Goal: Task Accomplishment & Management: Manage account settings

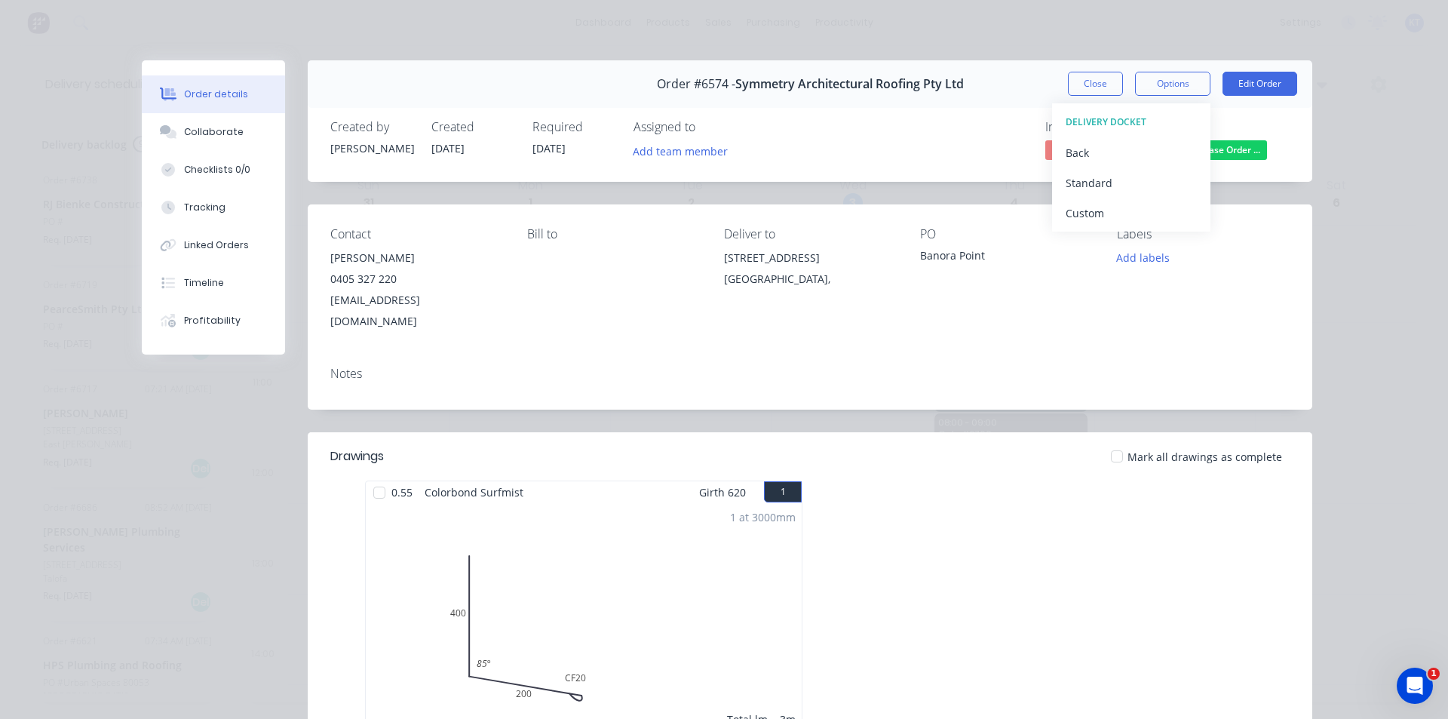
scroll to position [302, 0]
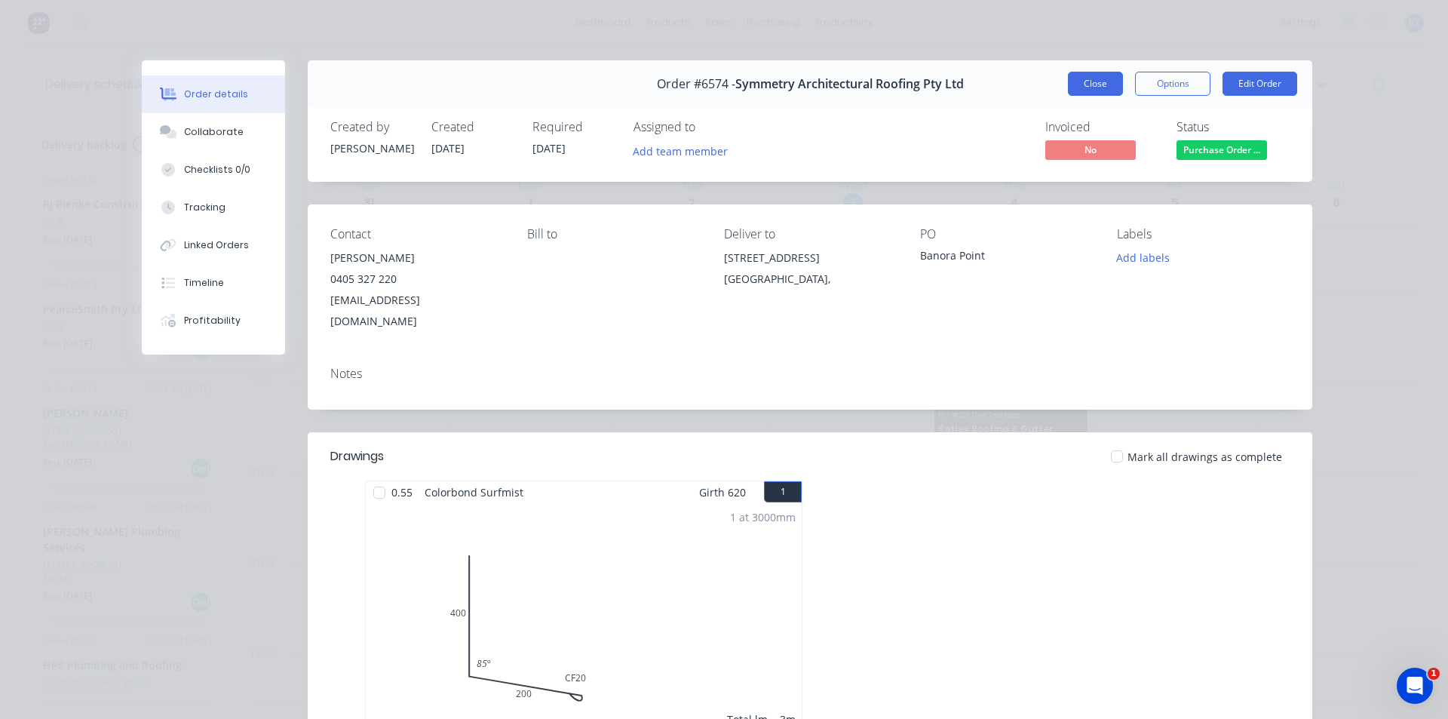
click at [1081, 84] on button "Close" at bounding box center [1095, 84] width 55 height 24
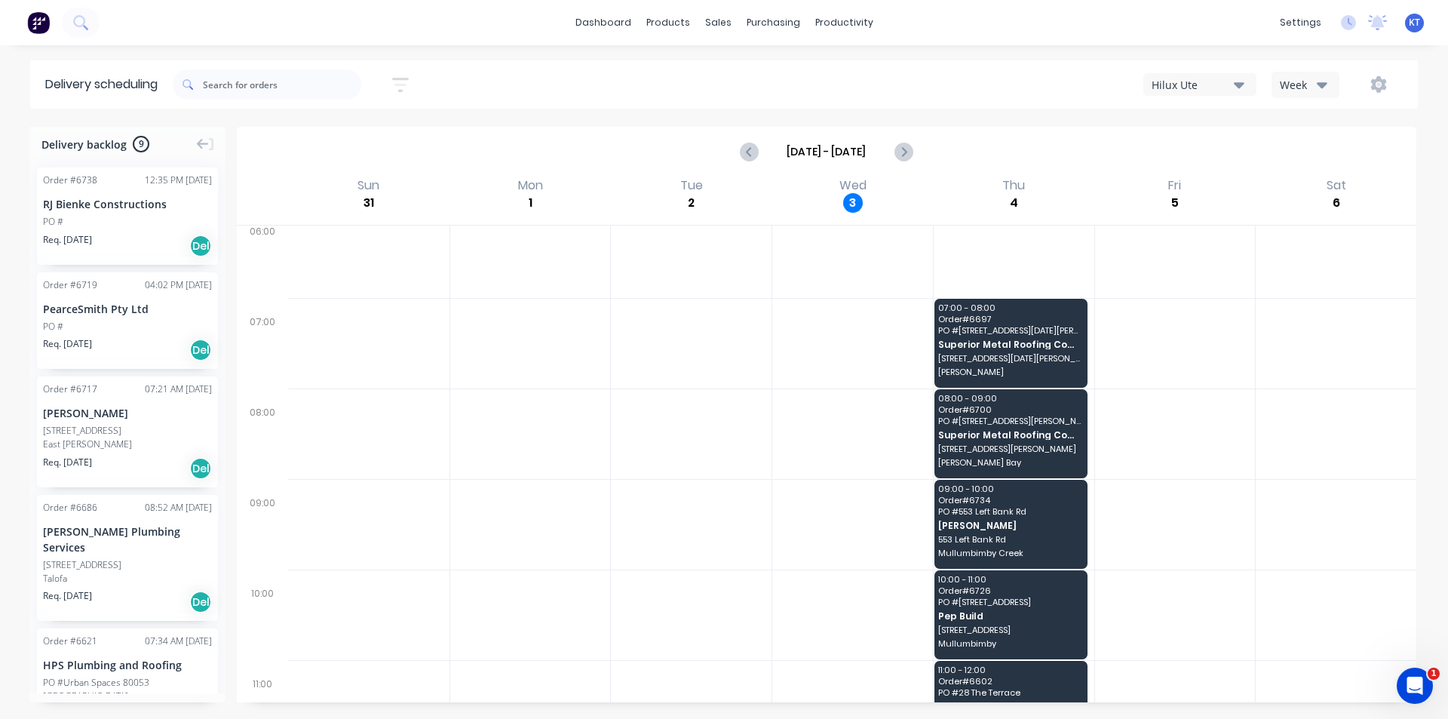
scroll to position [0, 0]
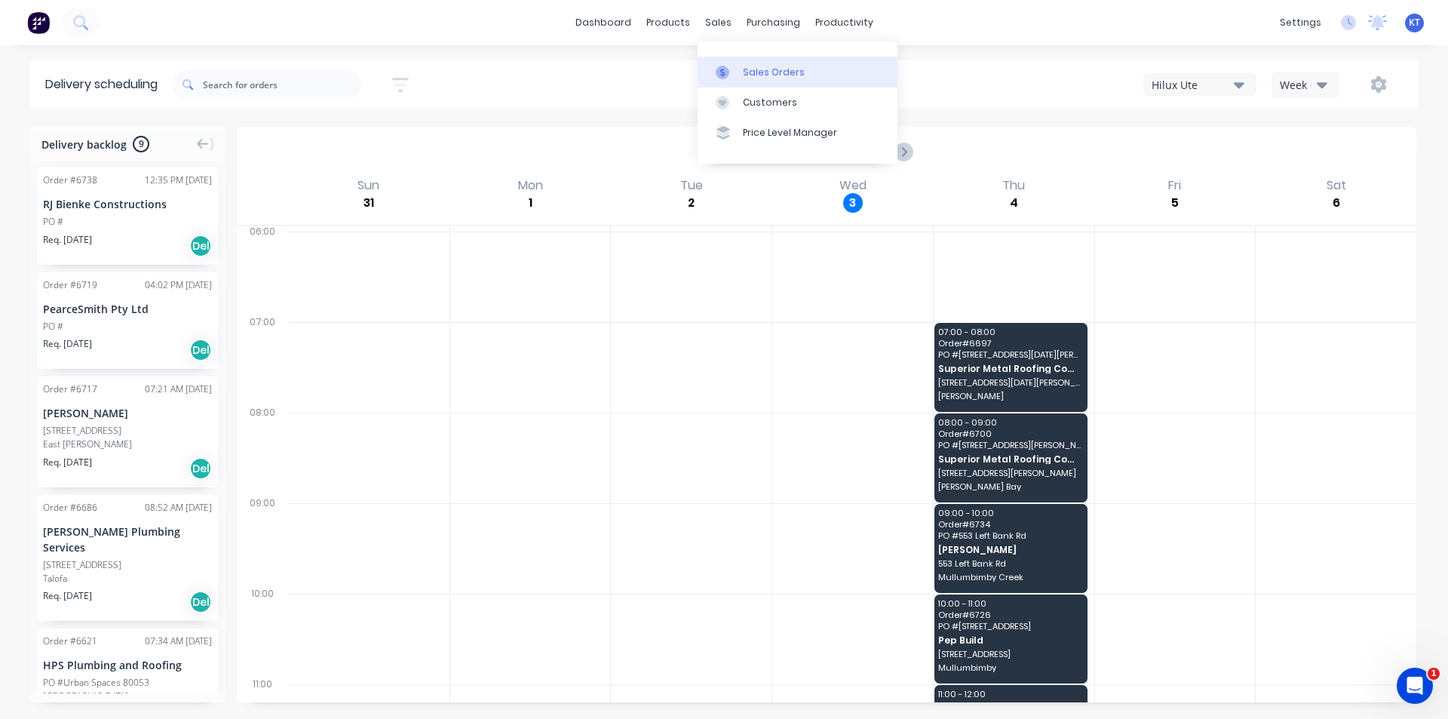
click at [760, 66] on div "Sales Orders" at bounding box center [774, 73] width 62 height 14
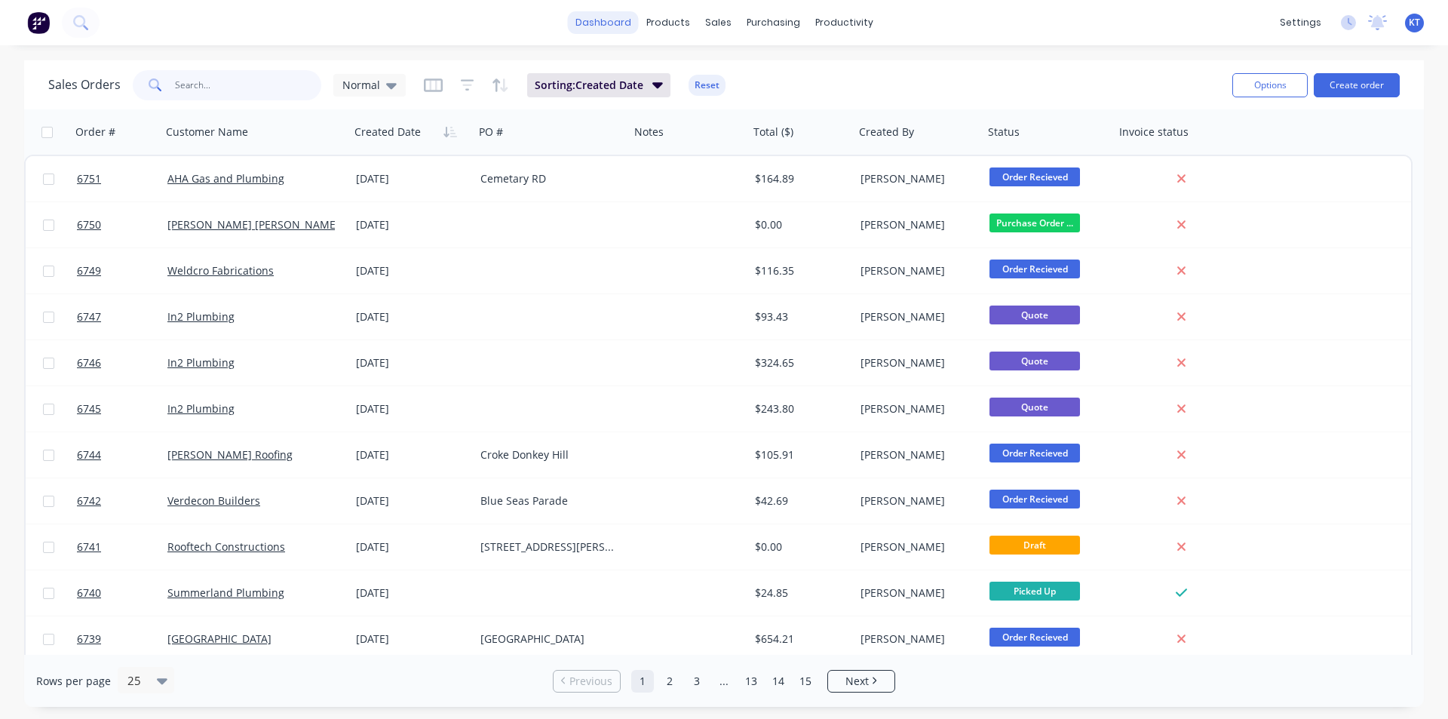
drag, startPoint x: 199, startPoint y: 89, endPoint x: 611, endPoint y: 21, distance: 417.3
click at [200, 89] on input "text" at bounding box center [248, 85] width 147 height 30
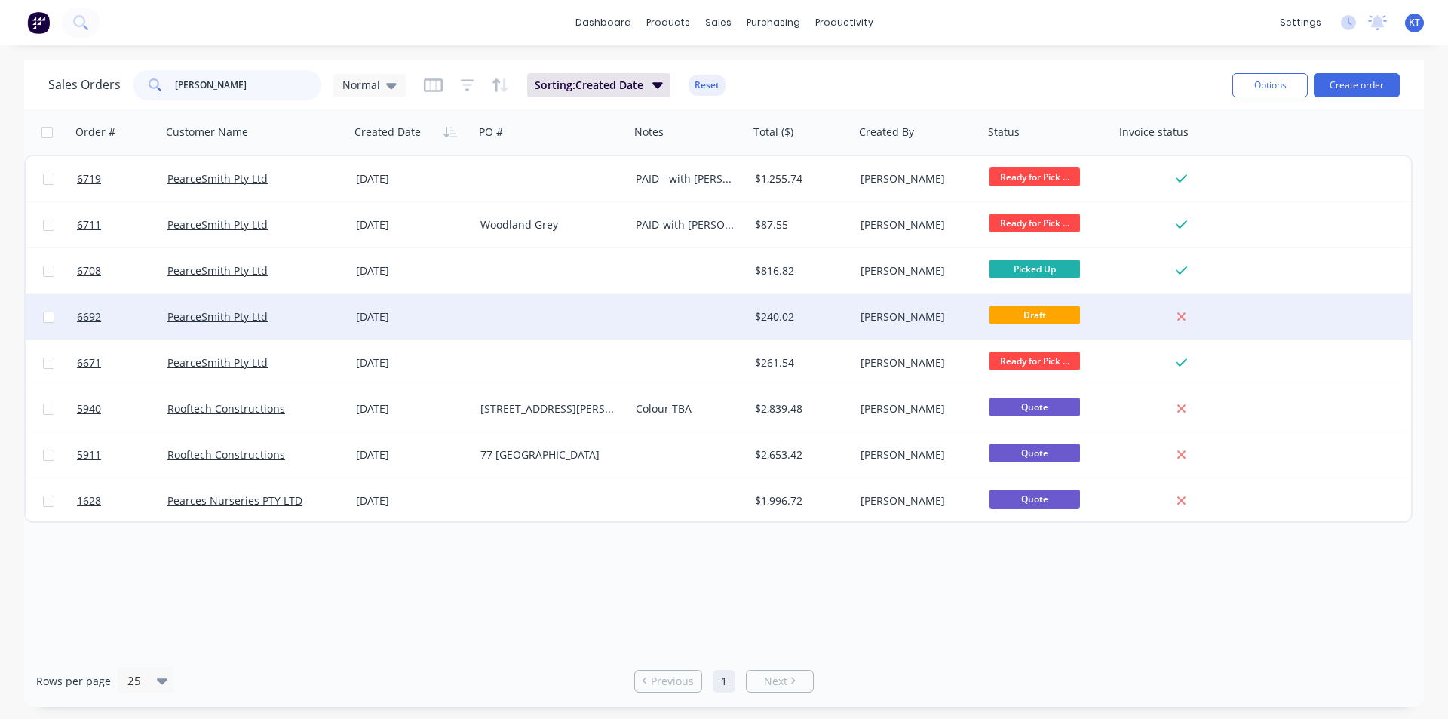
type input "[PERSON_NAME]"
click at [397, 320] on div "[DATE]" at bounding box center [412, 316] width 112 height 15
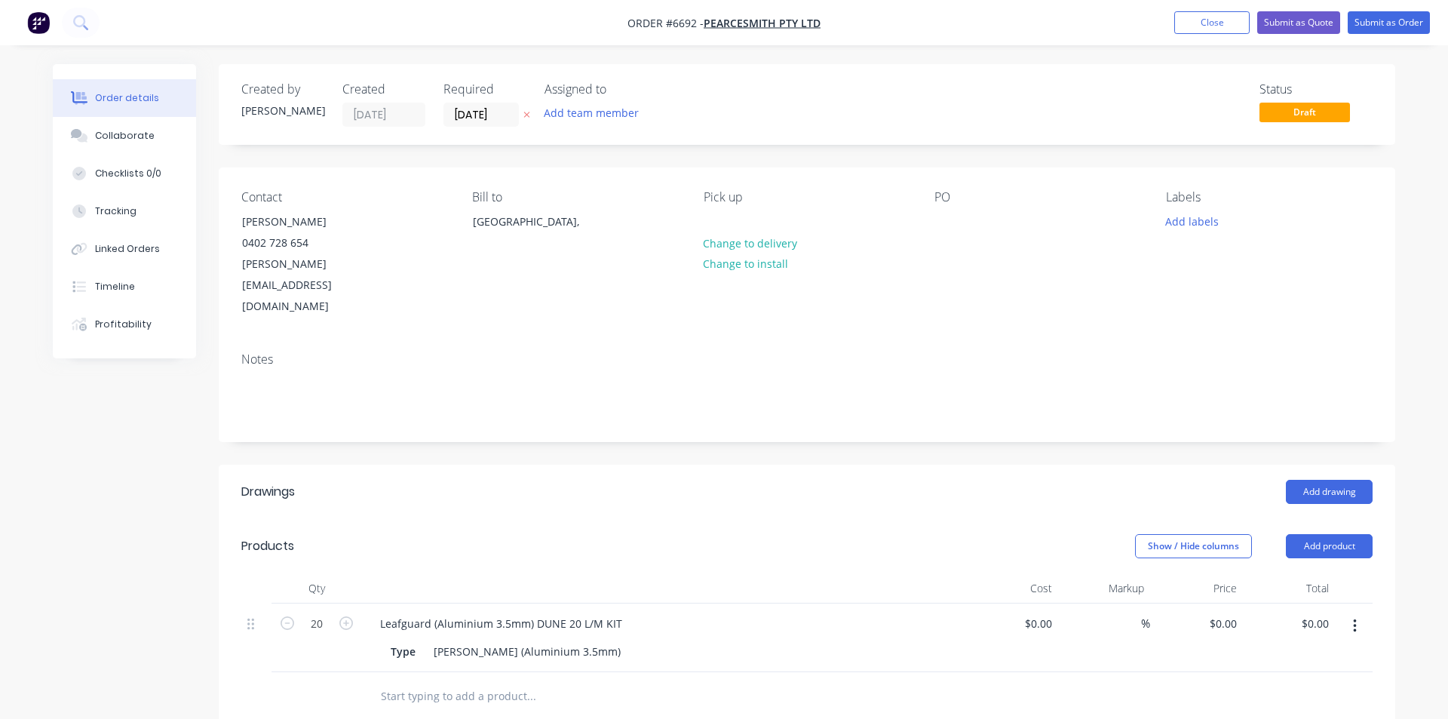
type input "$10.91"
type input "$218.20"
click at [1329, 534] on button "Add product" at bounding box center [1323, 546] width 87 height 24
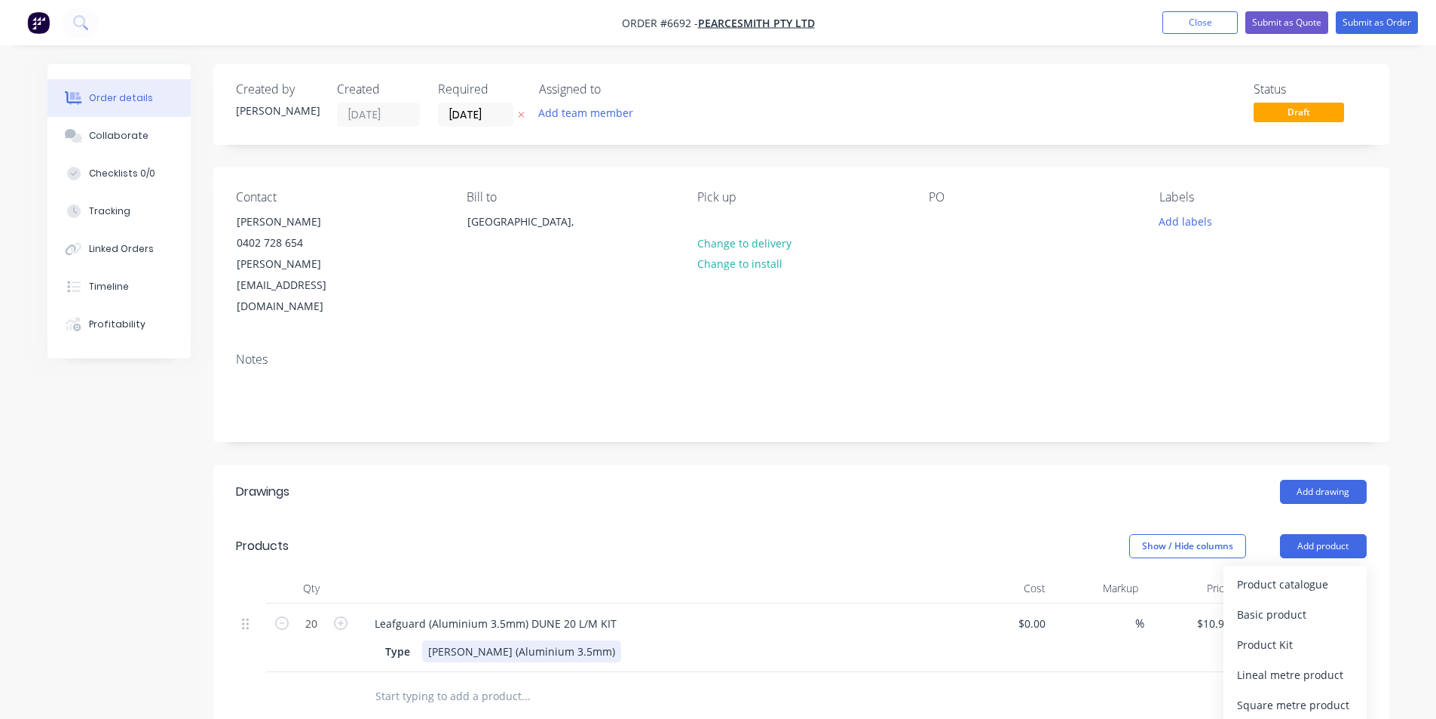
click at [837, 640] on div "Type Corro (Aluminium 3.5mm)" at bounding box center [655, 651] width 552 height 22
click at [1347, 618] on icon "button" at bounding box center [1349, 626] width 4 height 17
click at [1291, 685] on div "Duplicate" at bounding box center [1295, 696] width 116 height 22
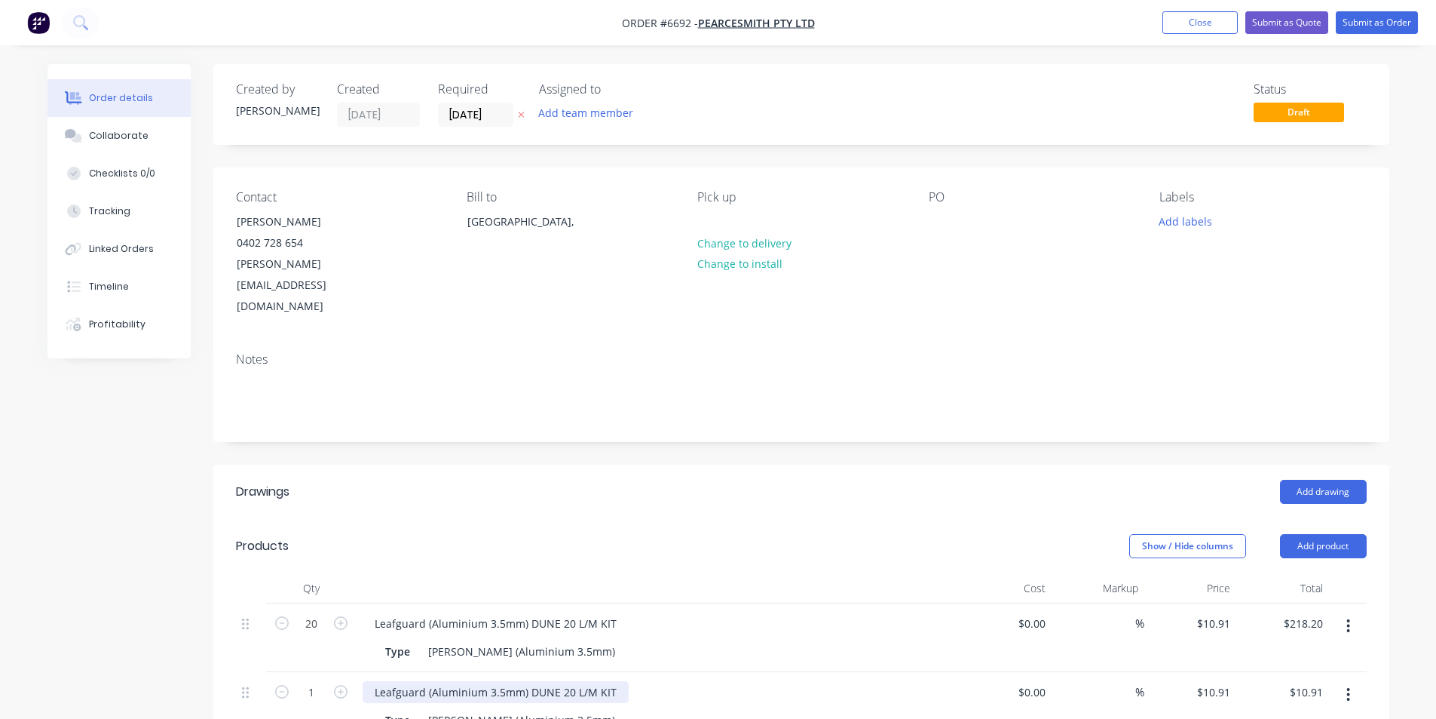
type input "$10.91"
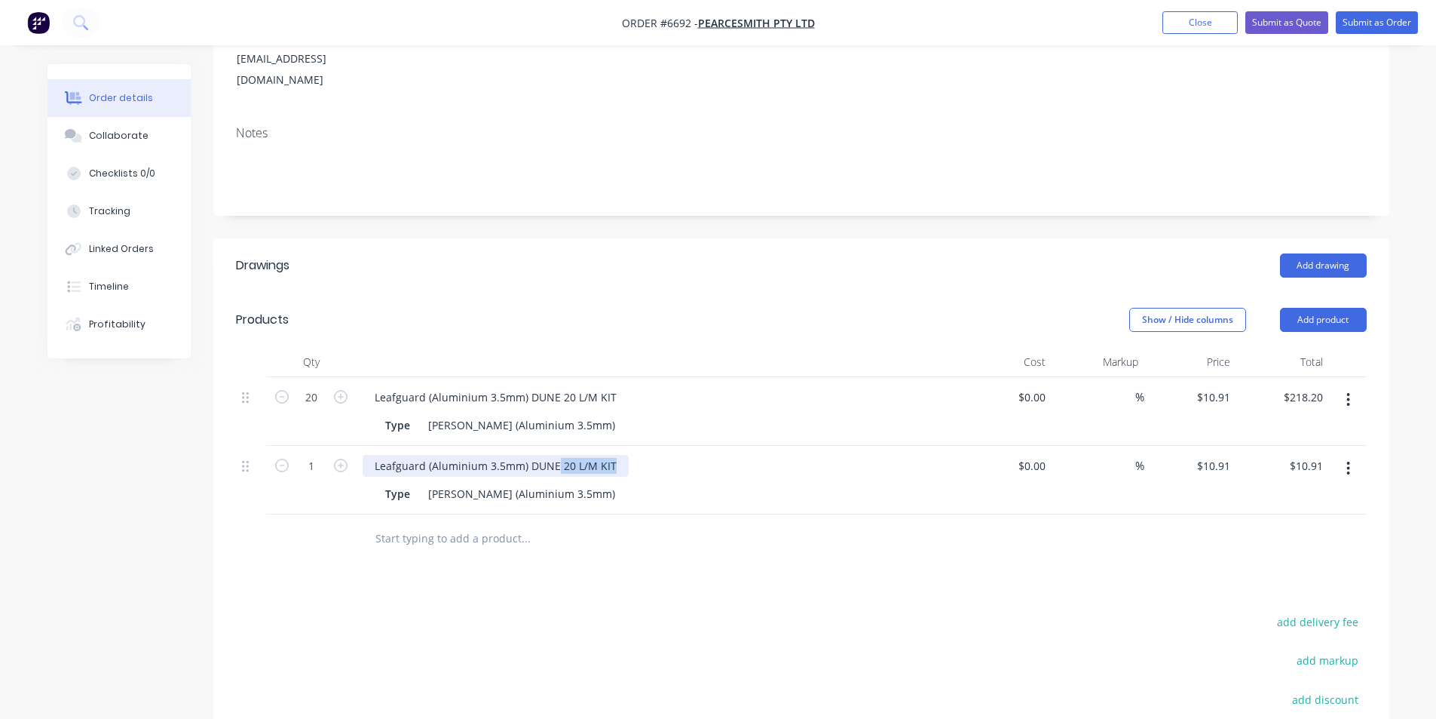
drag, startPoint x: 623, startPoint y: 423, endPoint x: 557, endPoint y: 416, distance: 66.0
click at [557, 455] on div "Leafguard (Aluminium 3.5mm) DUNE 20 L/M KIT" at bounding box center [658, 466] width 591 height 22
click at [317, 409] on input "1" at bounding box center [311, 397] width 39 height 23
type input "40"
type input "$436.40"
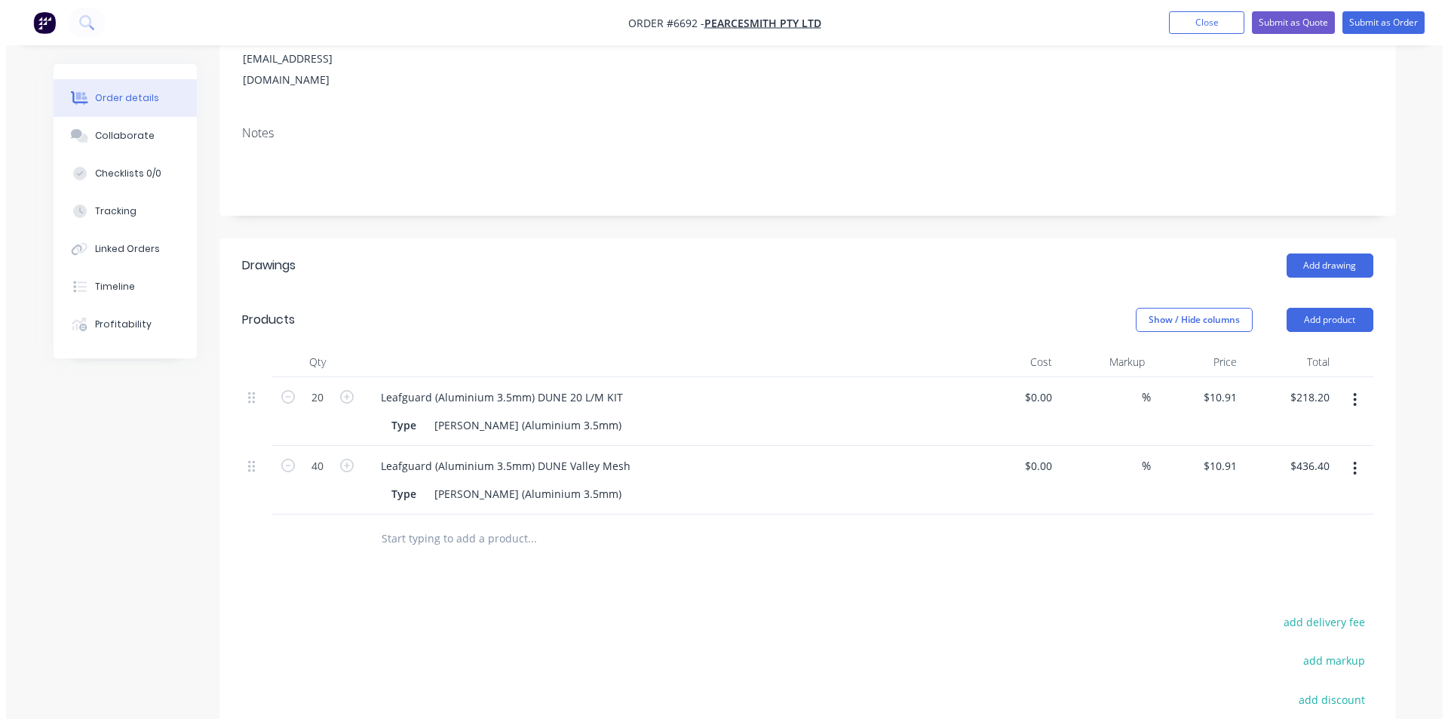
scroll to position [0, 0]
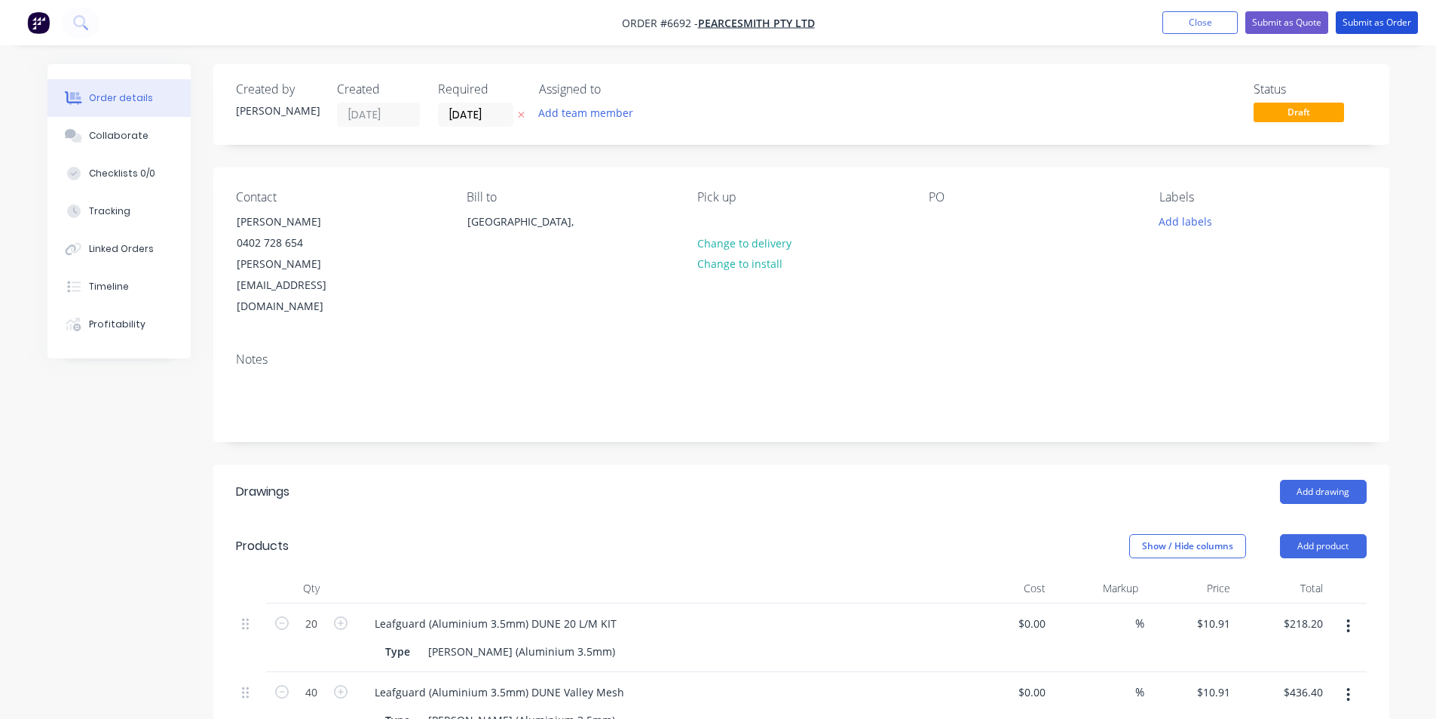
drag, startPoint x: 1403, startPoint y: 13, endPoint x: 1117, endPoint y: 510, distance: 573.2
click at [1403, 13] on button "Submit as Order" at bounding box center [1377, 22] width 82 height 23
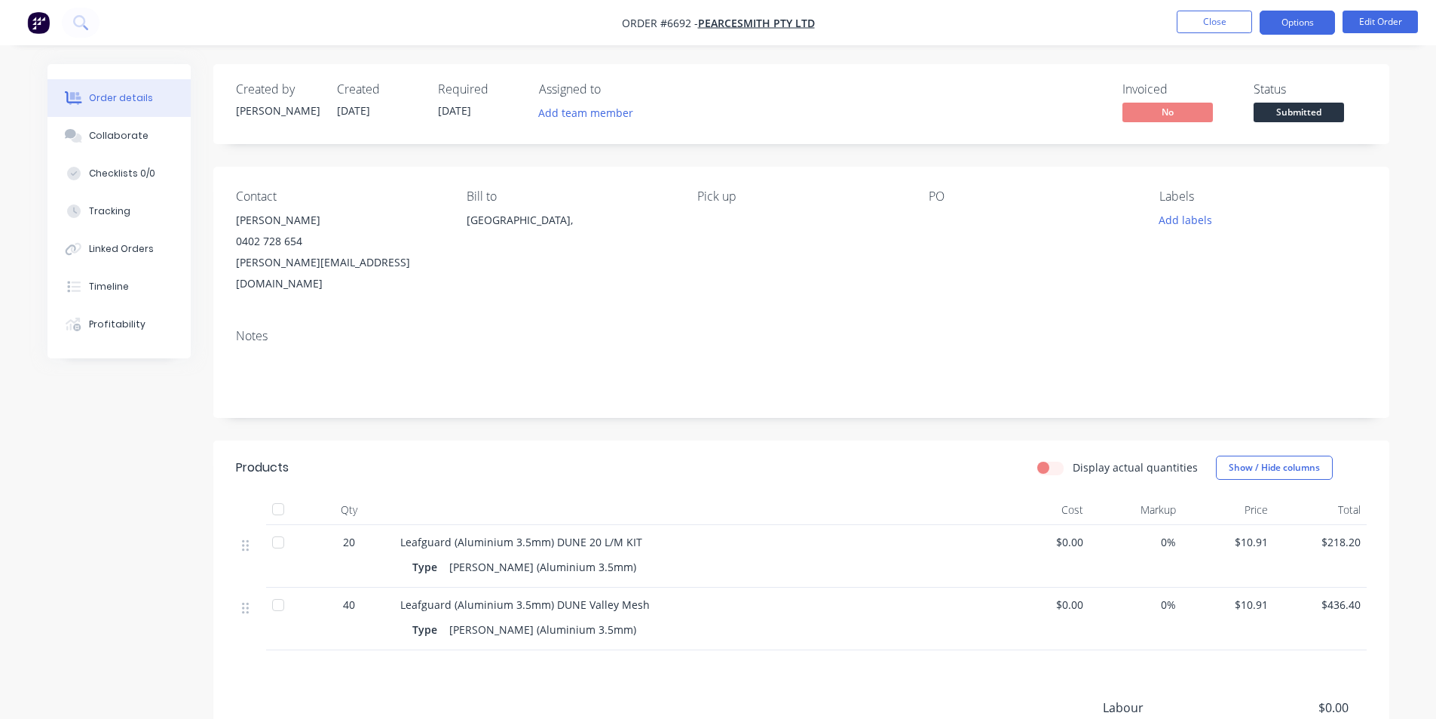
click at [1300, 32] on button "Options" at bounding box center [1297, 23] width 75 height 24
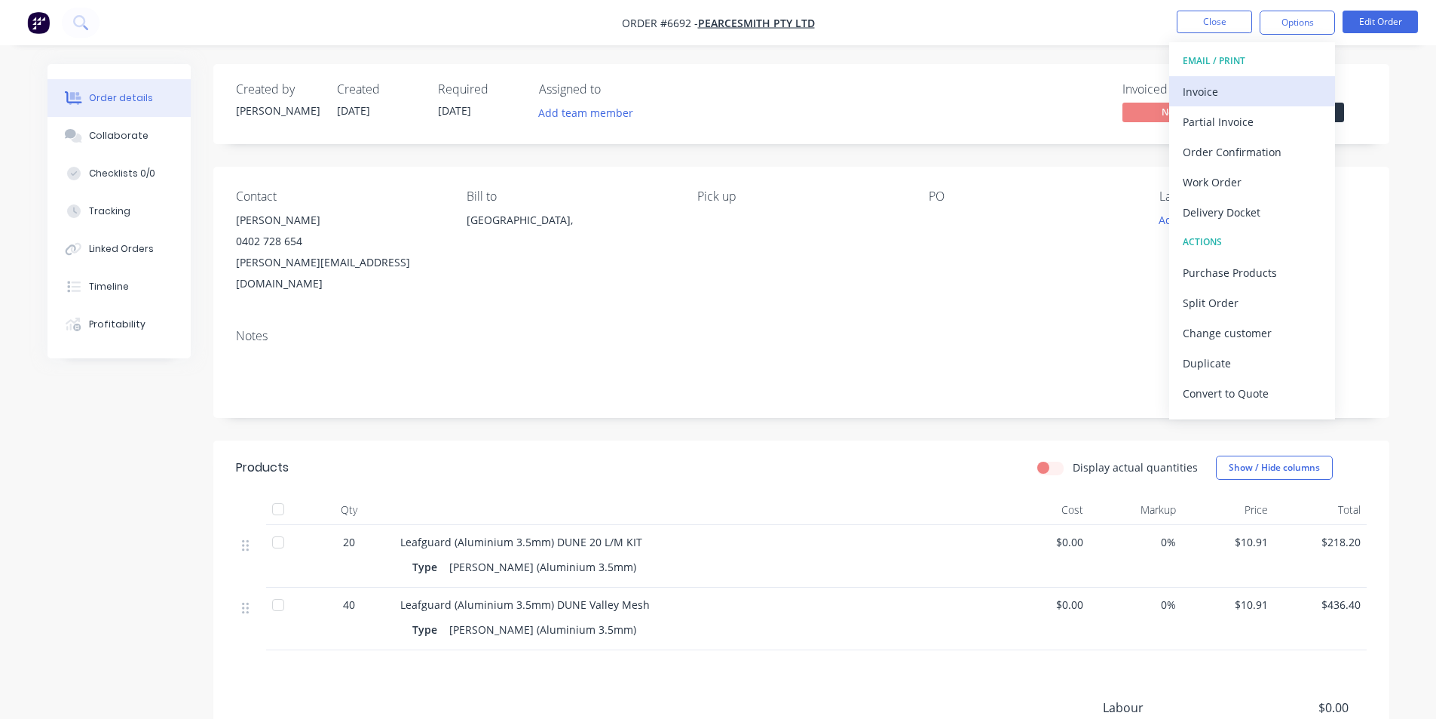
click at [1275, 99] on div "Invoice" at bounding box center [1252, 92] width 139 height 22
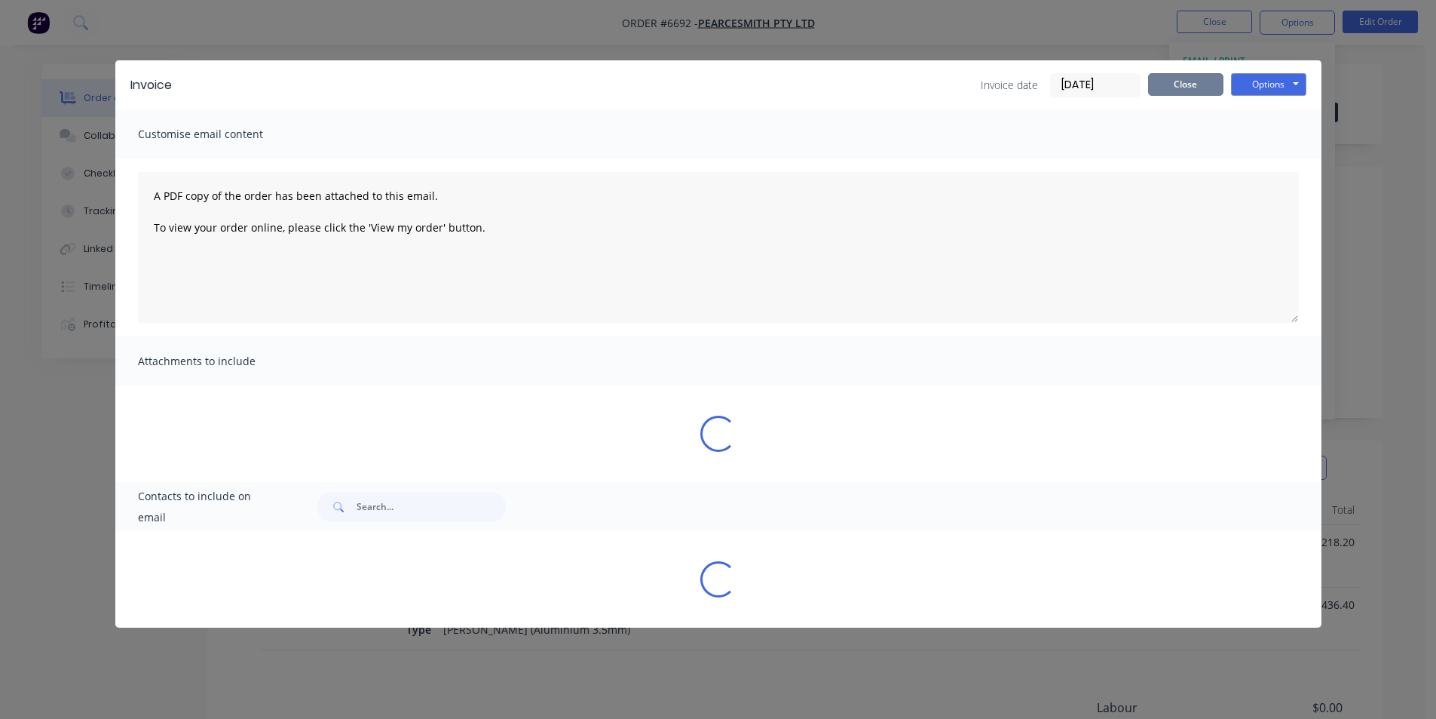
click at [1190, 79] on button "Close" at bounding box center [1185, 84] width 75 height 23
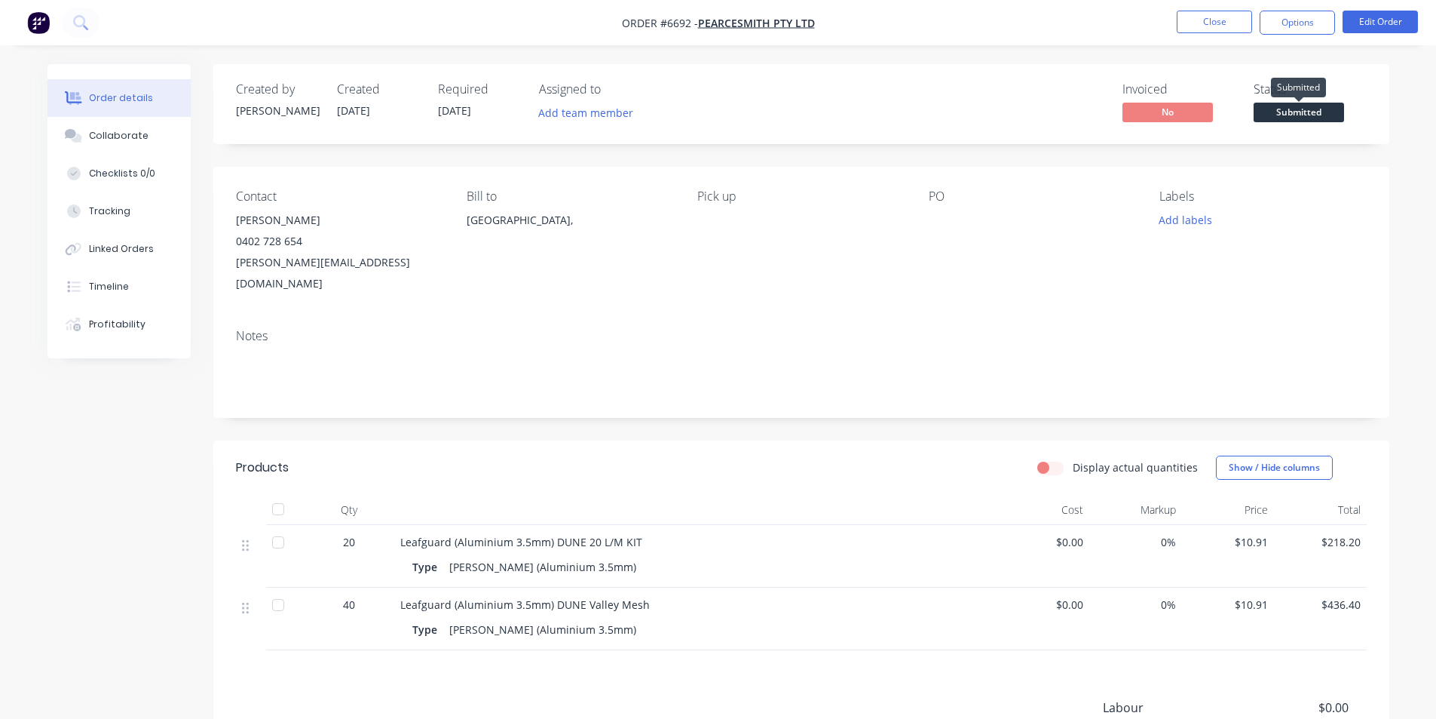
click at [1316, 112] on span "Submitted" at bounding box center [1299, 112] width 90 height 19
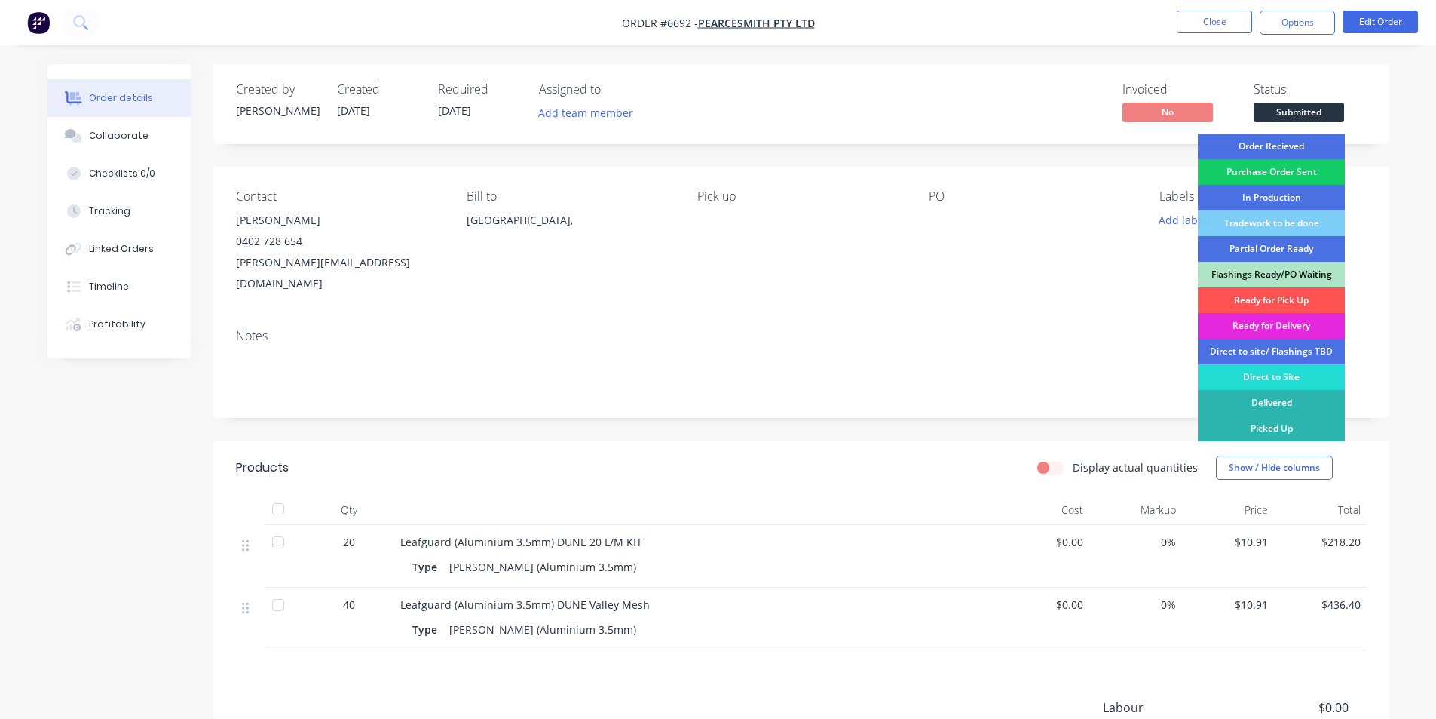
click at [1329, 170] on div "Purchase Order Sent" at bounding box center [1271, 172] width 147 height 26
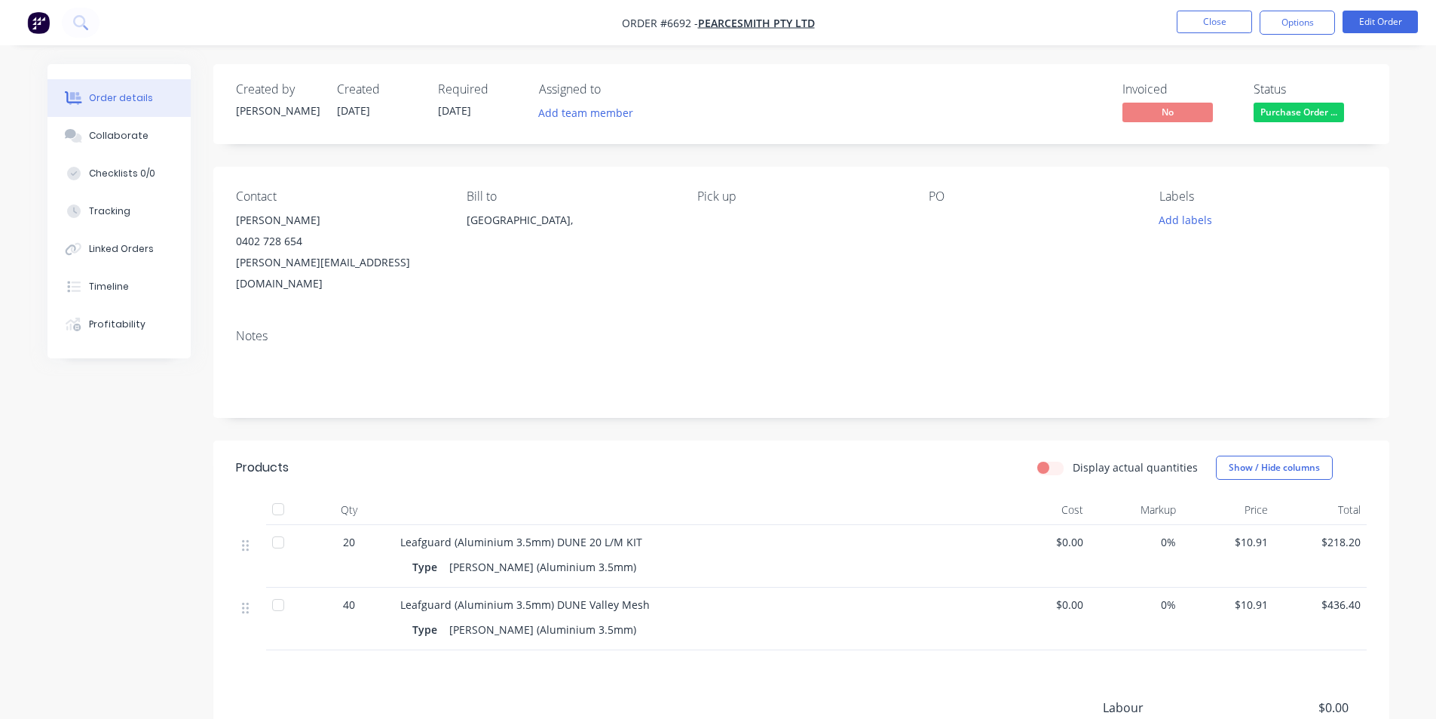
click at [1316, 9] on nav "Order #6692 - PearceSmith Pty Ltd Close Options Edit Order" at bounding box center [718, 22] width 1436 height 45
click at [1314, 23] on button "Options" at bounding box center [1297, 23] width 75 height 24
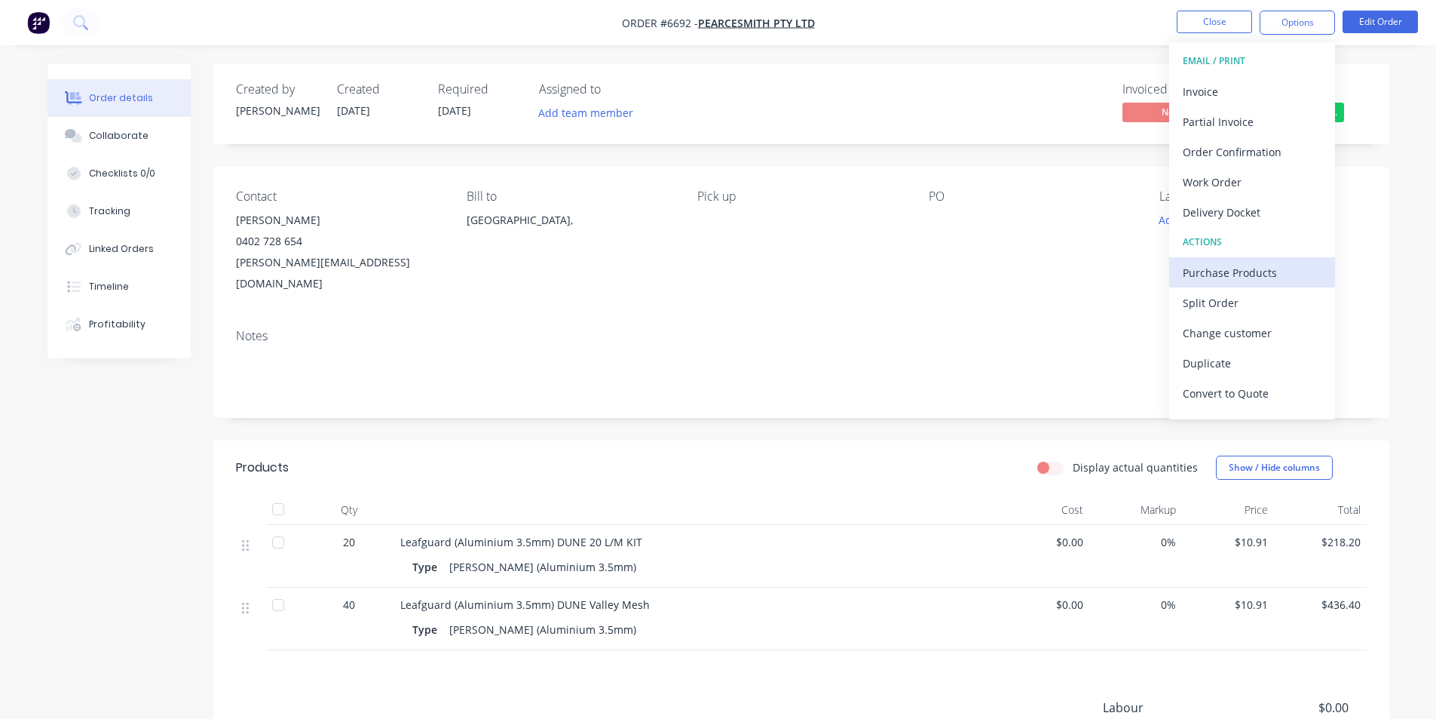
click at [1263, 268] on div "Purchase Products" at bounding box center [1252, 273] width 139 height 22
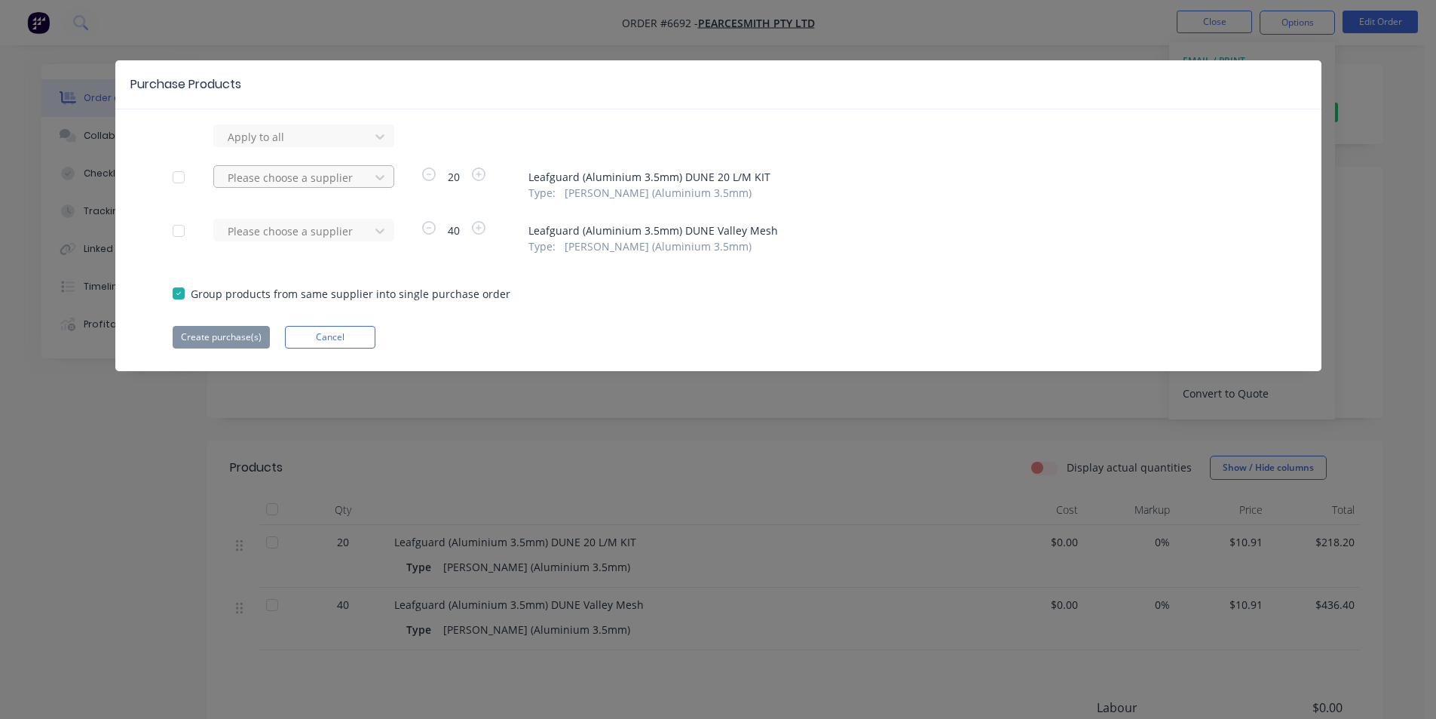
click at [320, 146] on div at bounding box center [294, 136] width 136 height 19
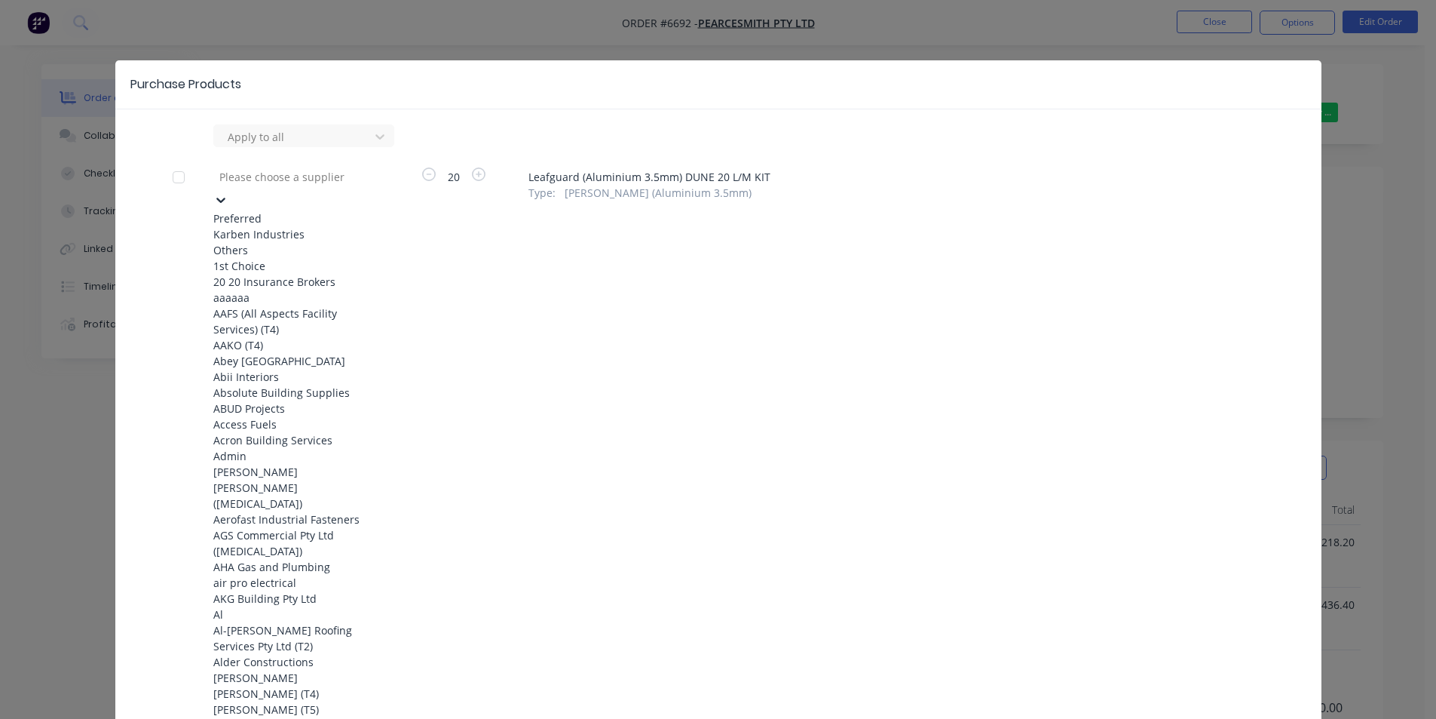
click at [282, 231] on div "Karben Industries" at bounding box center [296, 234] width 166 height 16
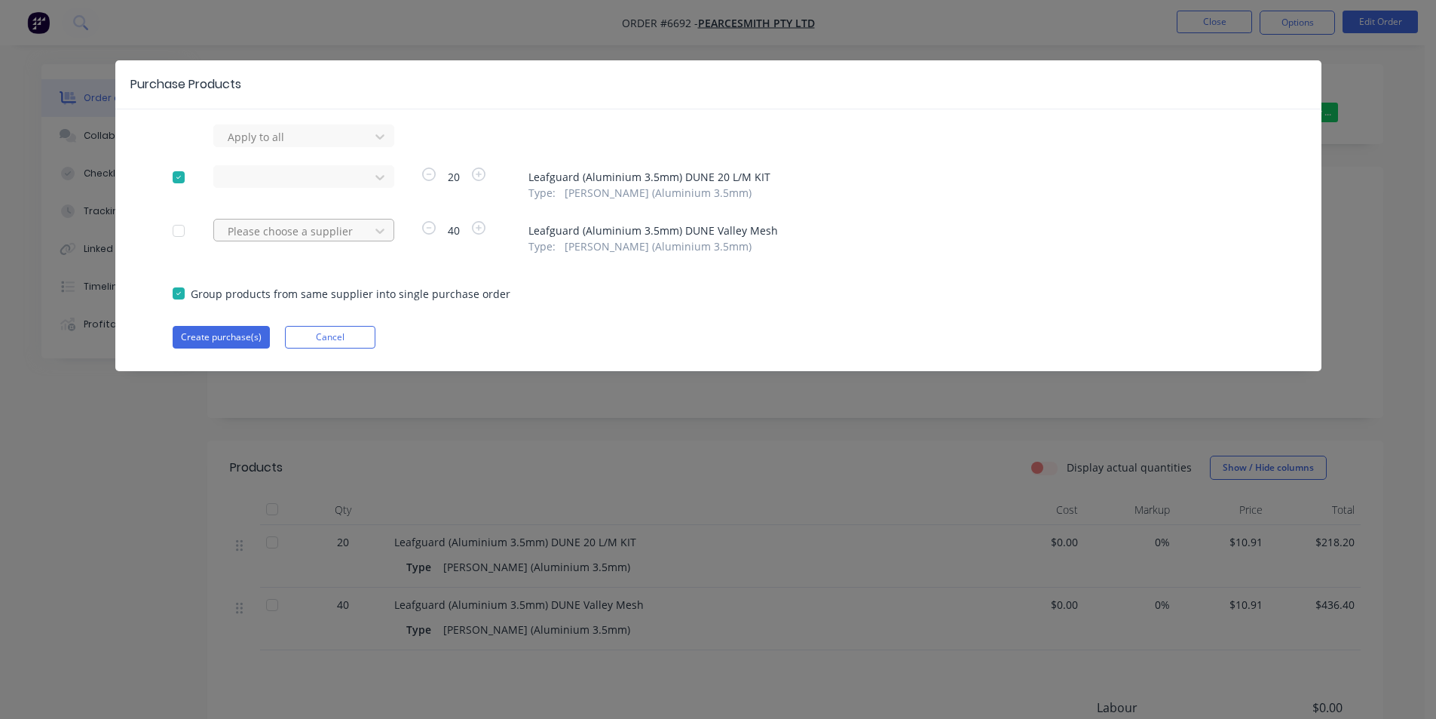
click at [347, 146] on div at bounding box center [294, 136] width 136 height 19
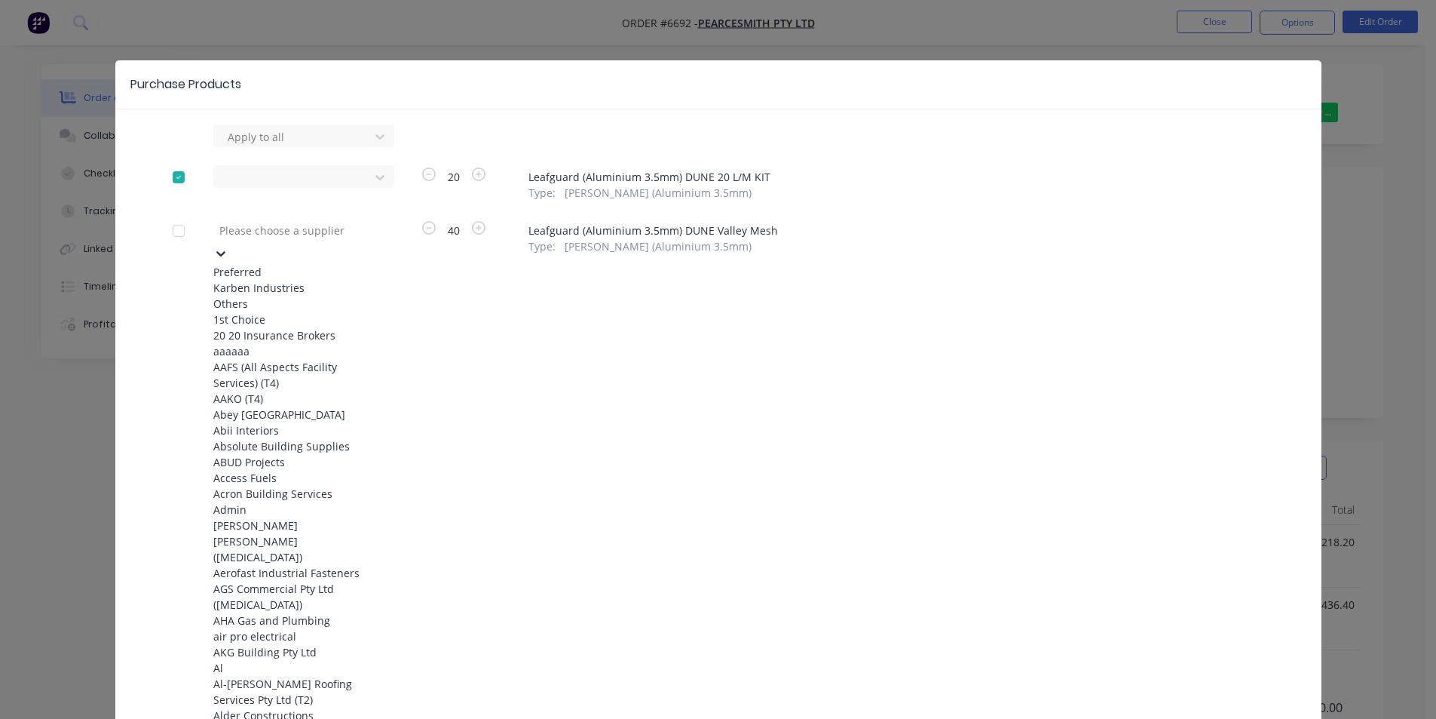
click at [305, 296] on div "Karben Industries" at bounding box center [296, 288] width 166 height 16
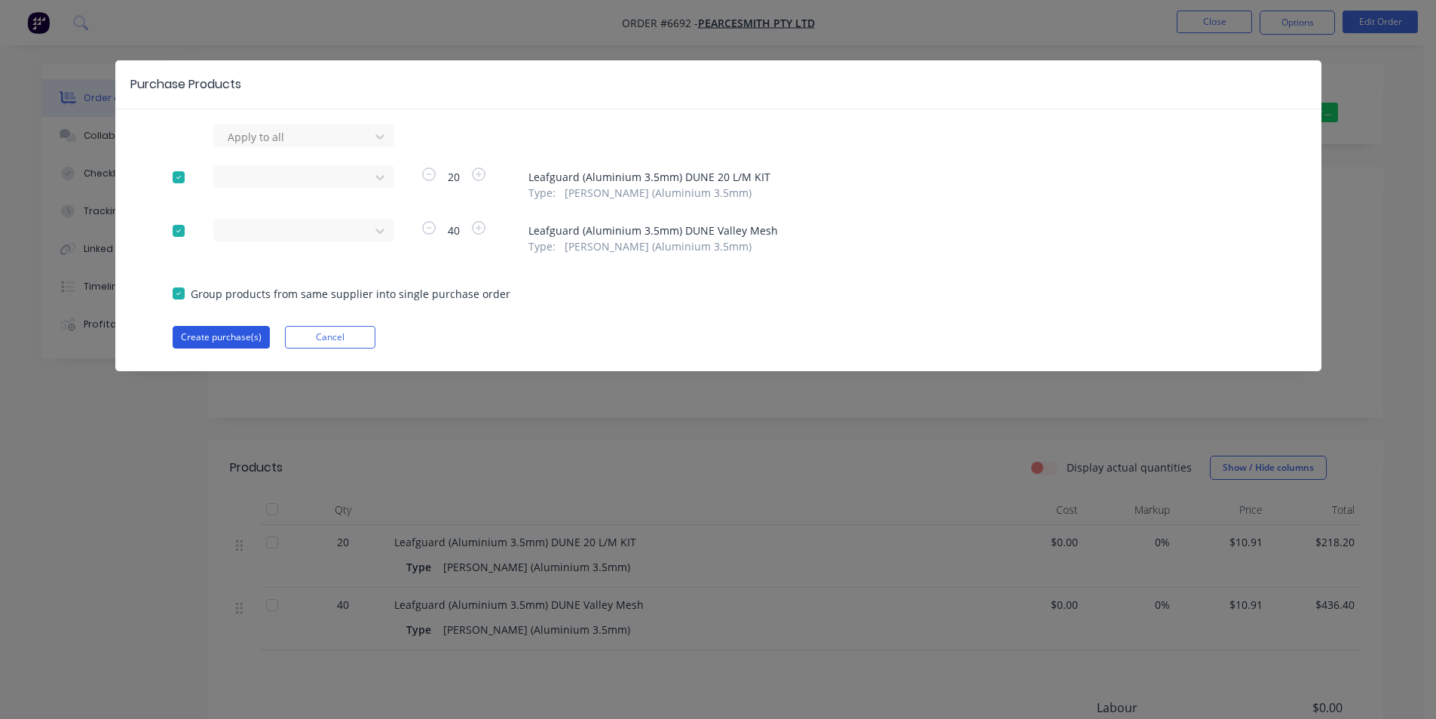
click at [182, 334] on button "Create purchase(s)" at bounding box center [221, 337] width 97 height 23
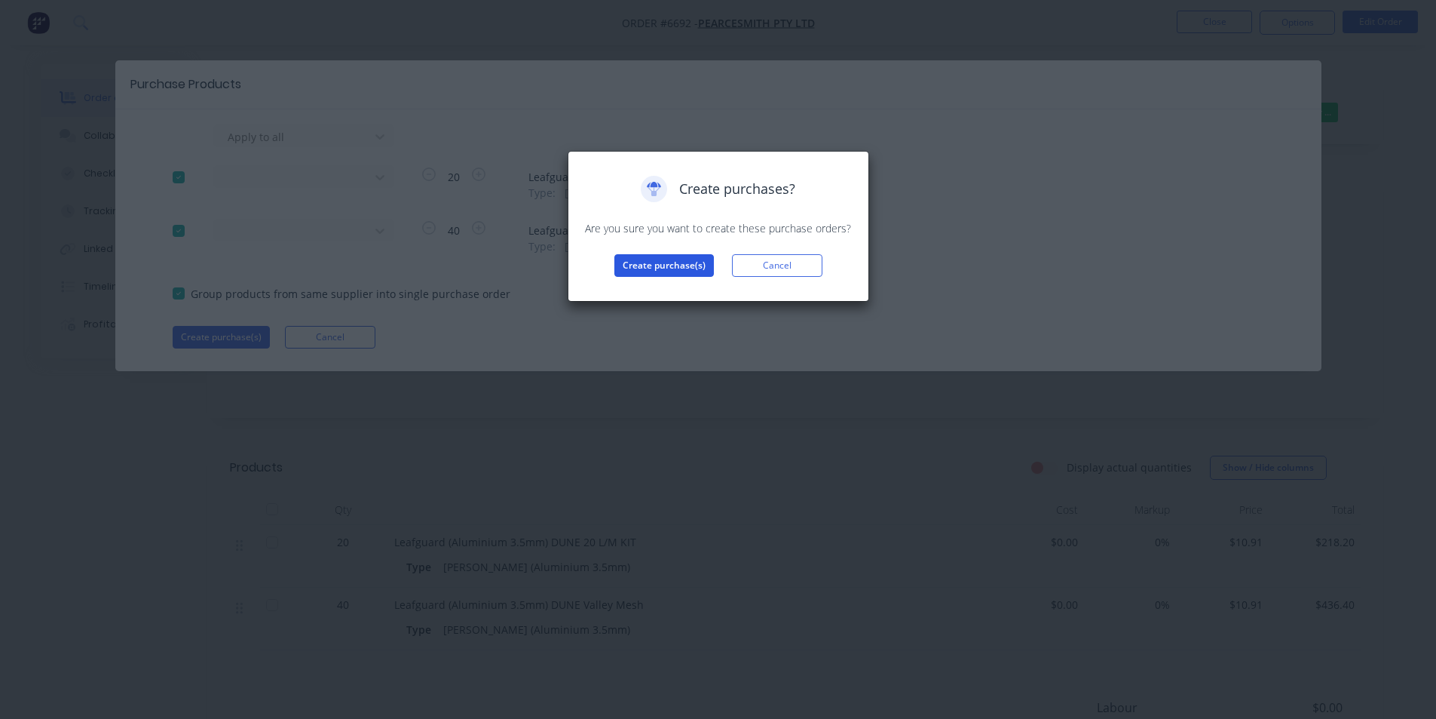
drag, startPoint x: 643, startPoint y: 253, endPoint x: 643, endPoint y: 272, distance: 19.6
click at [643, 253] on div "Create purchases? Are you sure you want to create these purchase orders? Create…" at bounding box center [719, 226] width 270 height 101
click at [644, 284] on div "Create purchases? Are you sure you want to create these purchase orders? Create…" at bounding box center [719, 226] width 302 height 151
click at [648, 268] on button "Create purchase(s)" at bounding box center [665, 265] width 100 height 23
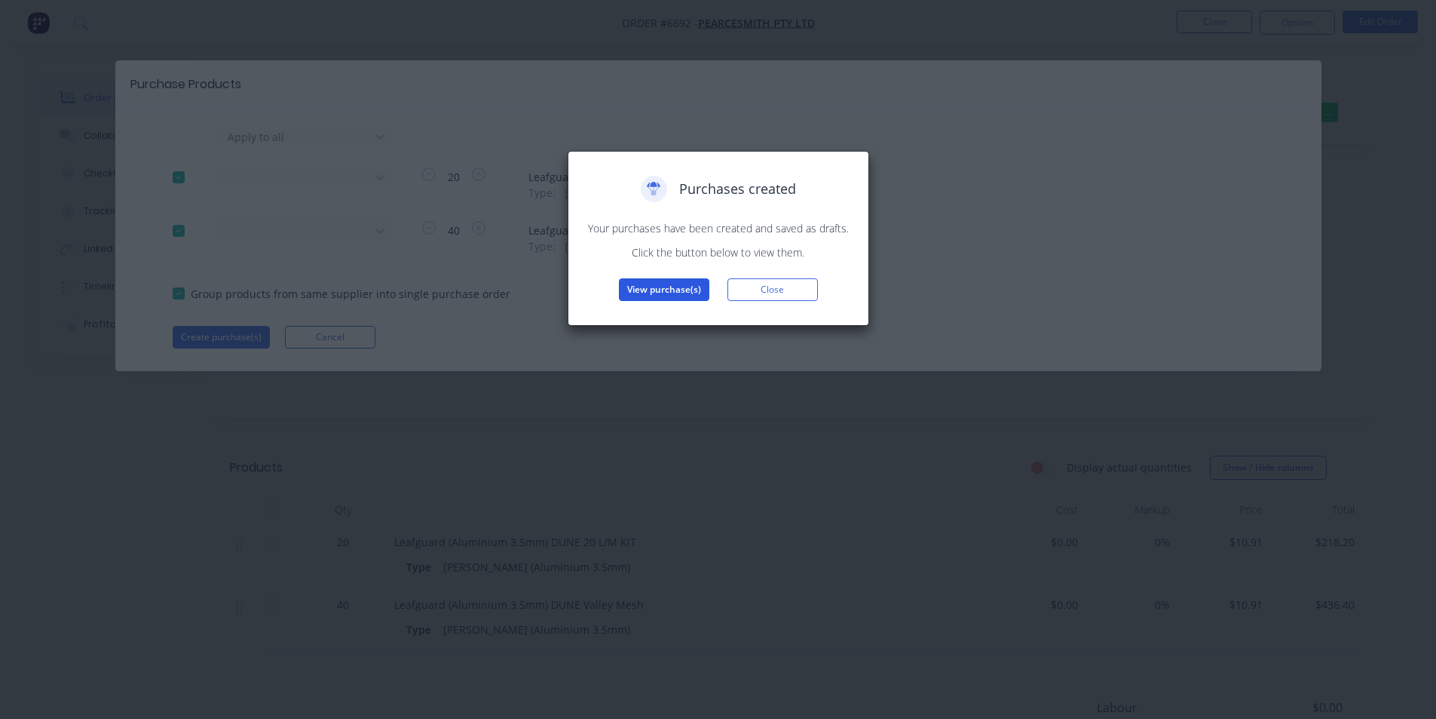
click at [654, 296] on button "View purchase(s)" at bounding box center [664, 289] width 90 height 23
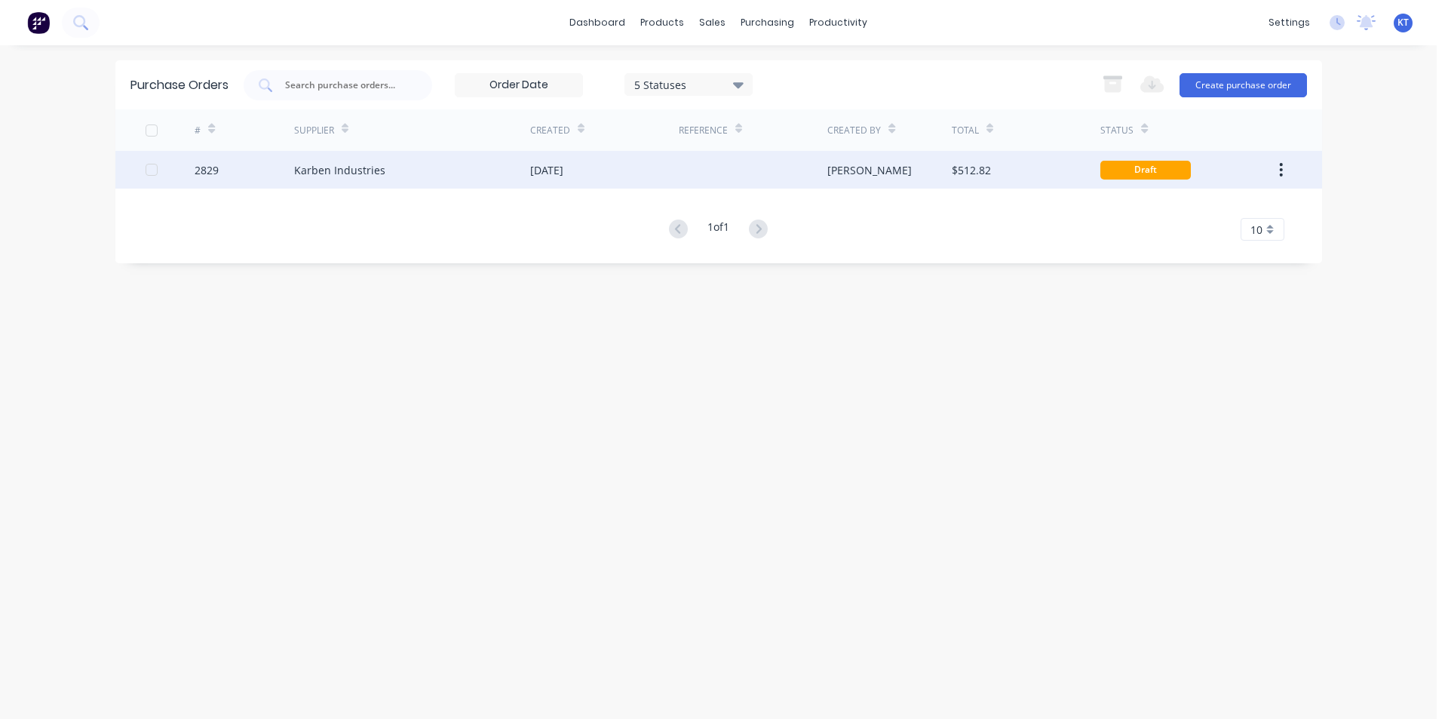
click at [869, 160] on div "[PERSON_NAME]" at bounding box center [889, 170] width 124 height 38
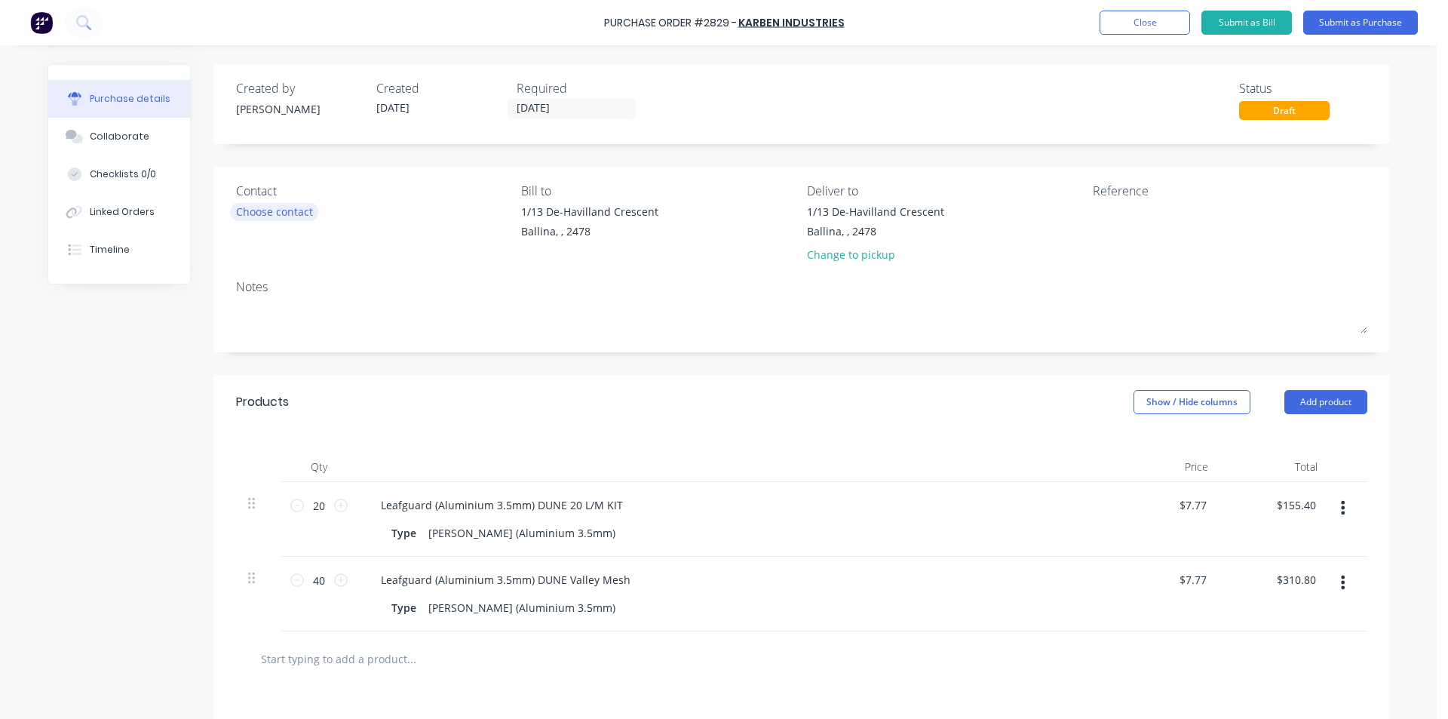
drag, startPoint x: 326, startPoint y: 205, endPoint x: 295, endPoint y: 213, distance: 32.0
click at [323, 209] on div "Choose contact" at bounding box center [373, 212] width 274 height 16
click at [295, 213] on div "Choose contact" at bounding box center [274, 212] width 77 height 16
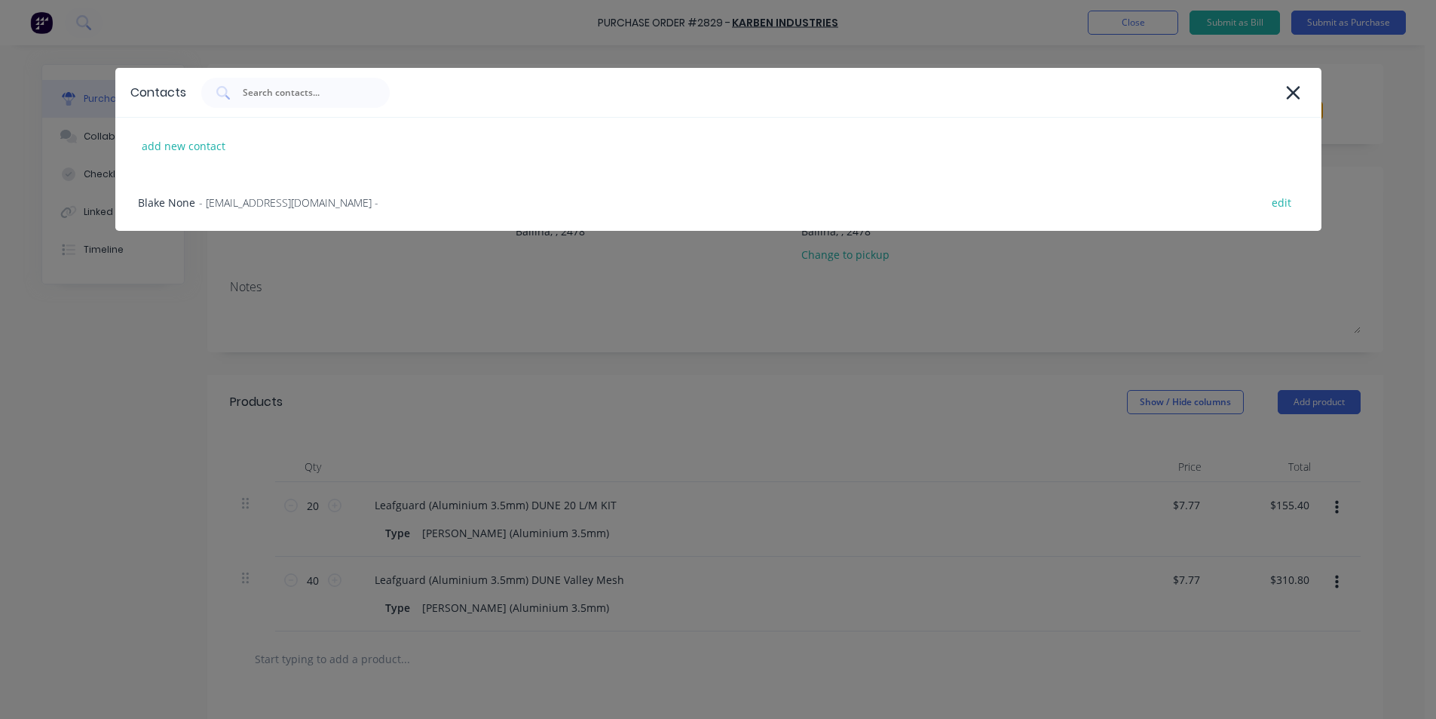
click at [295, 213] on div "Blake None - info@karben.com.au - edit" at bounding box center [718, 202] width 1206 height 57
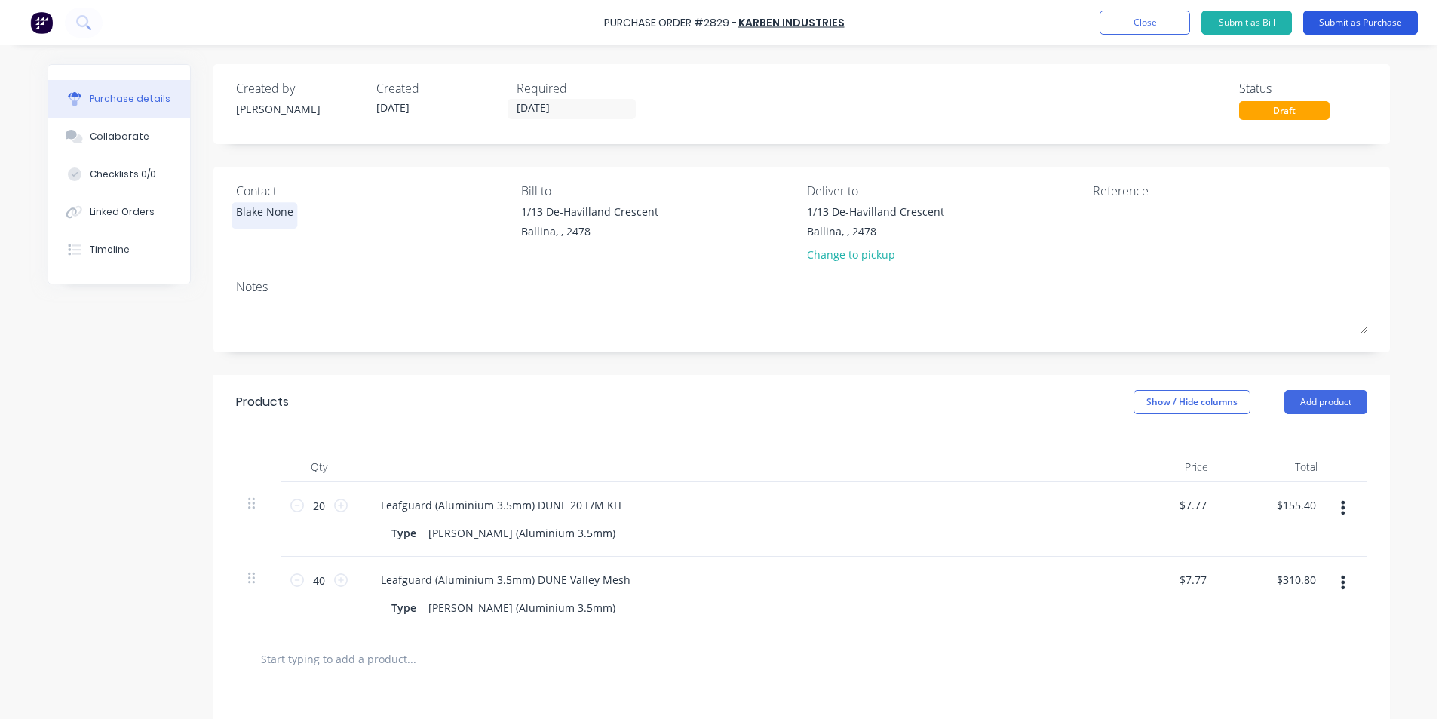
click at [1348, 24] on button "Submit as Purchase" at bounding box center [1360, 23] width 115 height 24
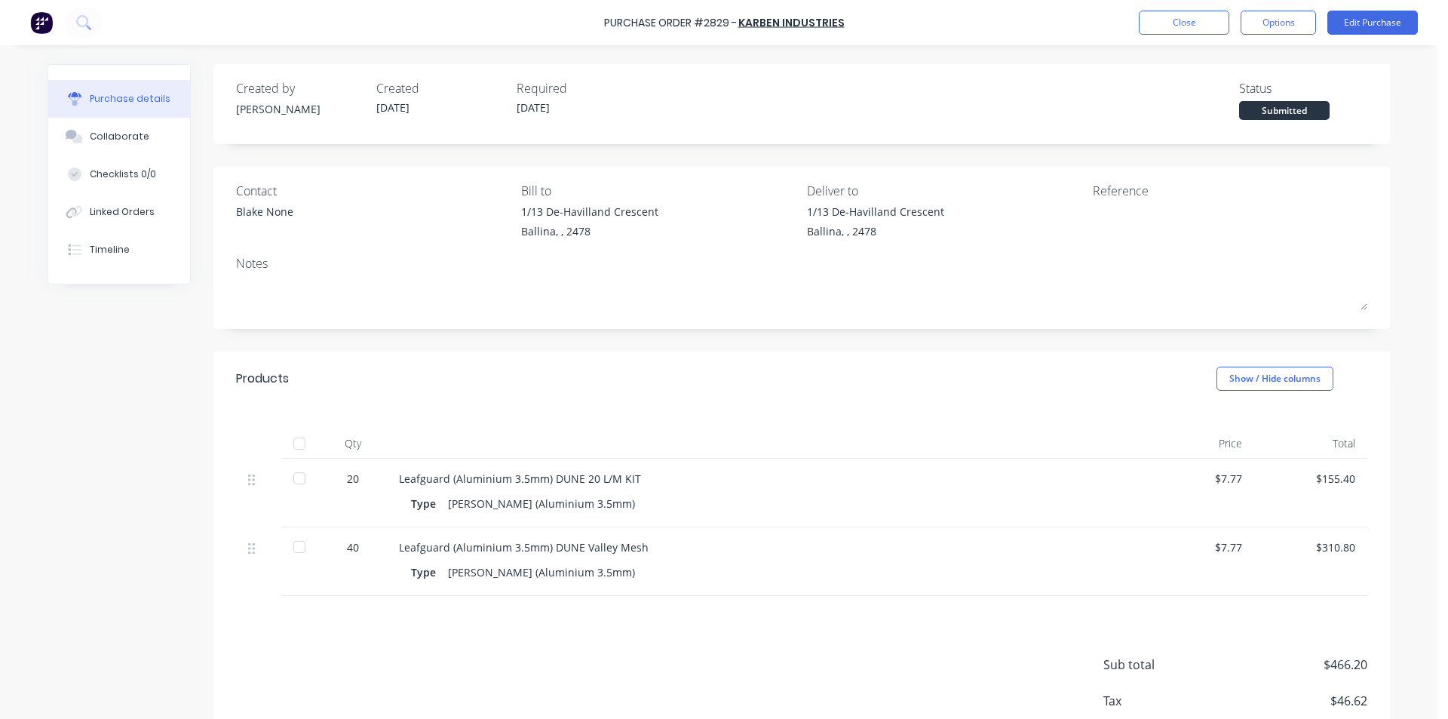
click at [1262, 35] on div "Purchase Order #2829 - Karben Industries Close Options Edit Purchase" at bounding box center [724, 22] width 1448 height 45
click at [1269, 23] on button "Options" at bounding box center [1277, 23] width 75 height 24
click at [1256, 66] on div "Print / Email" at bounding box center [1244, 62] width 116 height 22
click at [1252, 127] on div "Without pricing" at bounding box center [1244, 122] width 116 height 22
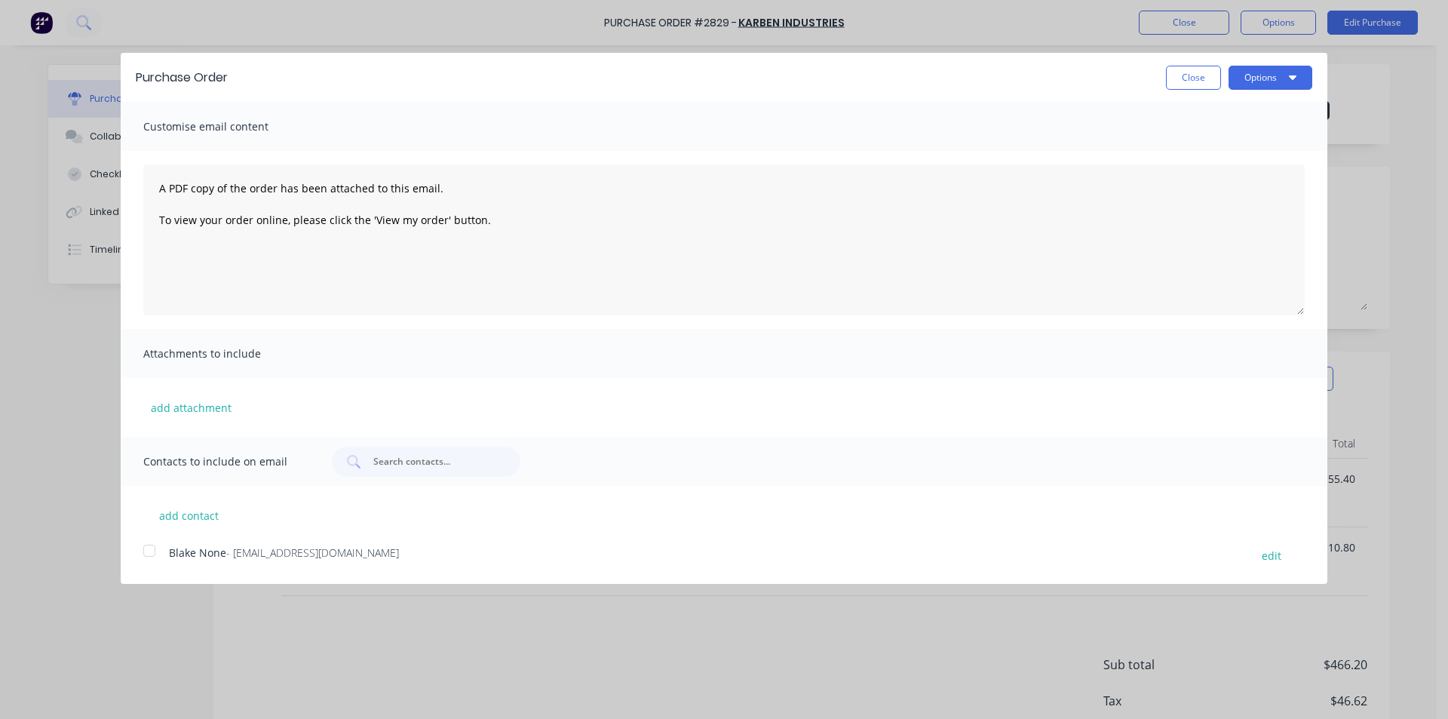
click at [147, 559] on div at bounding box center [149, 550] width 30 height 30
click at [1242, 84] on button "Options" at bounding box center [1270, 78] width 84 height 24
click at [1245, 148] on div "Email" at bounding box center [1240, 146] width 116 height 22
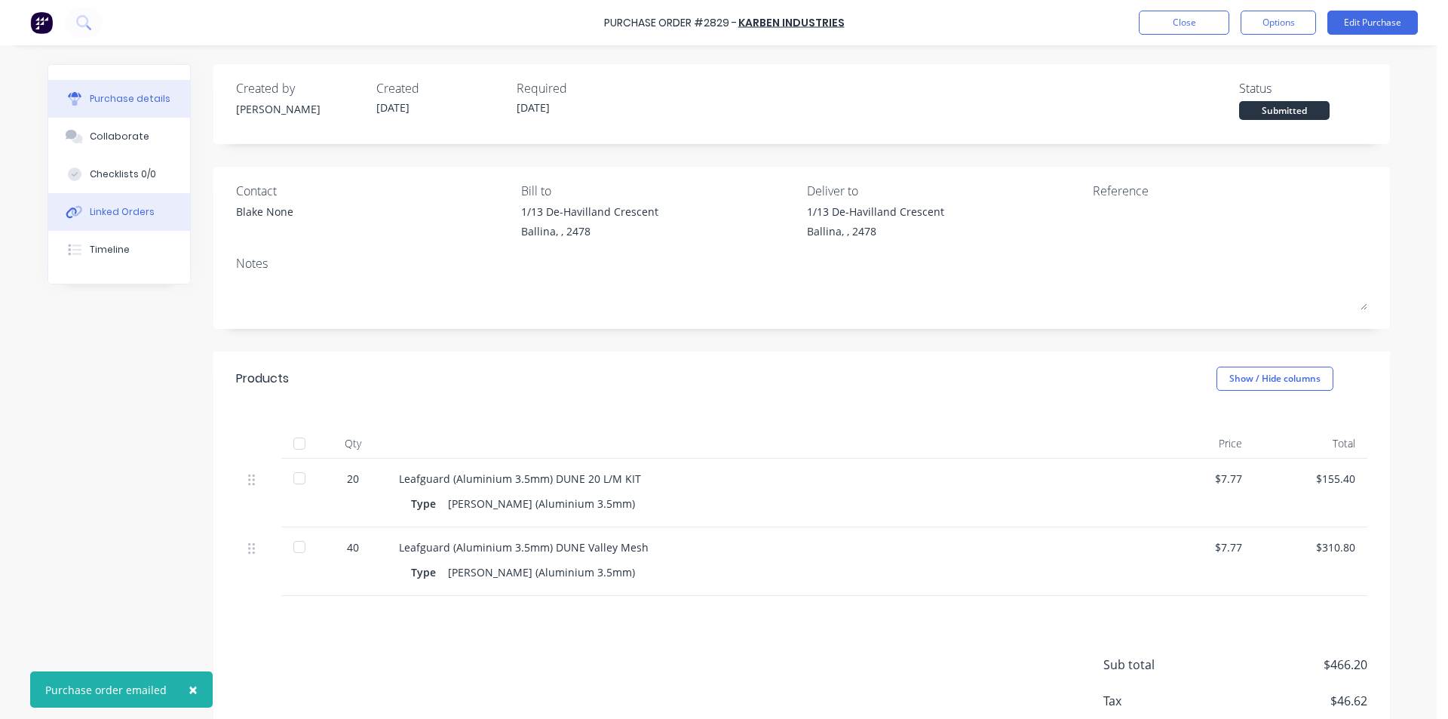
click at [159, 212] on button "Linked Orders" at bounding box center [119, 212] width 142 height 38
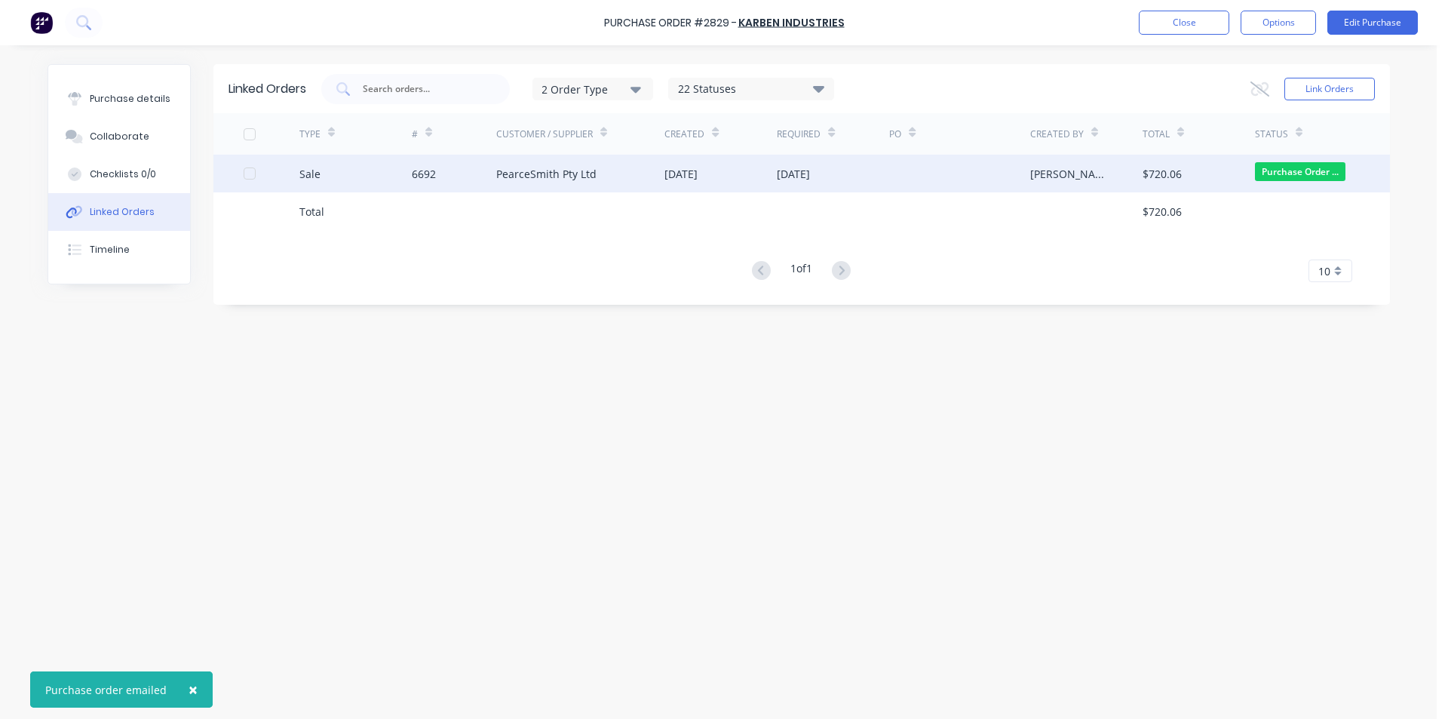
click at [738, 166] on div "28 Aug 2025" at bounding box center [720, 174] width 112 height 38
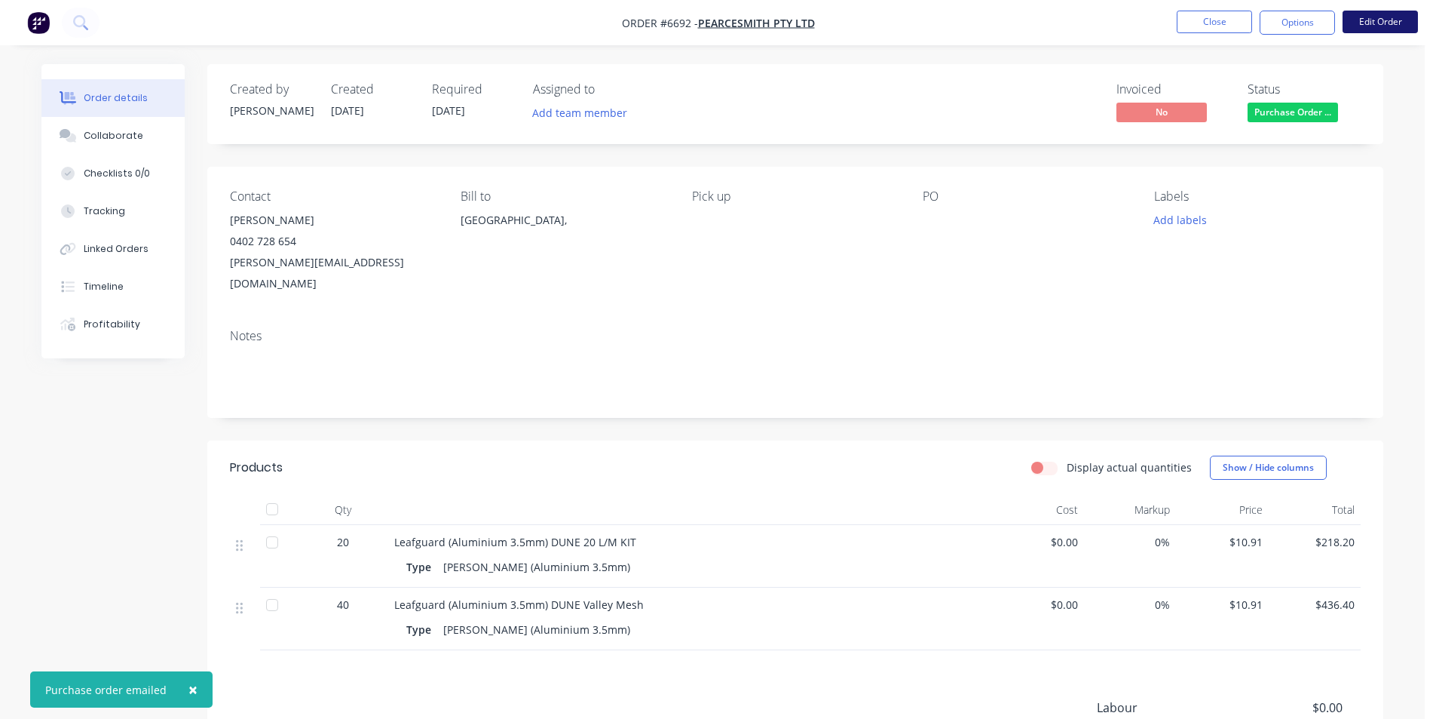
click at [1396, 25] on button "Edit Order" at bounding box center [1380, 22] width 75 height 23
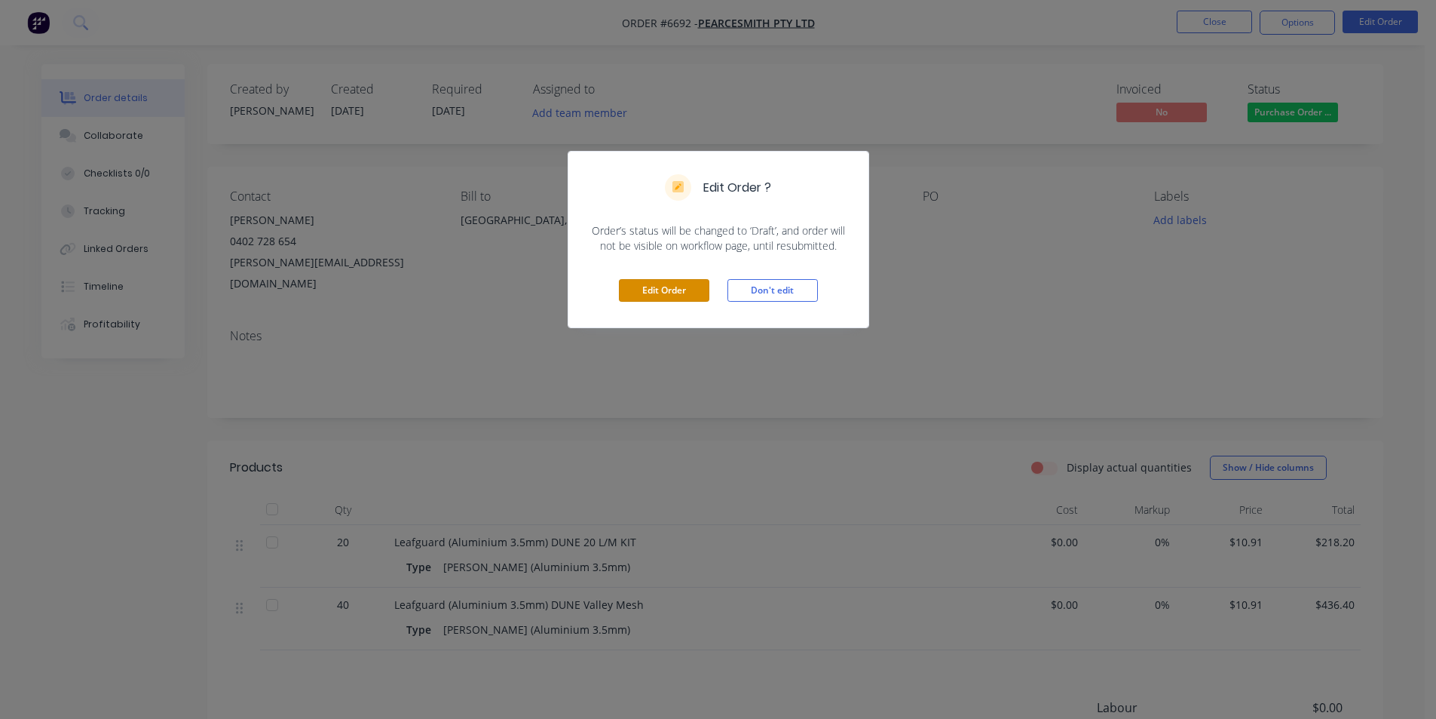
drag, startPoint x: 676, startPoint y: 284, endPoint x: 938, endPoint y: 208, distance: 272.5
click at [676, 283] on button "Edit Order" at bounding box center [664, 290] width 90 height 23
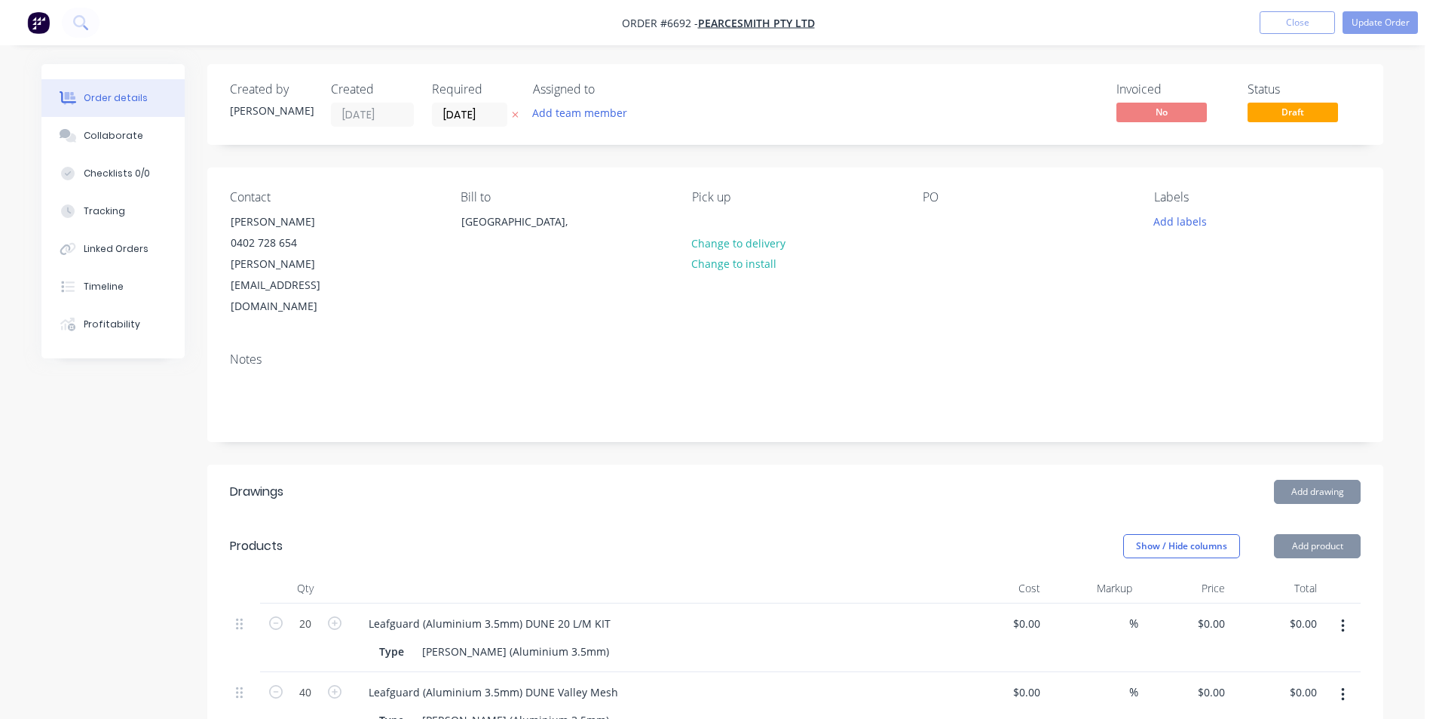
type input "$10.91"
type input "$218.20"
type input "$10.91"
type input "$436.40"
click at [926, 205] on div "PO" at bounding box center [1026, 253] width 207 height 127
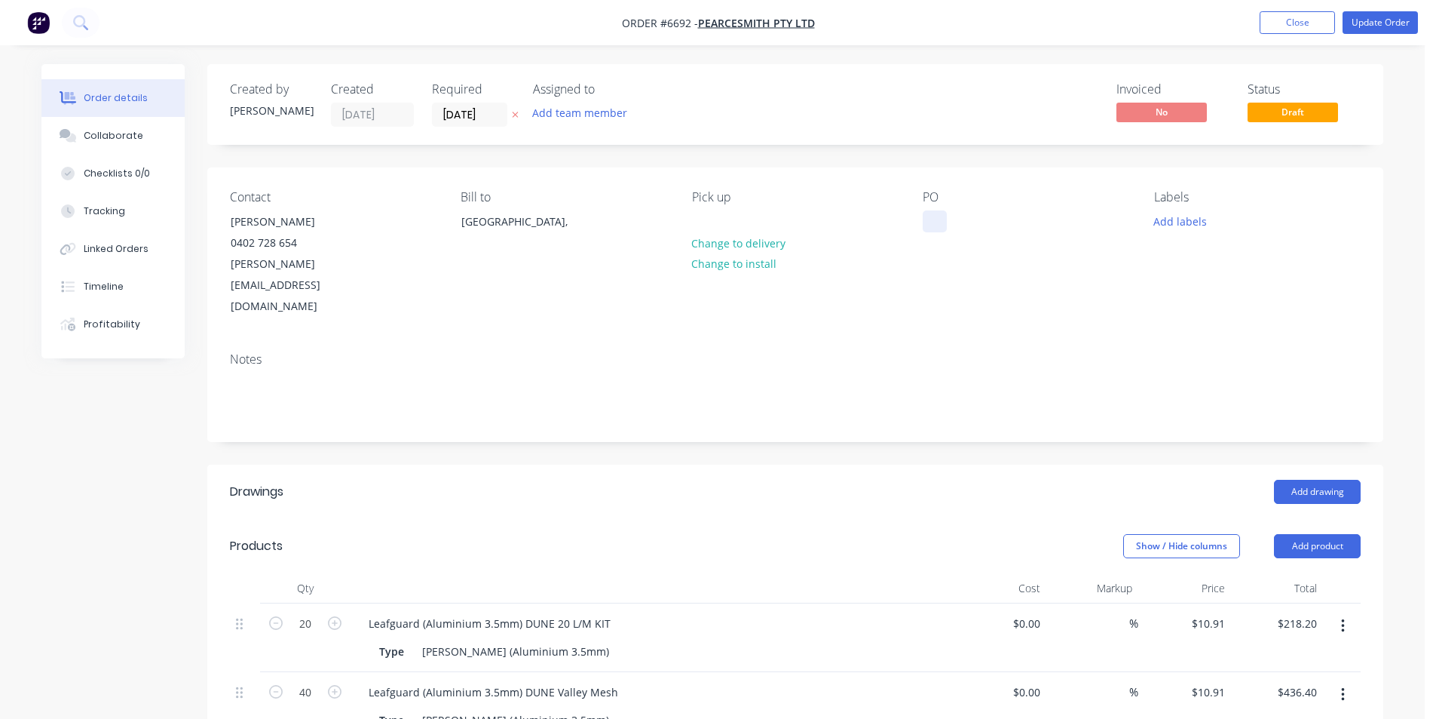
click at [930, 213] on div at bounding box center [935, 221] width 24 height 22
click at [1353, 23] on button "Update Order" at bounding box center [1380, 22] width 75 height 23
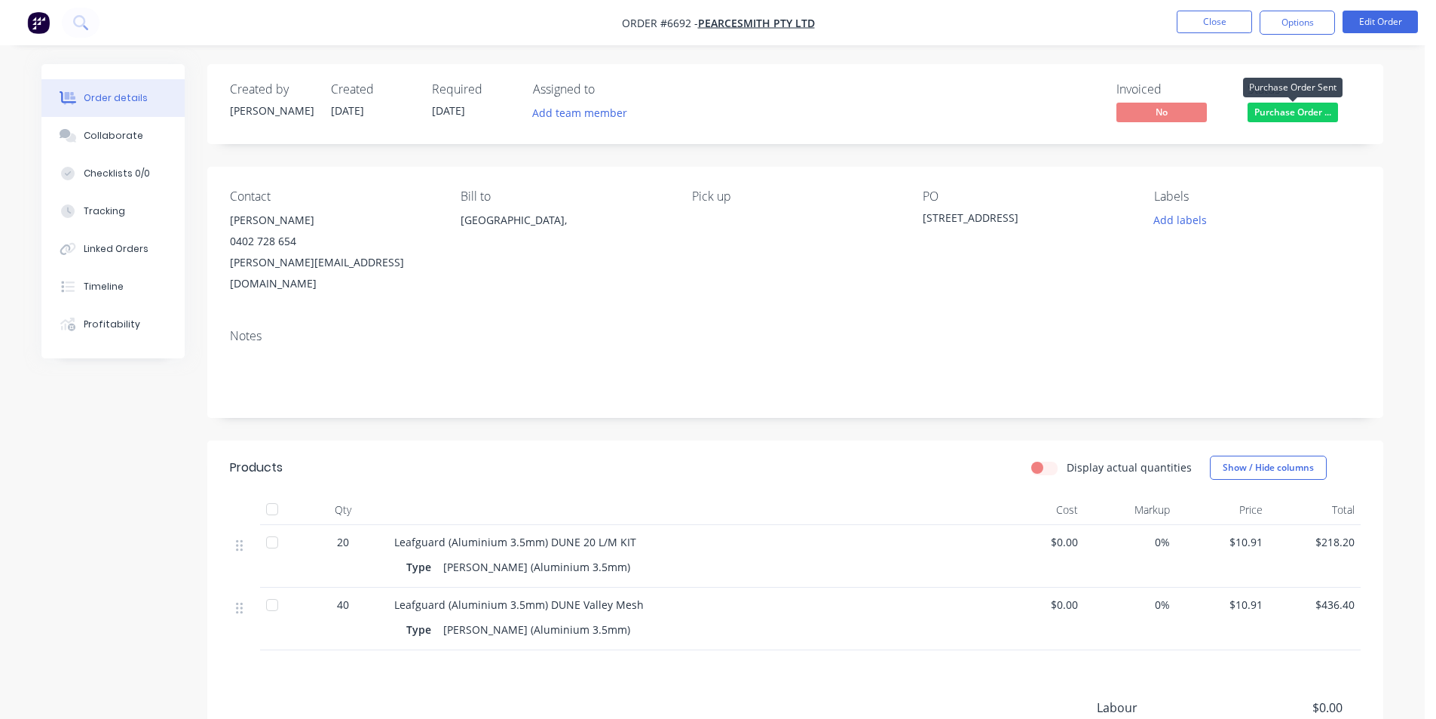
click at [1305, 115] on span "Purchase Order ..." at bounding box center [1293, 112] width 90 height 19
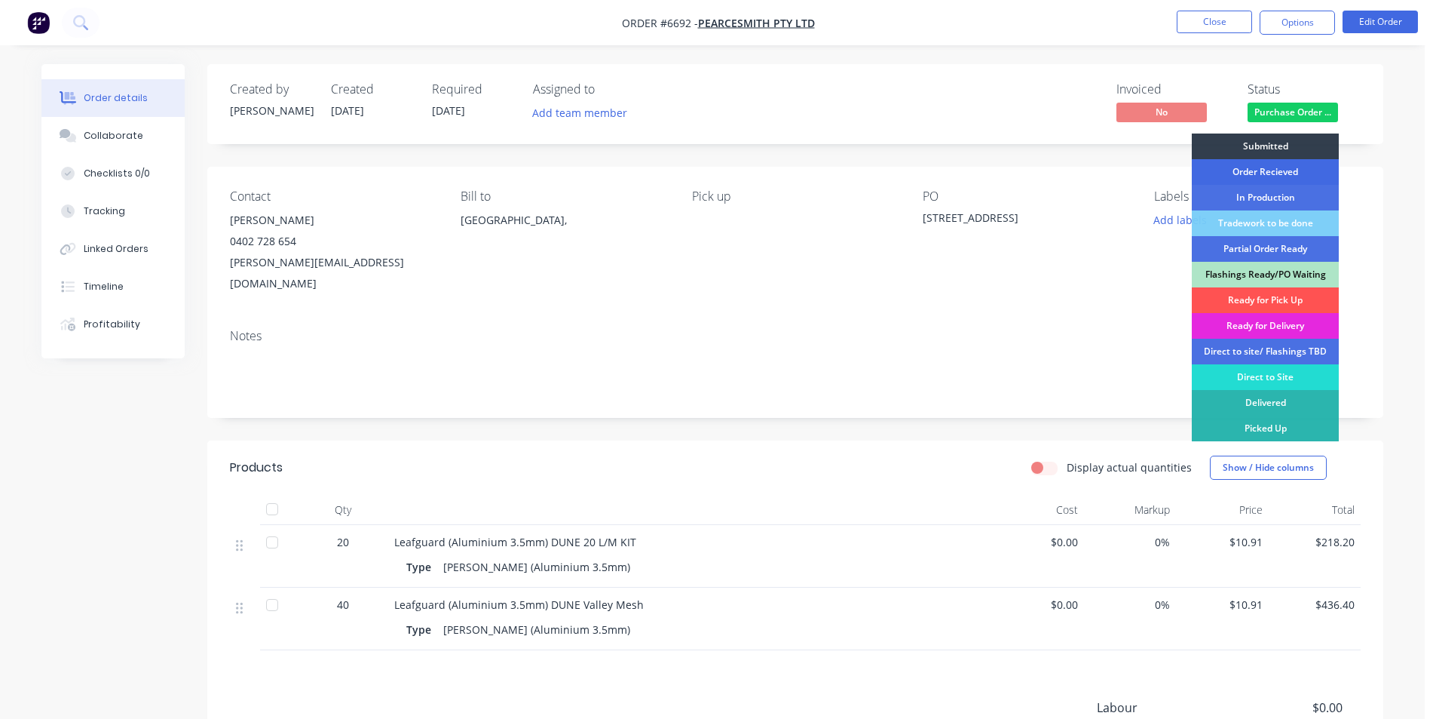
click at [1290, 161] on div "Order Recieved" at bounding box center [1265, 172] width 147 height 26
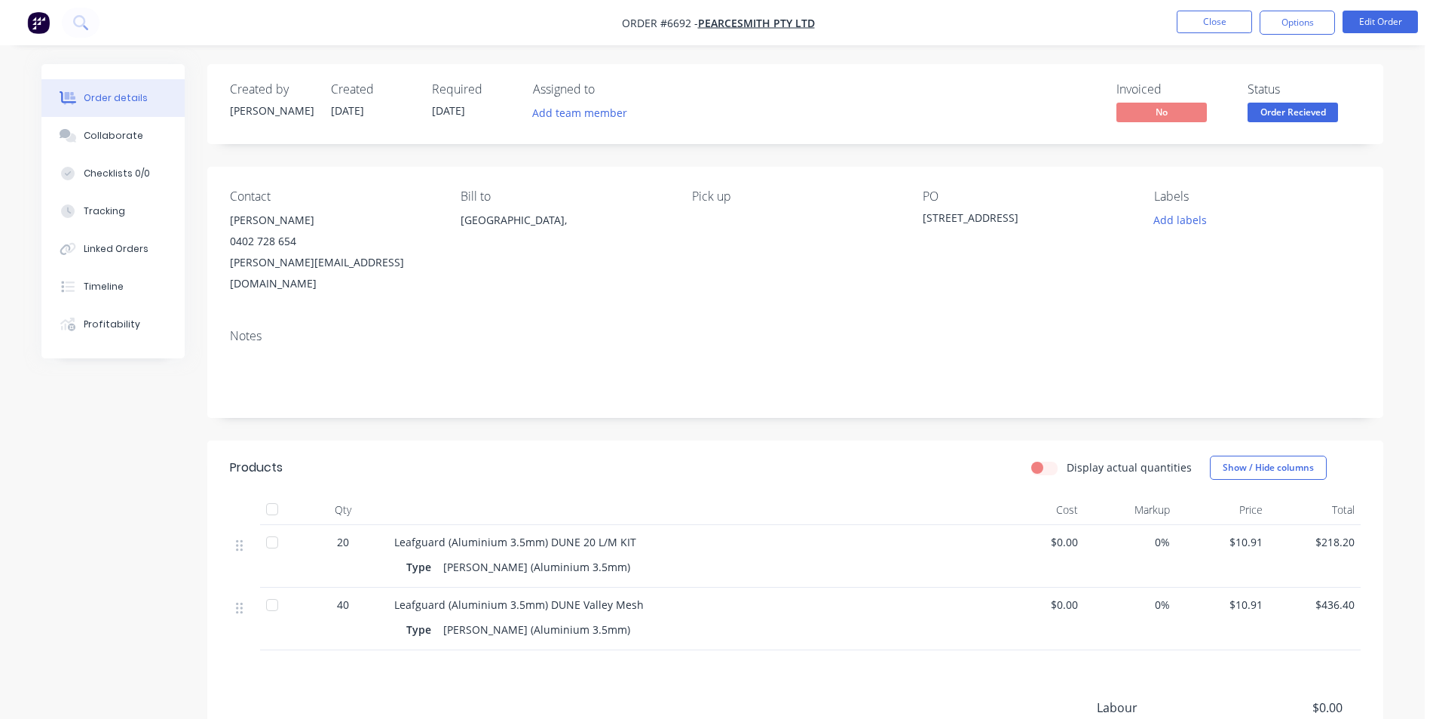
click at [1307, 117] on span "Order Recieved" at bounding box center [1293, 112] width 90 height 19
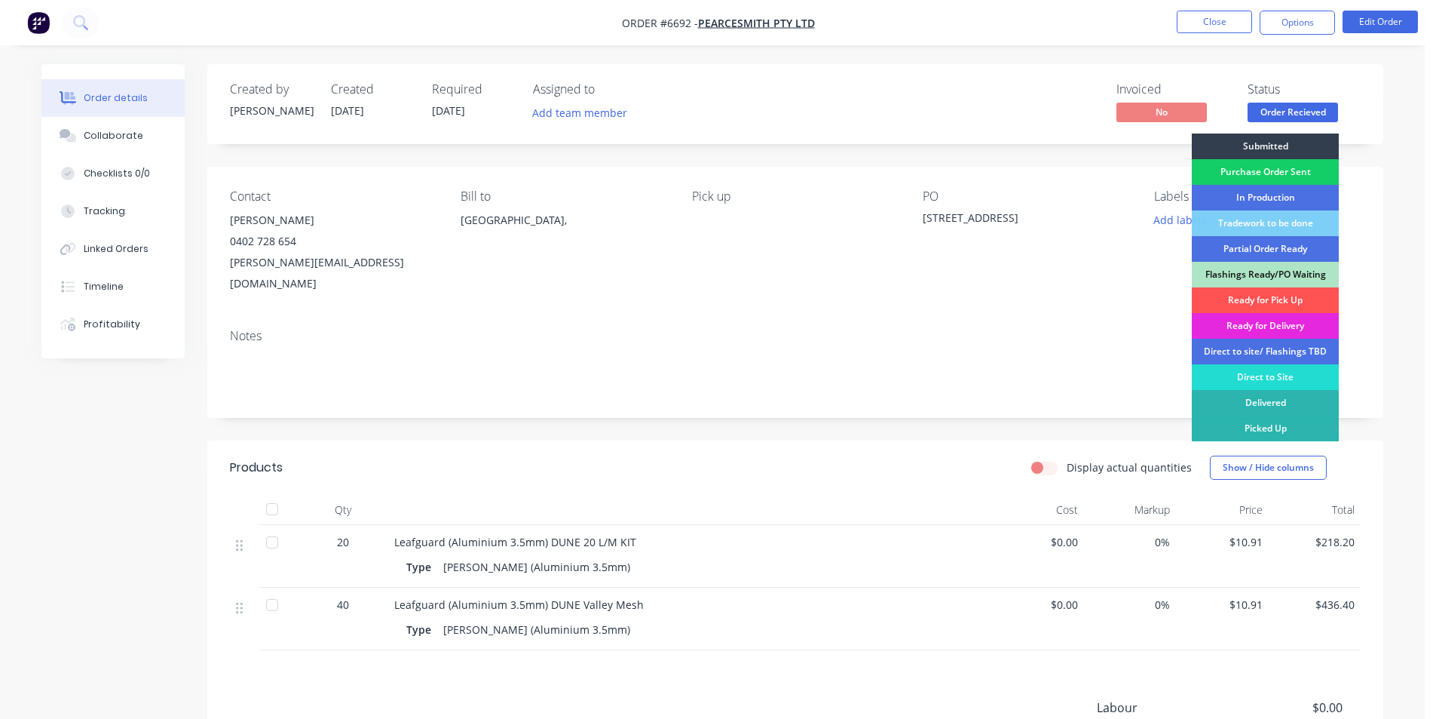
click at [1302, 182] on div "Purchase Order Sent" at bounding box center [1265, 172] width 147 height 26
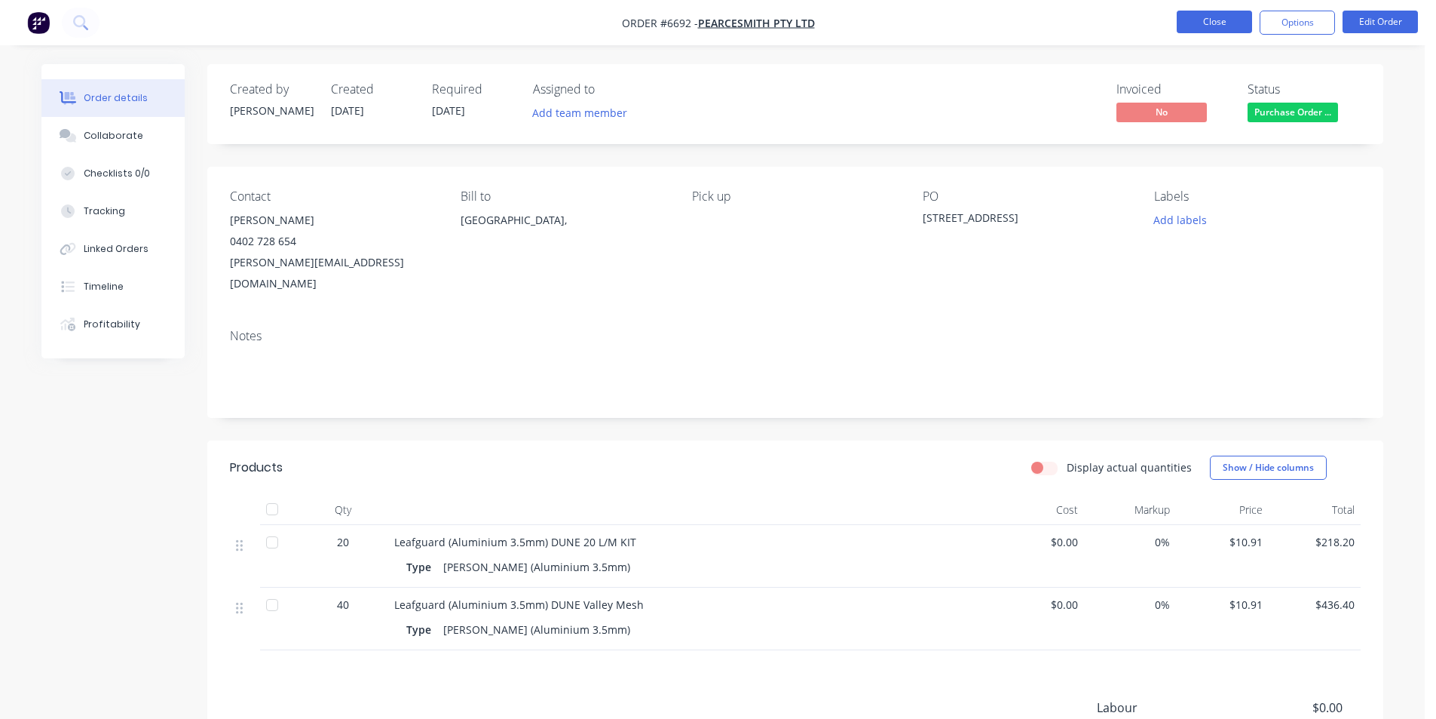
click at [1213, 26] on button "Close" at bounding box center [1214, 22] width 75 height 23
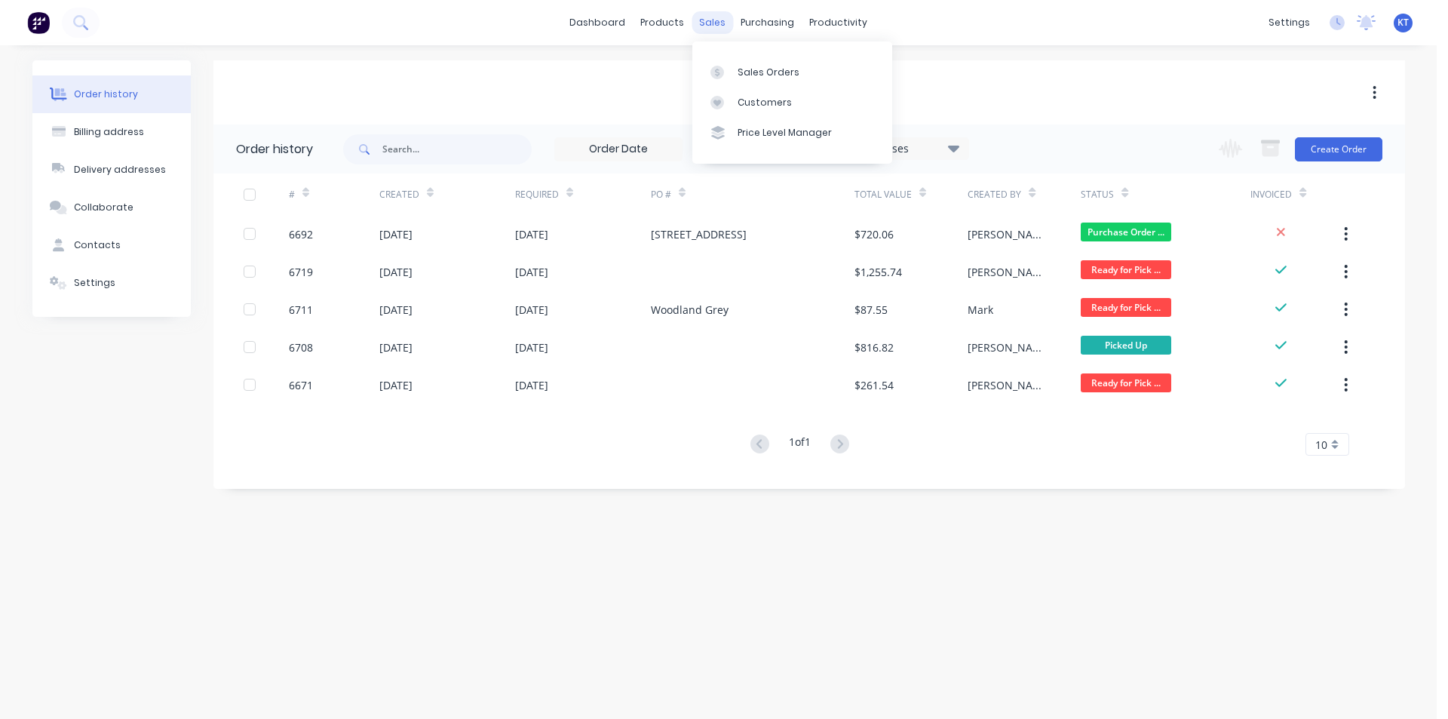
click at [713, 23] on div "sales" at bounding box center [711, 22] width 41 height 23
click at [746, 66] on div "Sales Orders" at bounding box center [768, 73] width 62 height 14
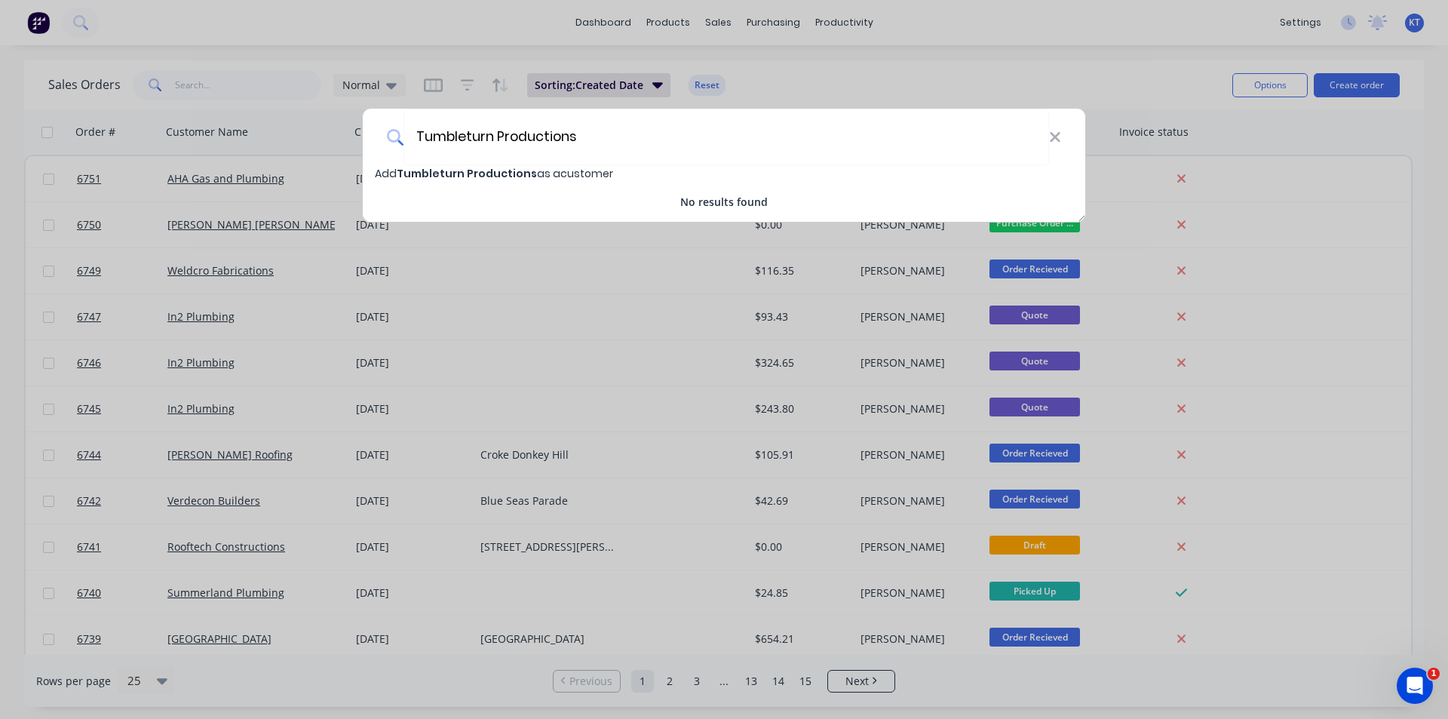
type input "Tumbleturn Productions"
click at [528, 171] on span "Add Tumbleturn Productions as a customer" at bounding box center [494, 173] width 238 height 15
select select "AU"
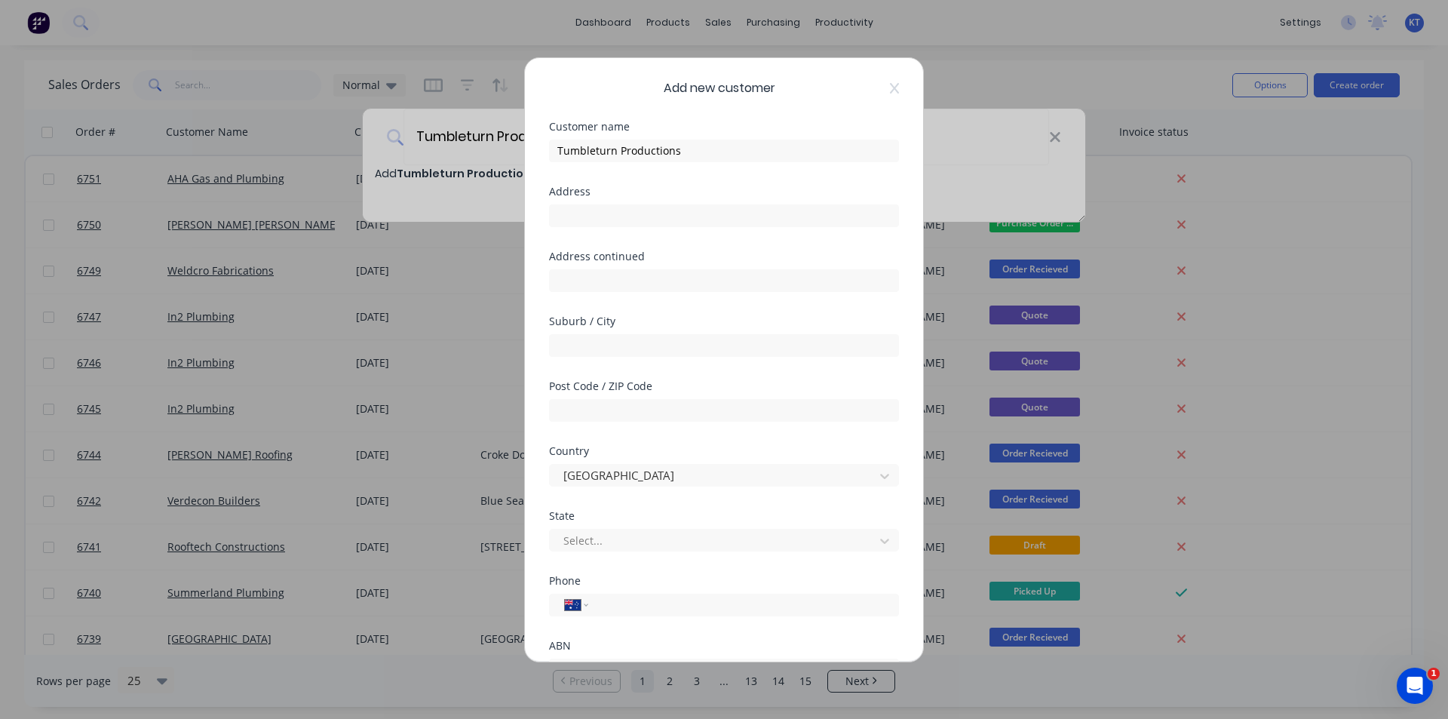
click at [889, 87] on div "Add new customer Customer name Tumbleturn Productions Address Address continued…" at bounding box center [724, 359] width 398 height 603
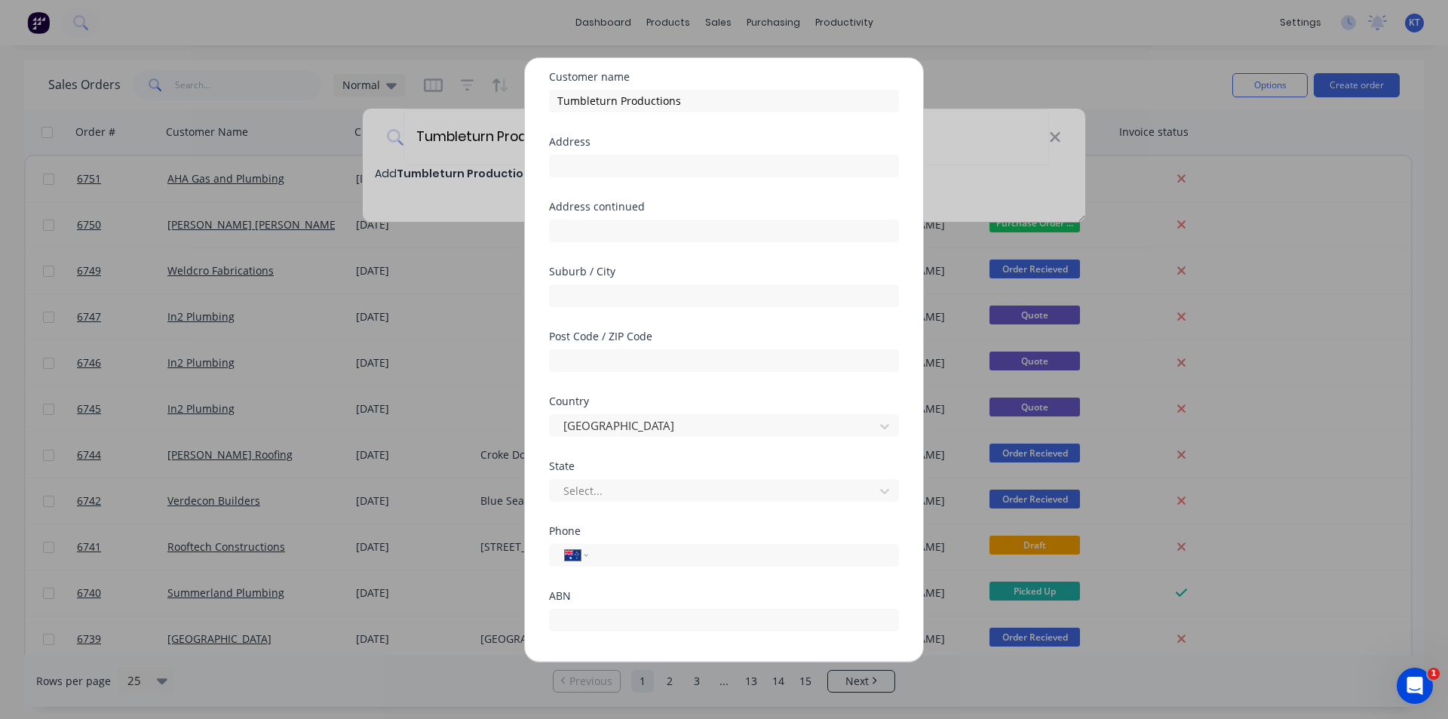
scroll to position [113, 0]
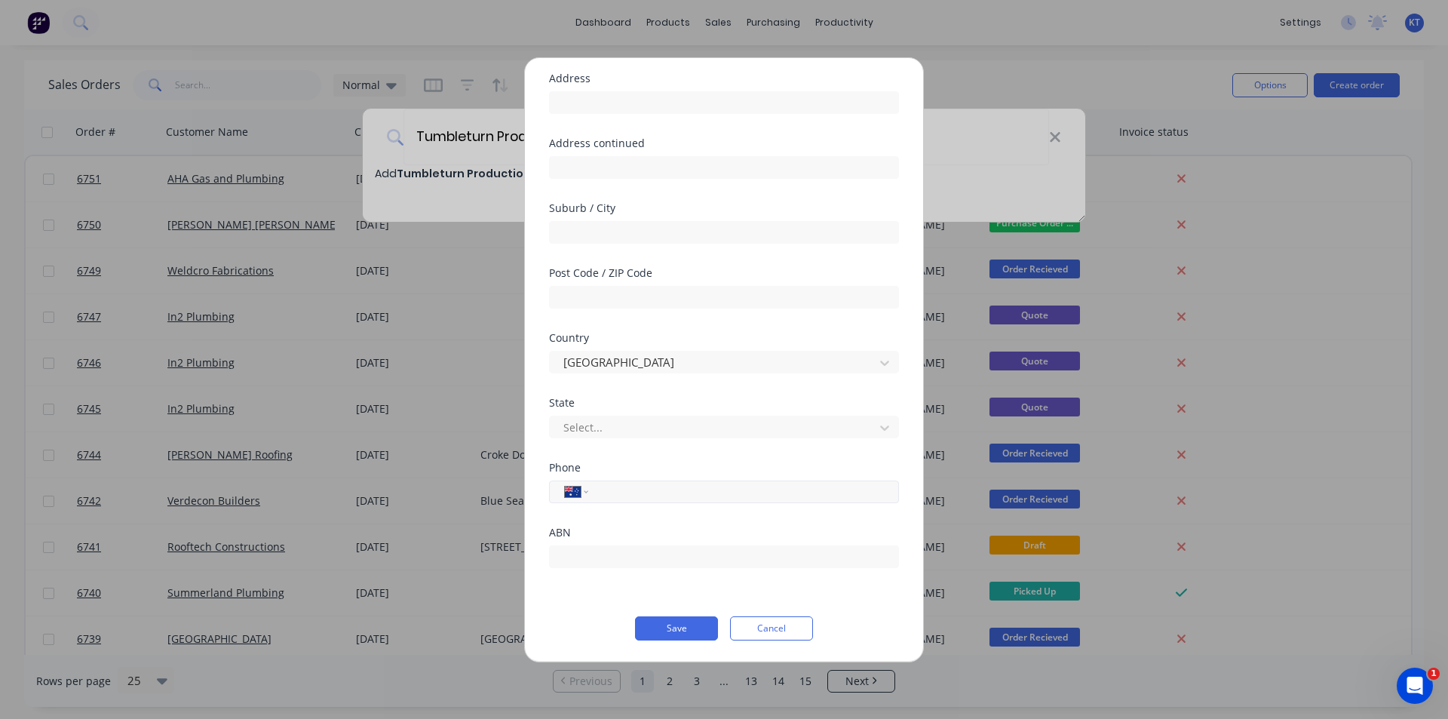
click at [699, 501] on div "International Afghanistan Åland Islands Albania Algeria American Samoa Andorra …" at bounding box center [724, 491] width 350 height 23
click at [792, 624] on button "Cancel" at bounding box center [771, 628] width 83 height 24
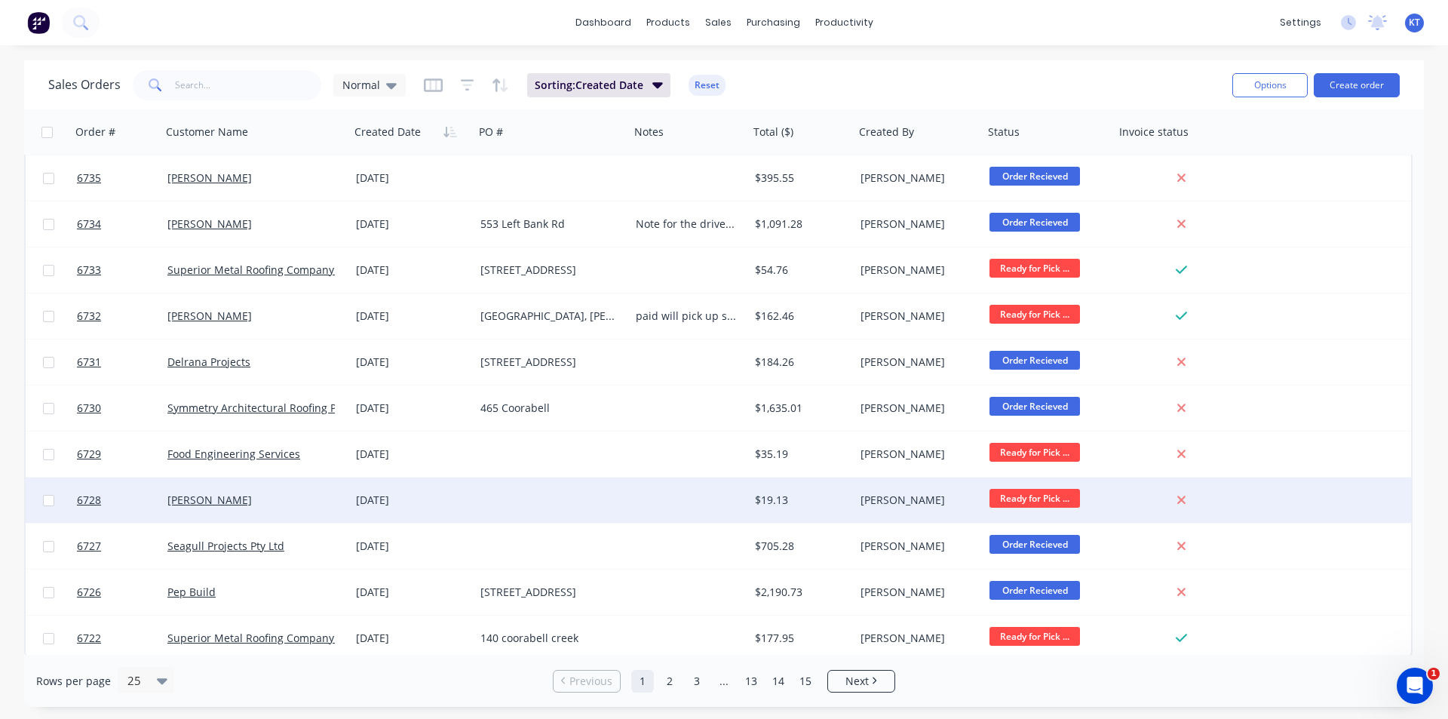
scroll to position [650, 0]
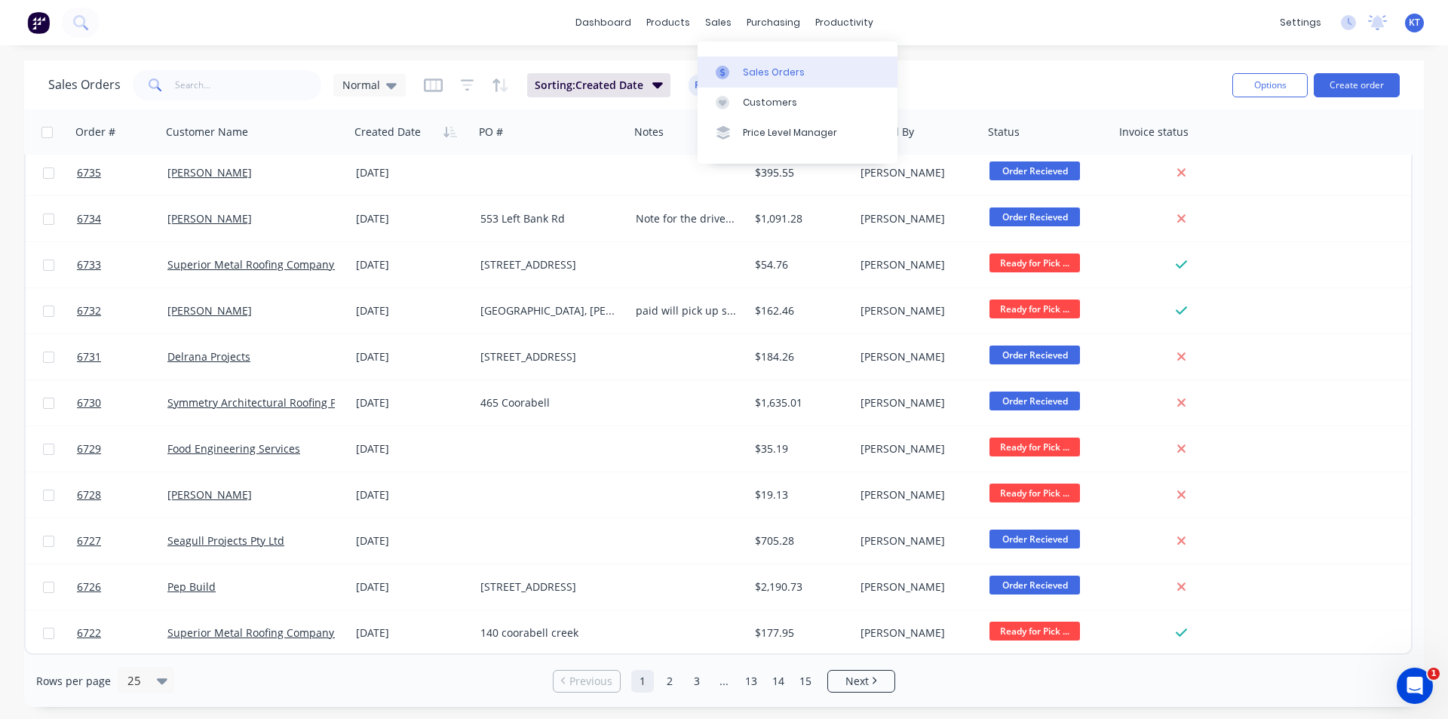
click at [728, 73] on icon at bounding box center [723, 73] width 14 height 14
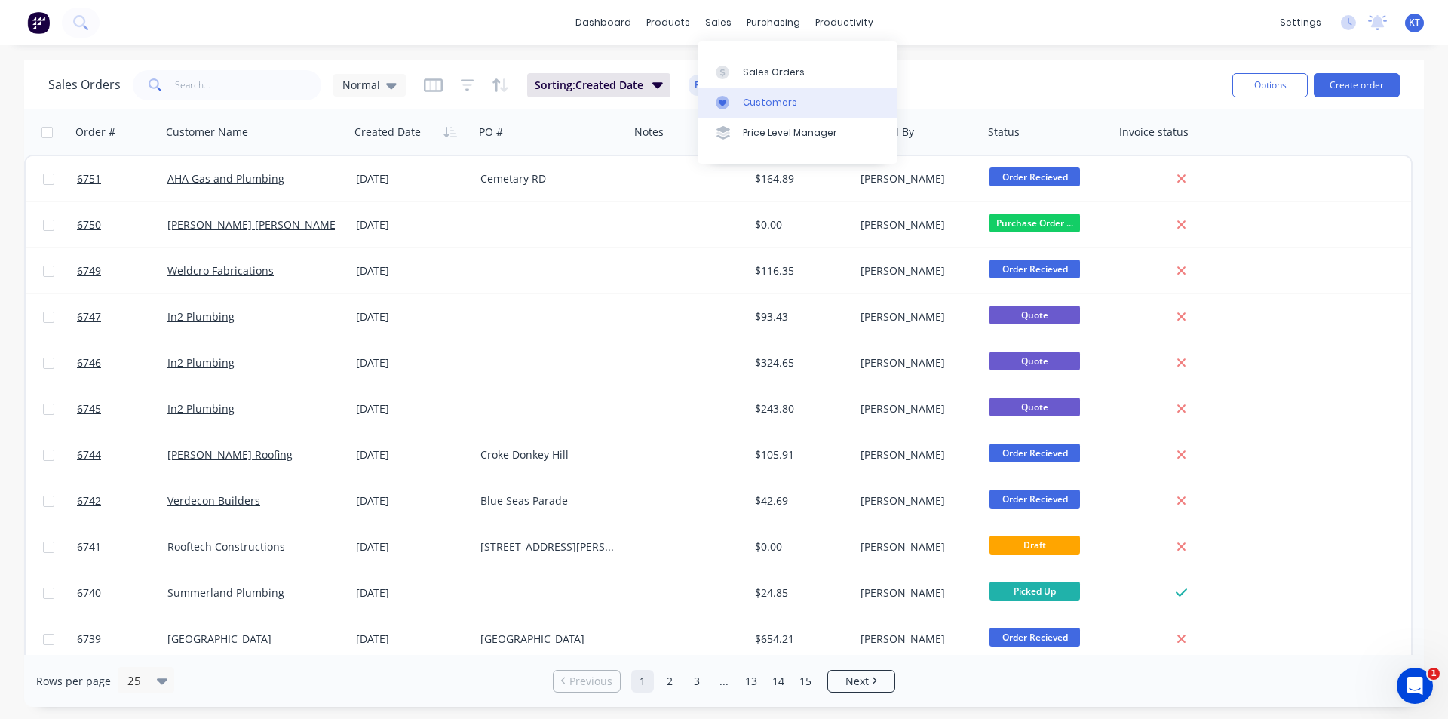
click at [739, 105] on link "Customers" at bounding box center [797, 102] width 200 height 30
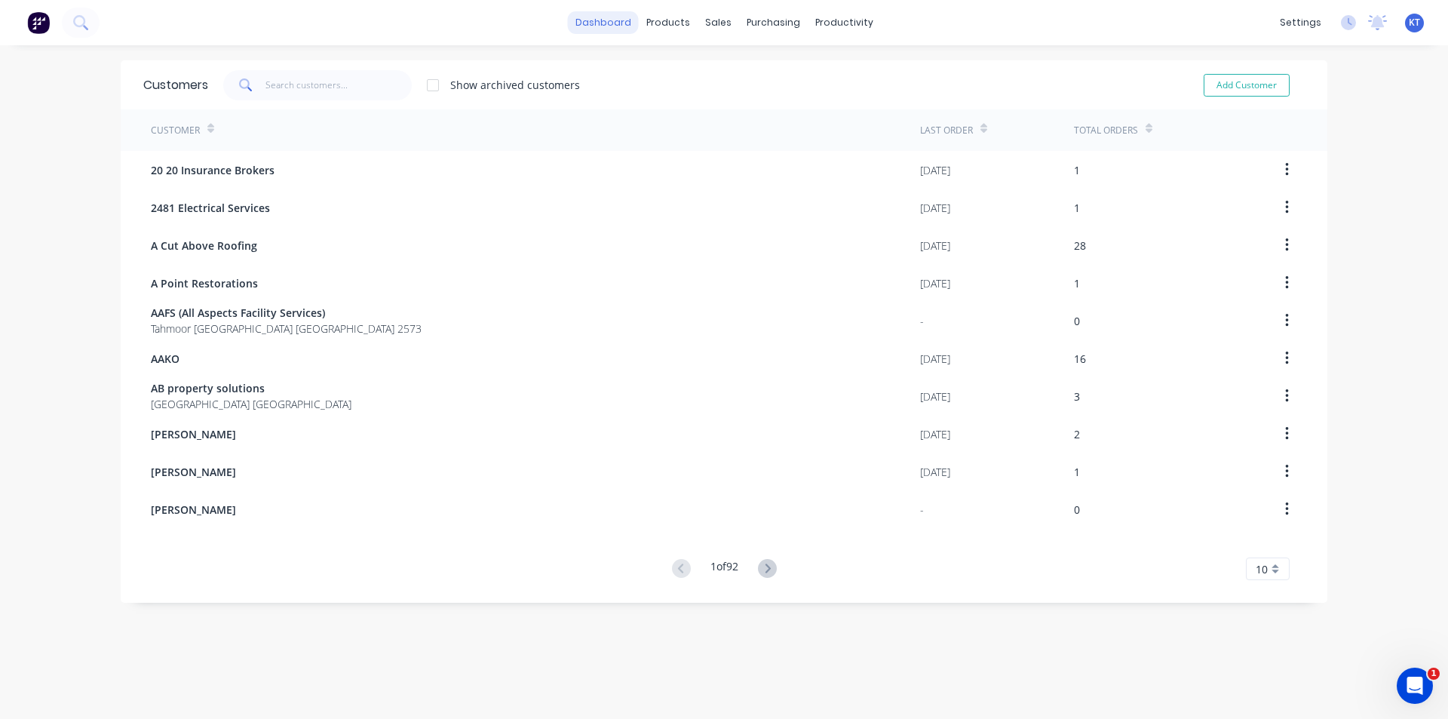
click at [606, 20] on link "dashboard" at bounding box center [603, 22] width 71 height 23
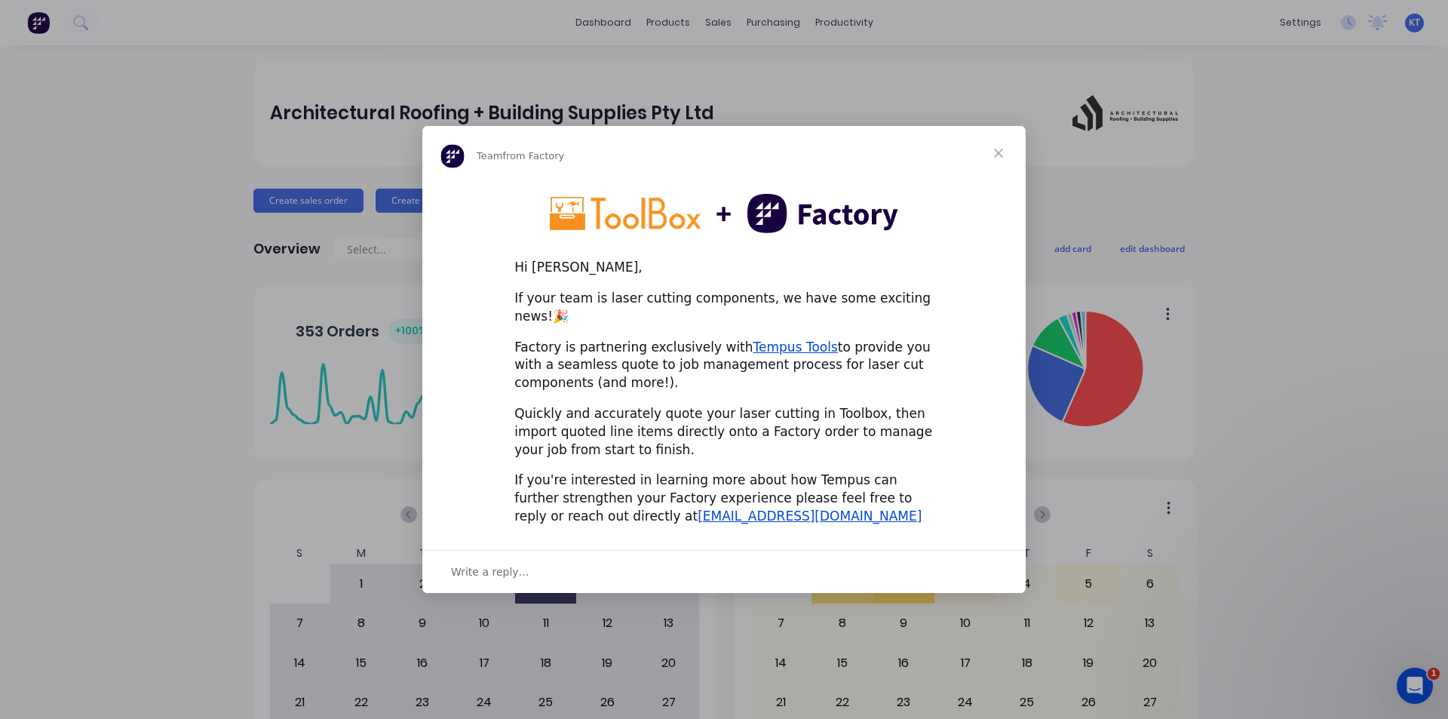
click at [1003, 164] on span "Close" at bounding box center [998, 153] width 54 height 54
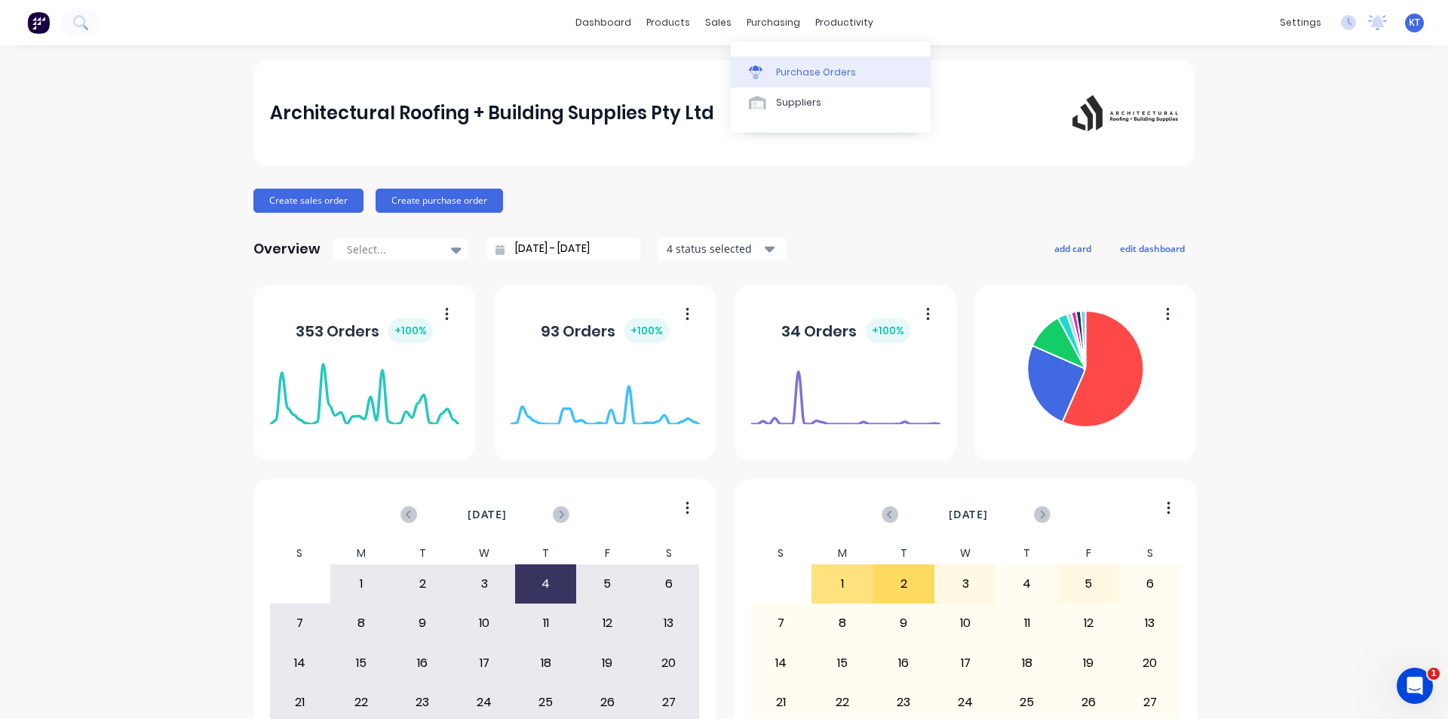
click at [808, 67] on div "Purchase Orders" at bounding box center [816, 73] width 80 height 14
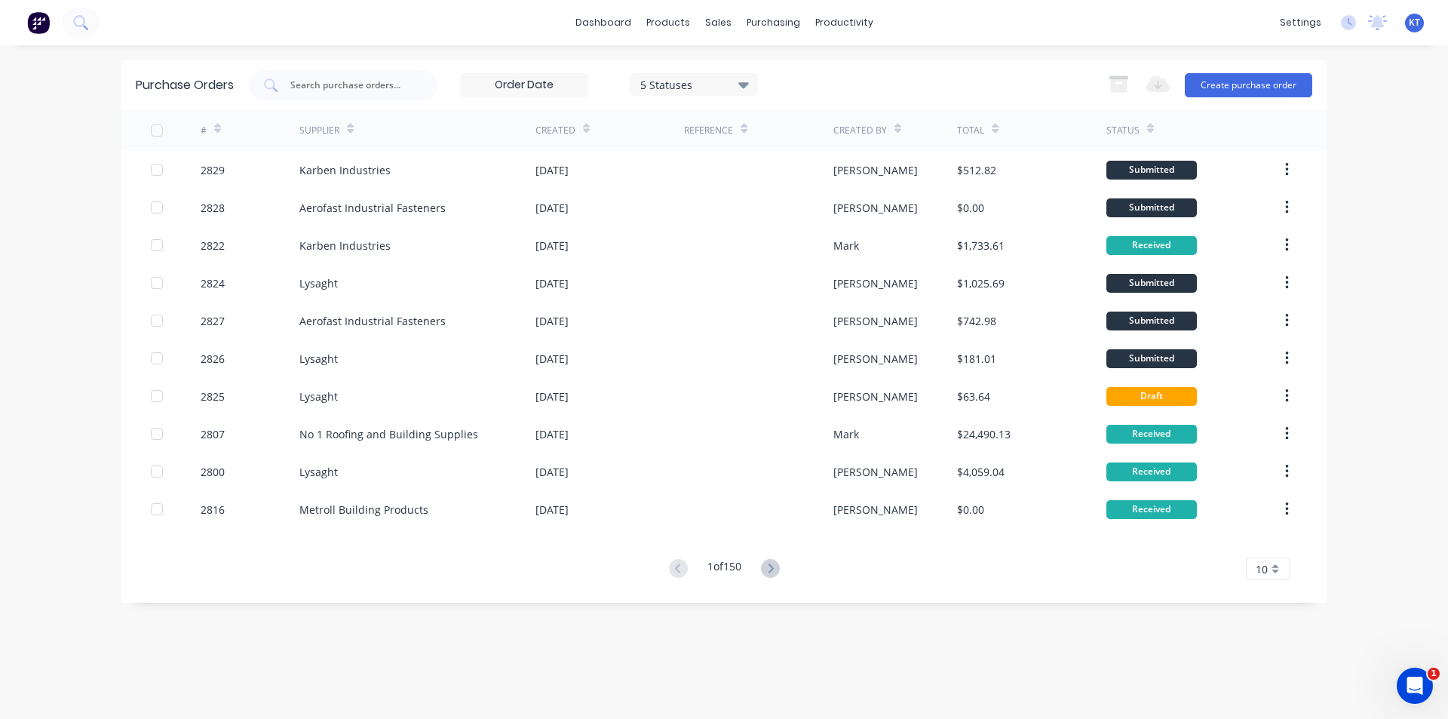
click at [783, 571] on button at bounding box center [770, 569] width 28 height 22
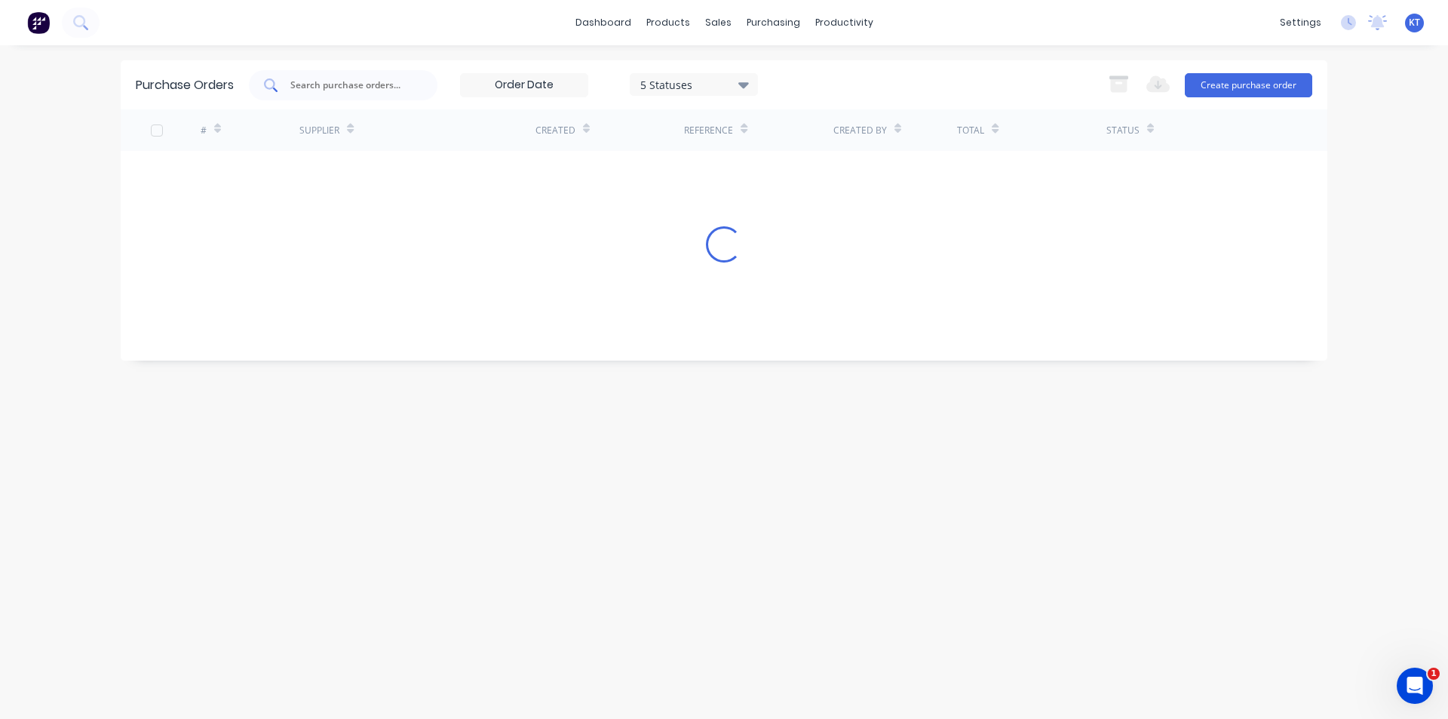
click at [354, 87] on div at bounding box center [343, 85] width 189 height 30
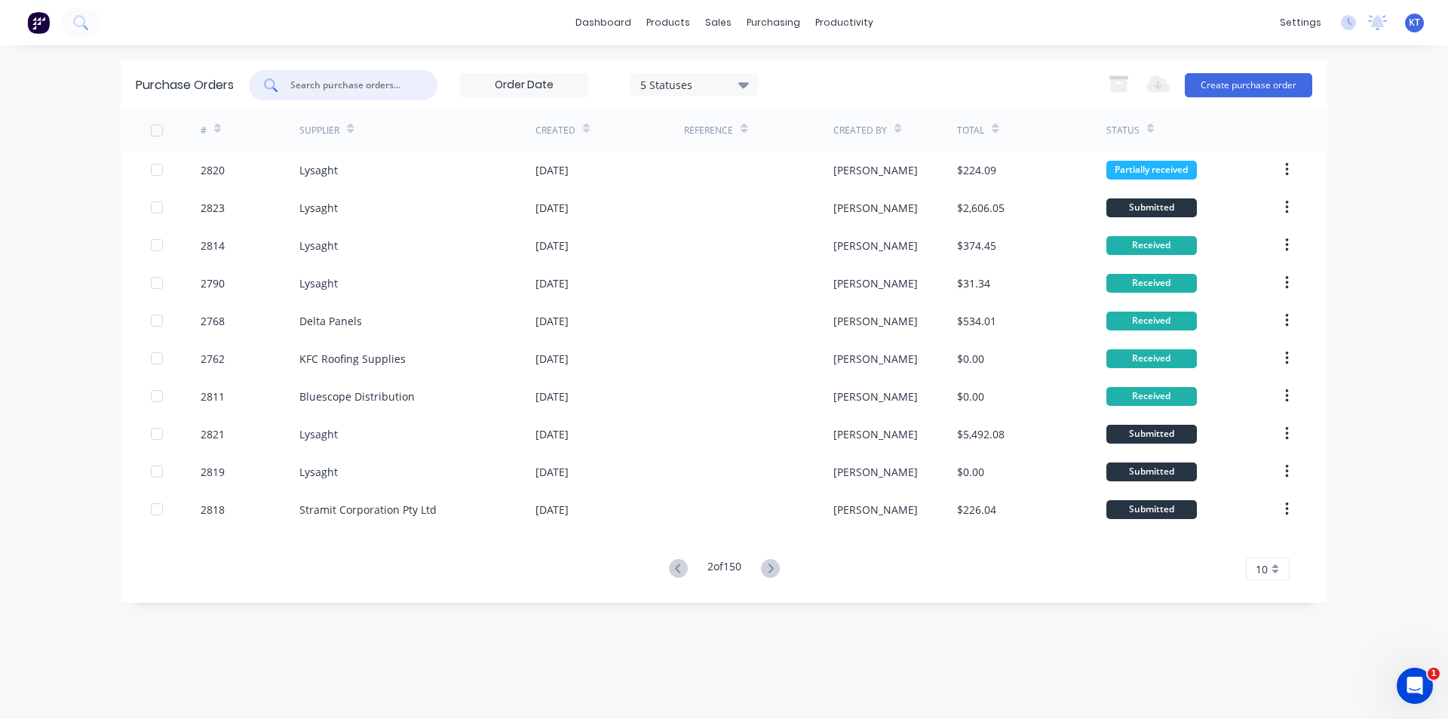
click at [354, 88] on input "text" at bounding box center [351, 85] width 125 height 15
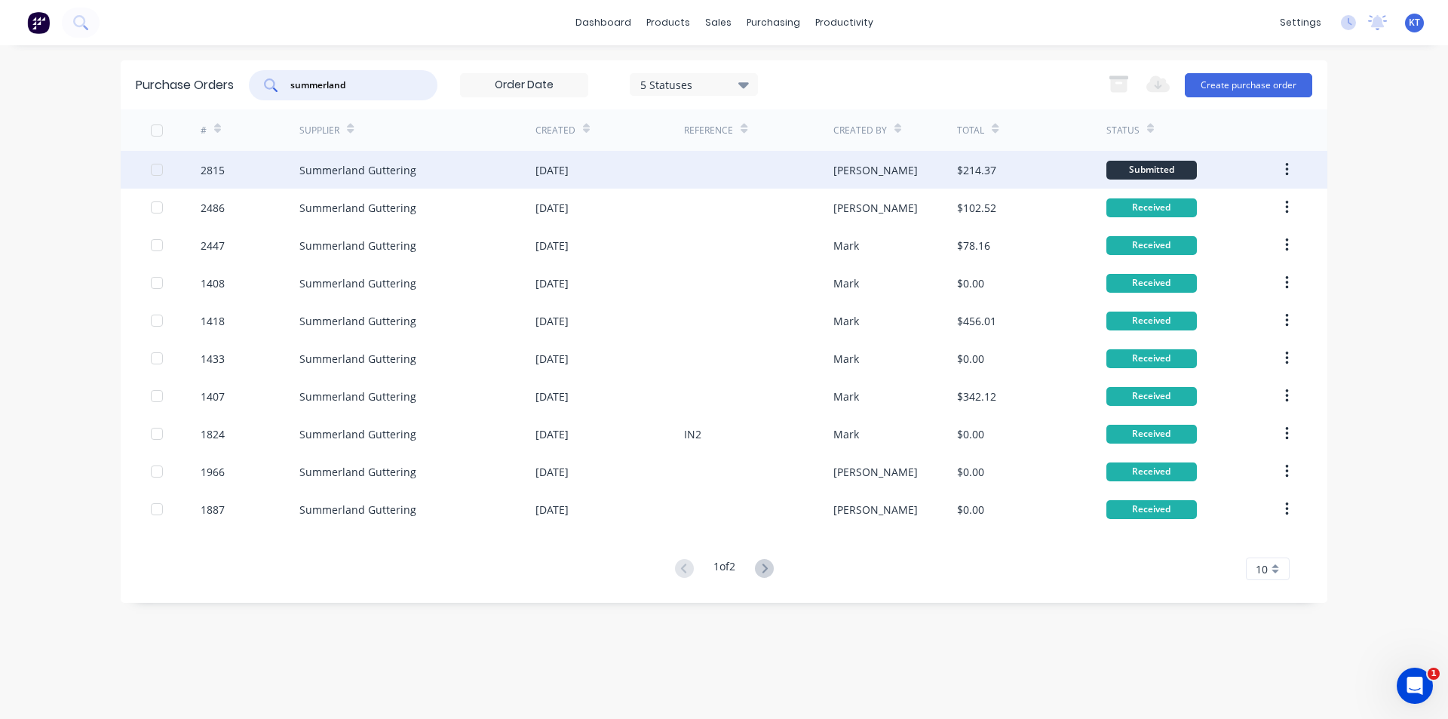
type input "summerland"
click at [335, 178] on div "Summerland Guttering" at bounding box center [417, 170] width 236 height 38
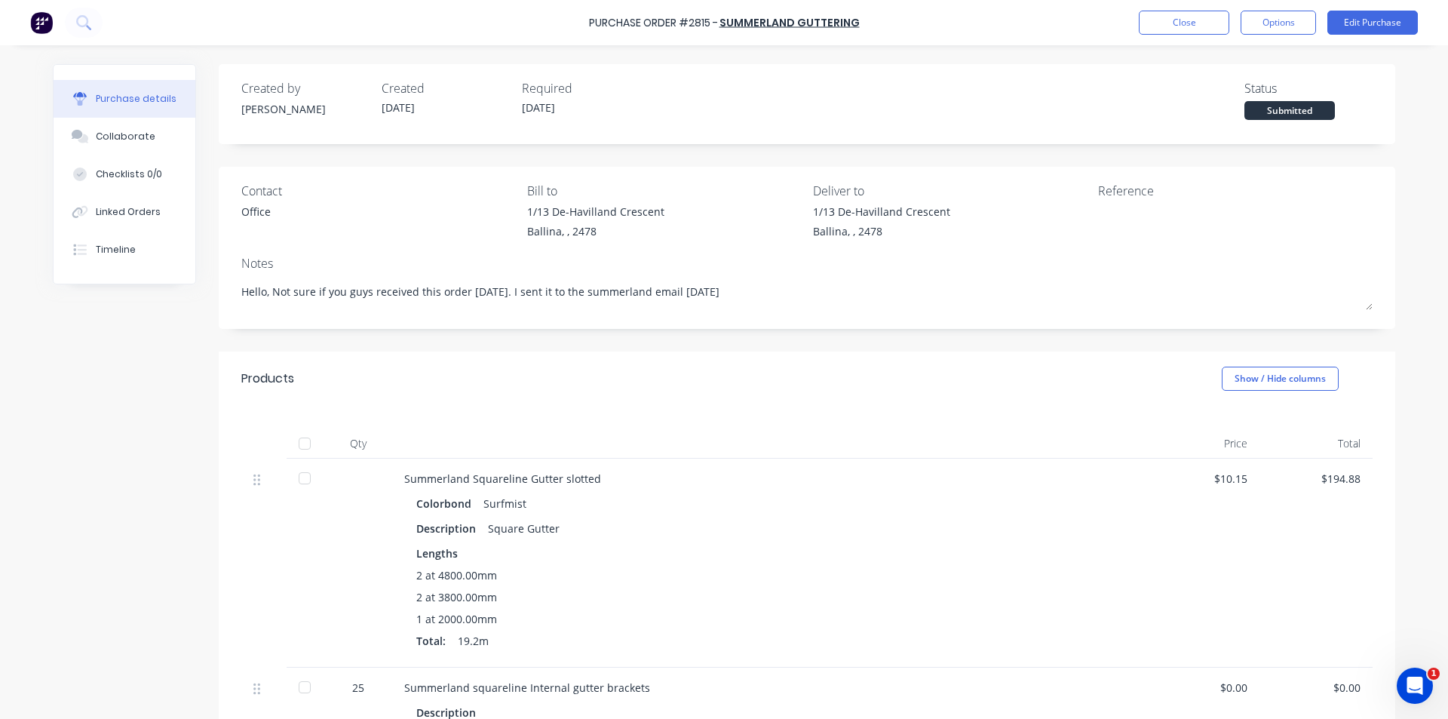
click at [247, 213] on div "Office" at bounding box center [255, 212] width 29 height 16
click at [241, 208] on div "Office" at bounding box center [255, 212] width 29 height 16
click at [109, 133] on div "Collaborate" at bounding box center [126, 137] width 60 height 14
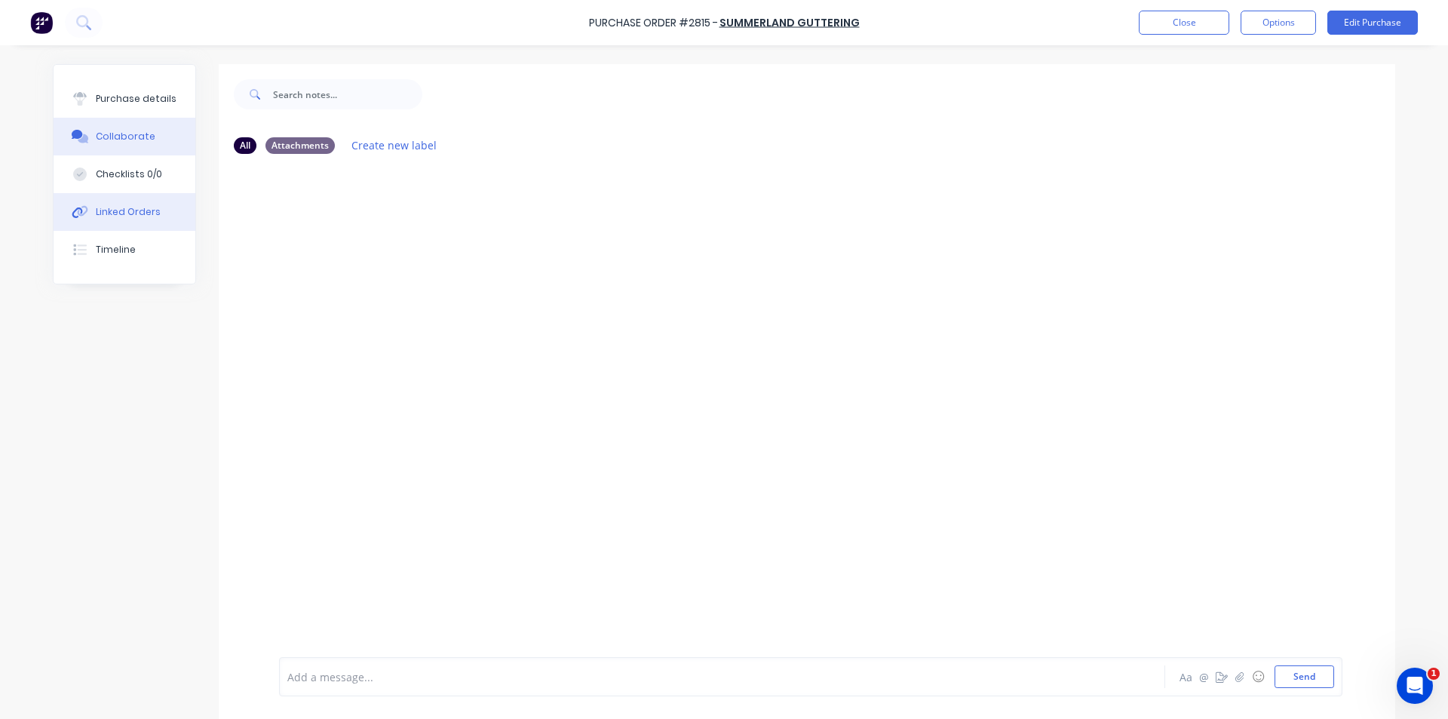
click at [155, 214] on button "Linked Orders" at bounding box center [125, 212] width 142 height 38
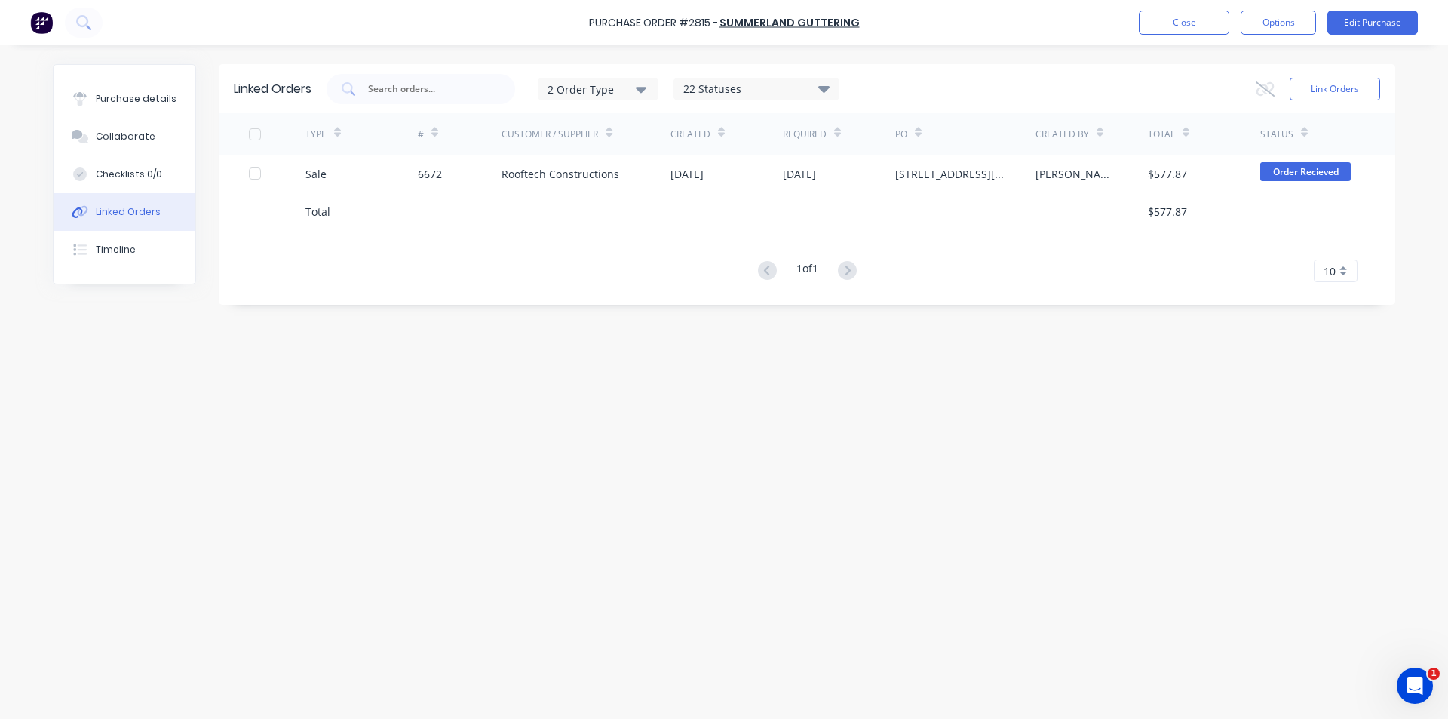
click at [410, 194] on div "Total" at bounding box center [361, 211] width 112 height 38
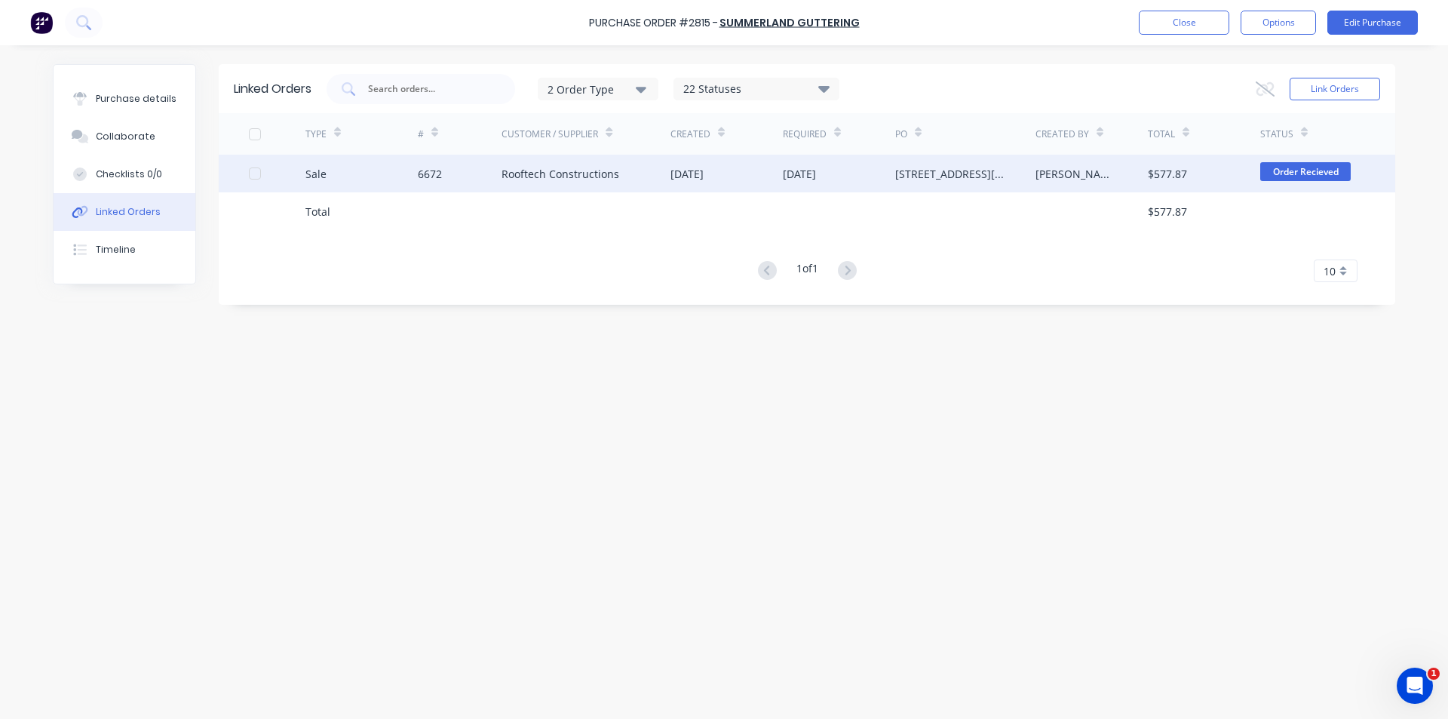
click at [433, 179] on div "6672" at bounding box center [430, 174] width 24 height 16
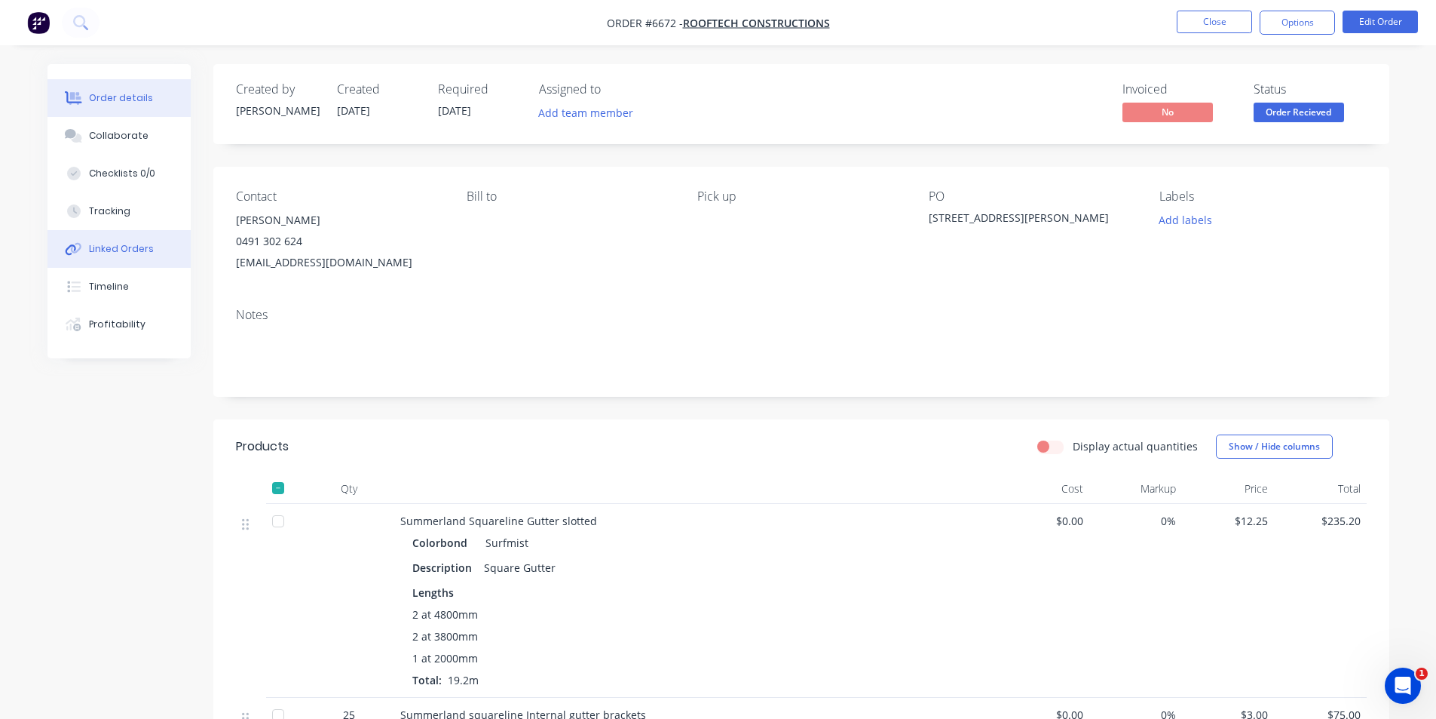
click at [109, 248] on div "Linked Orders" at bounding box center [121, 249] width 65 height 14
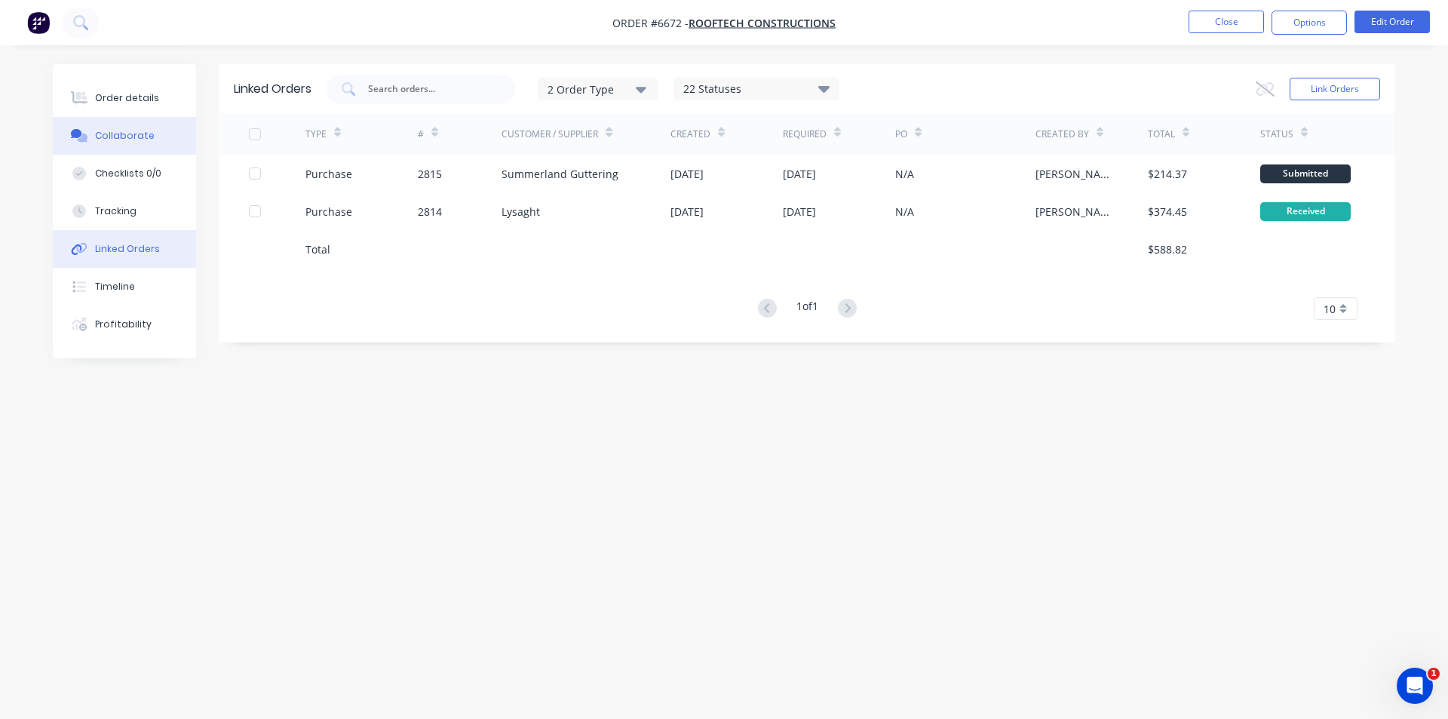
click at [124, 135] on div "Collaborate" at bounding box center [125, 136] width 60 height 14
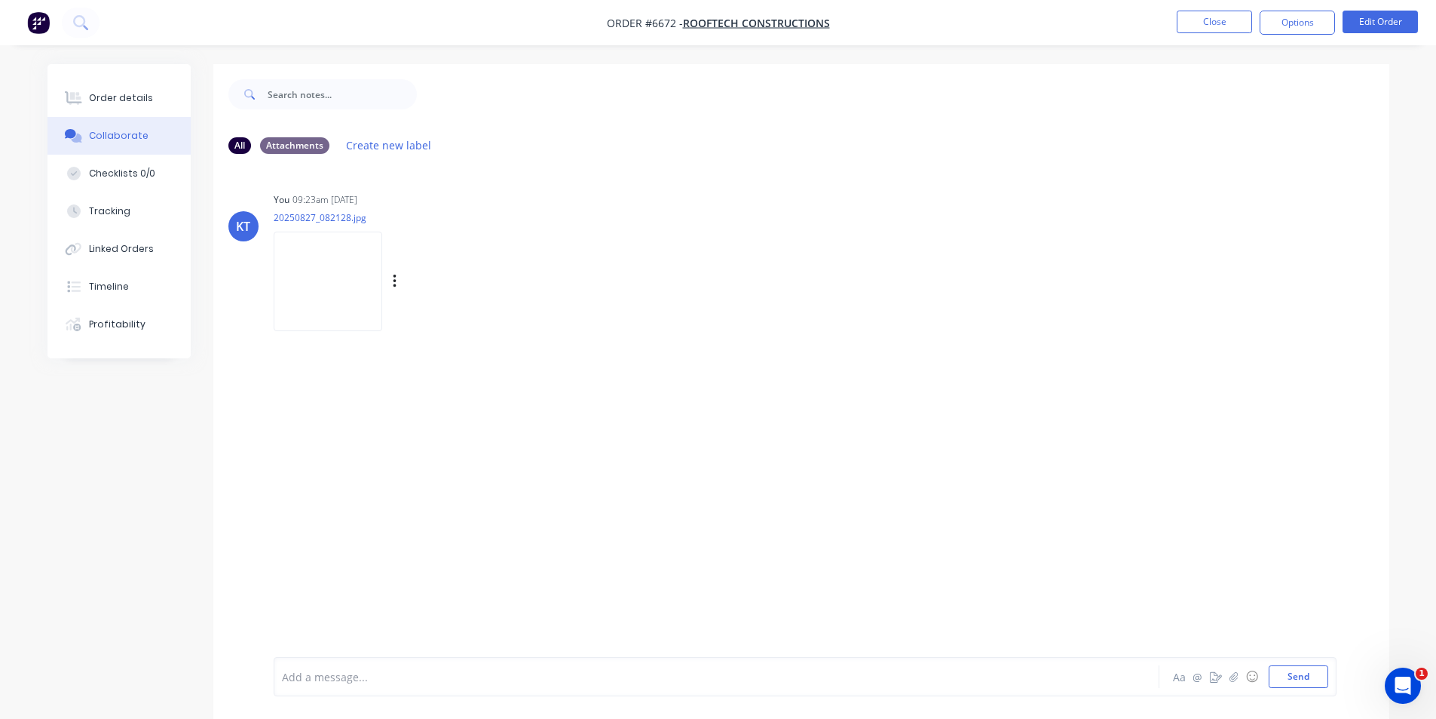
click at [326, 262] on img at bounding box center [328, 280] width 109 height 99
click at [136, 244] on div "Linked Orders" at bounding box center [121, 249] width 65 height 14
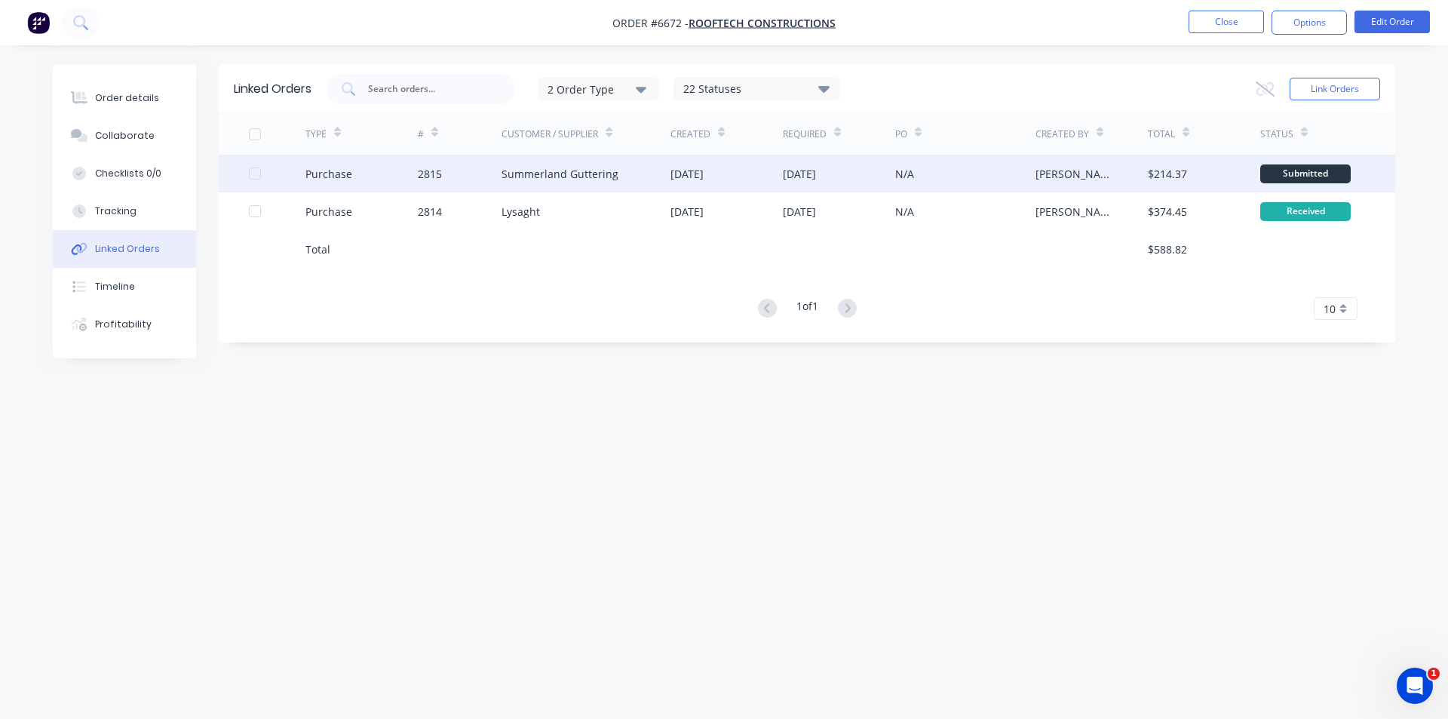
click at [625, 170] on div "Summerland Guttering" at bounding box center [585, 174] width 169 height 38
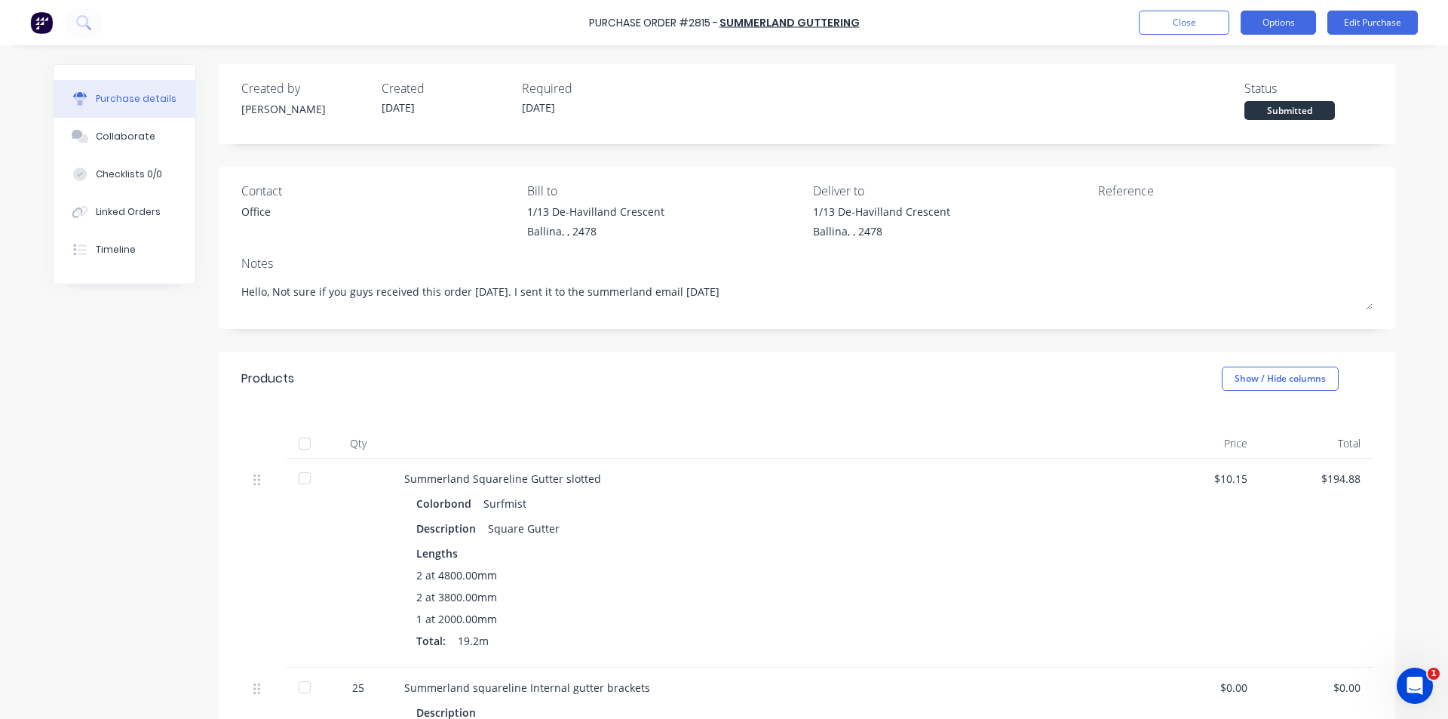
click at [1291, 23] on button "Options" at bounding box center [1277, 23] width 75 height 24
click at [1231, 39] on div "Purchase Order #2815 - Summerland Guttering Close Options Edit Purchase" at bounding box center [724, 22] width 1448 height 45
click at [1295, 9] on div "Purchase Order #2815 - Summerland Guttering Close Options Edit Purchase" at bounding box center [724, 22] width 1448 height 45
click at [1283, 32] on button "Options" at bounding box center [1277, 23] width 75 height 24
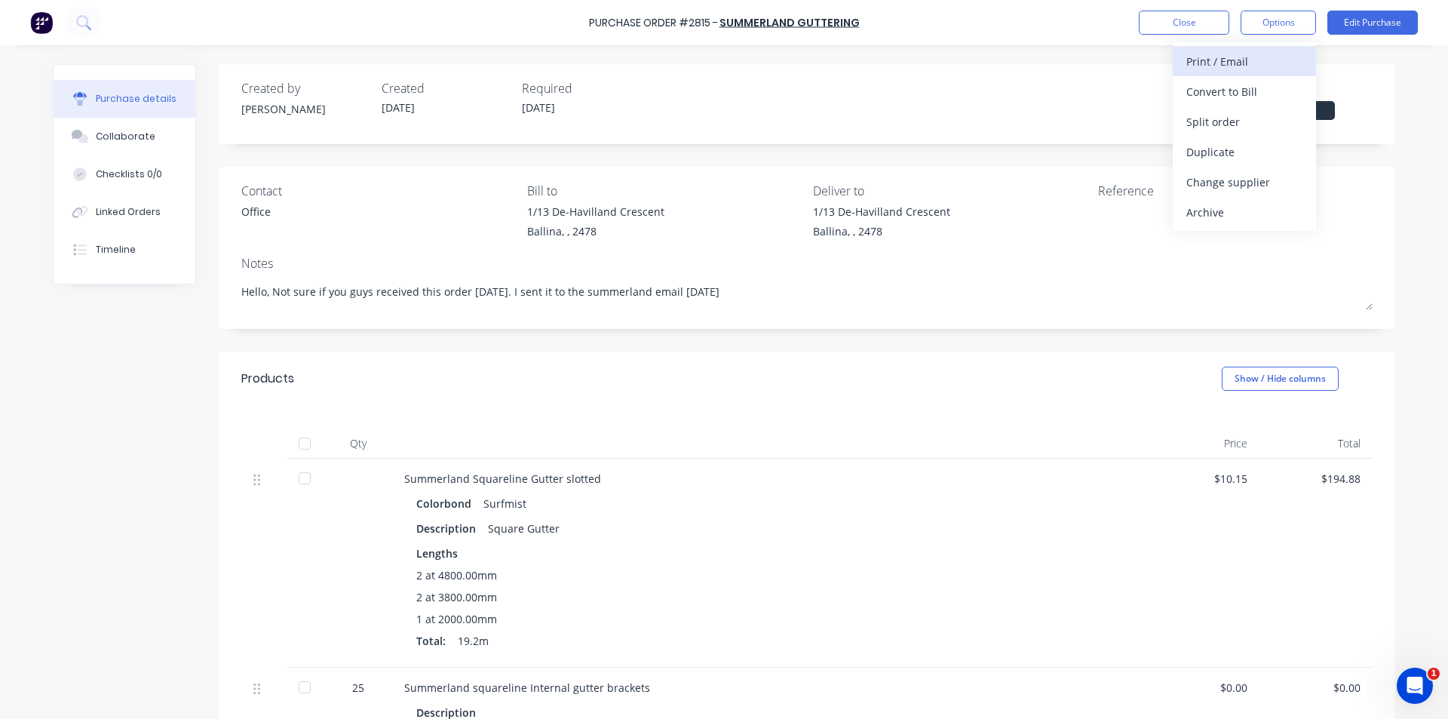
click at [1216, 63] on div "Print / Email" at bounding box center [1244, 62] width 116 height 22
click at [1231, 118] on div "Without pricing" at bounding box center [1244, 122] width 116 height 22
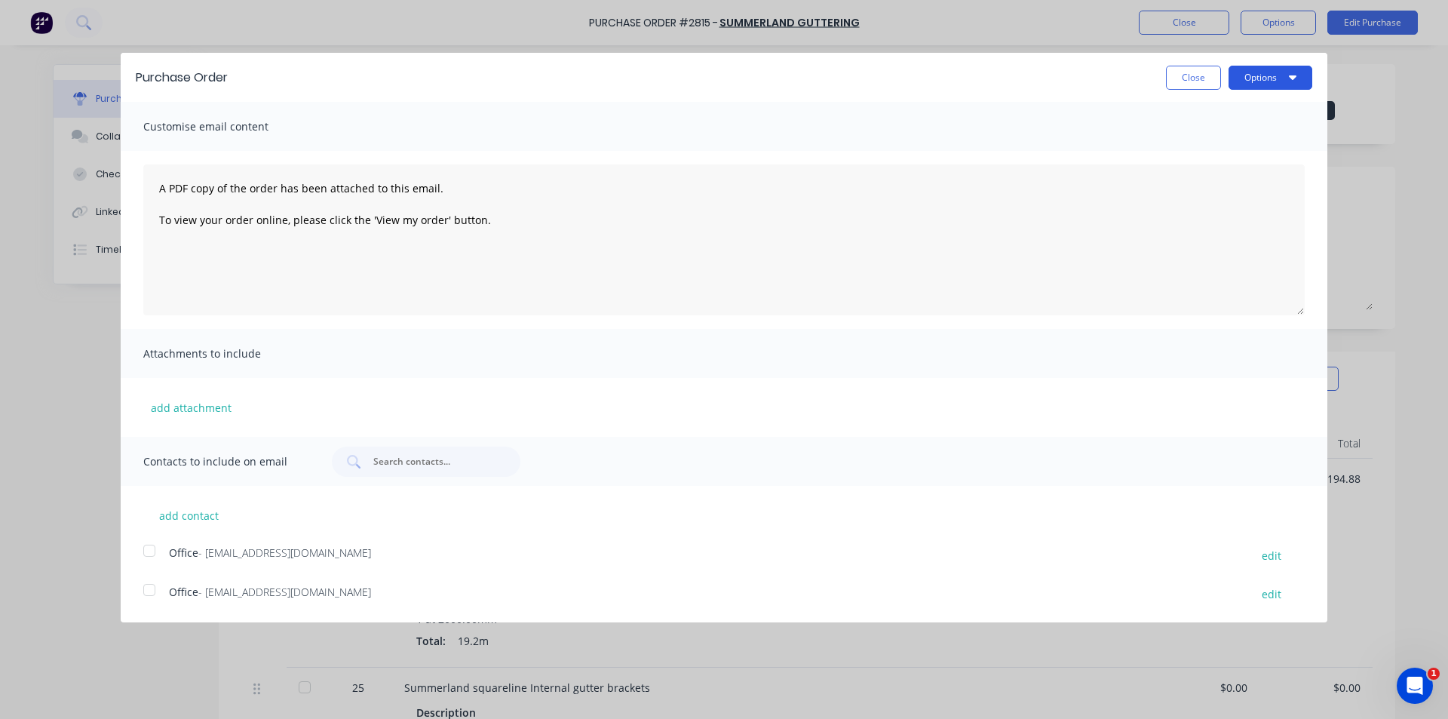
click at [1251, 77] on button "Options" at bounding box center [1270, 78] width 84 height 24
click at [1262, 118] on div "Print" at bounding box center [1240, 116] width 116 height 22
click at [1185, 74] on button "Close" at bounding box center [1193, 78] width 55 height 24
type textarea "x"
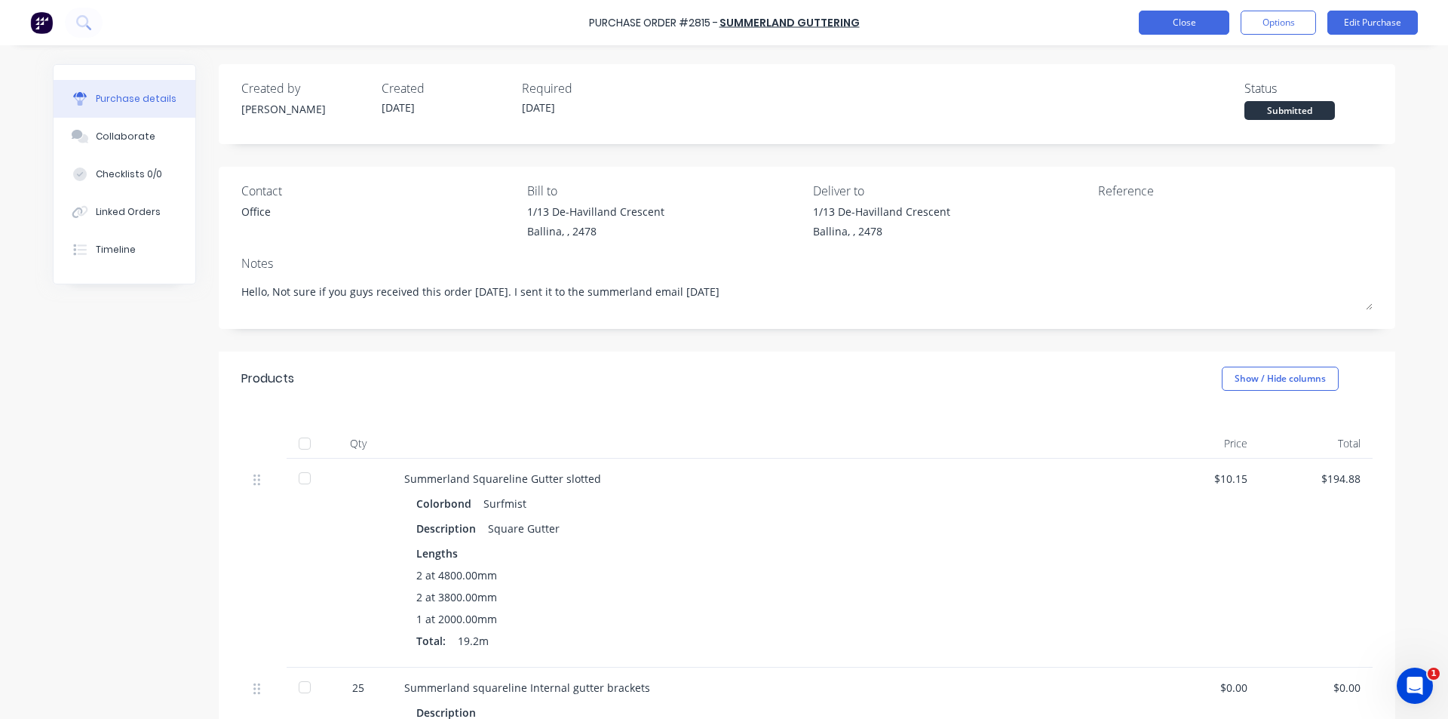
click at [1173, 19] on button "Close" at bounding box center [1184, 23] width 90 height 24
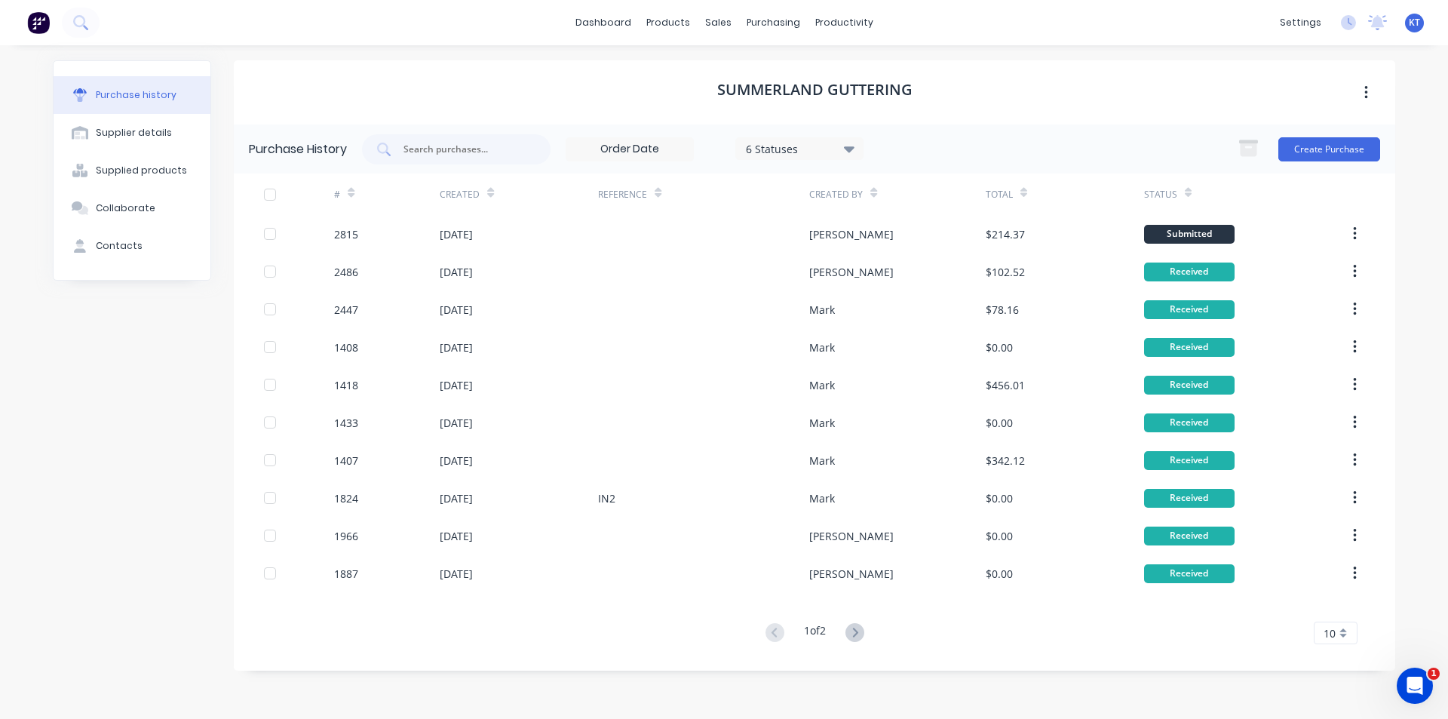
click at [1293, 78] on div "Summerland Guttering" at bounding box center [814, 92] width 1161 height 64
click at [755, 62] on link "Sales Orders" at bounding box center [797, 72] width 200 height 30
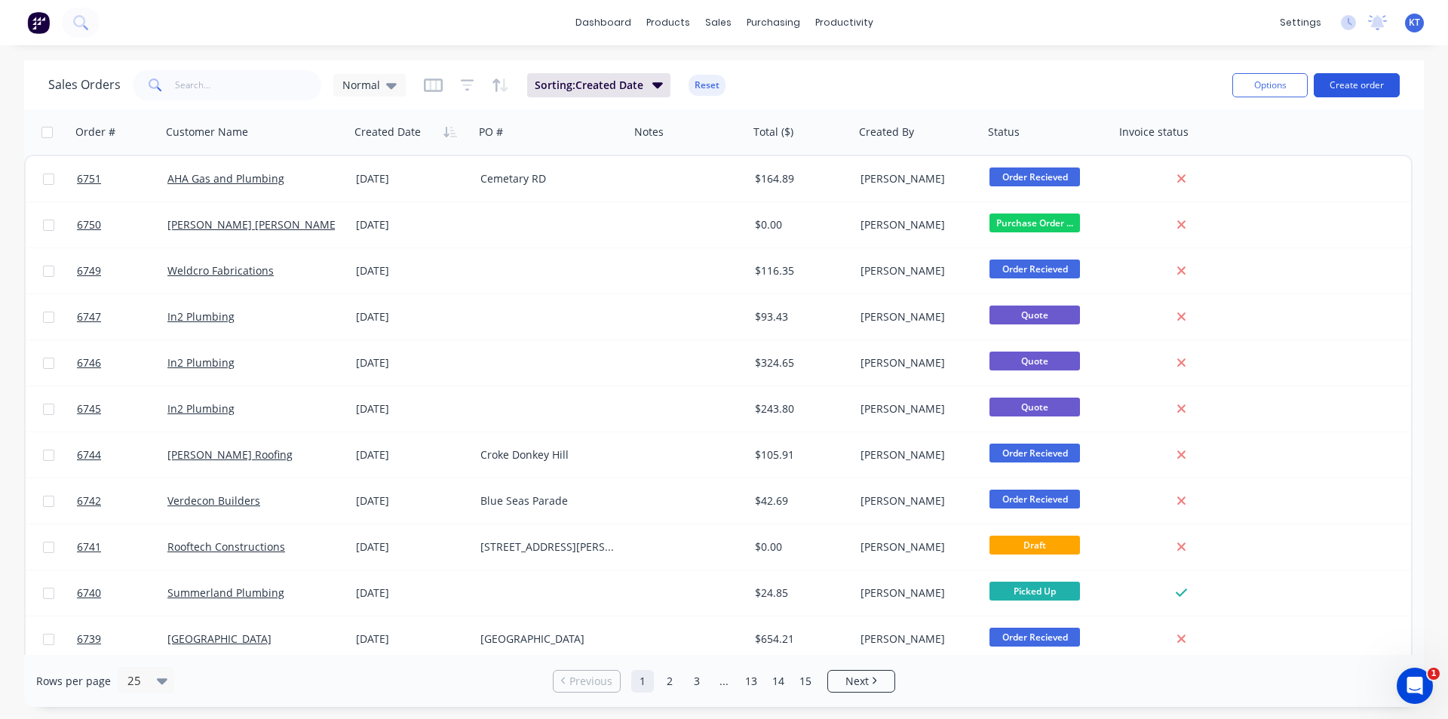
click at [1344, 81] on button "Create order" at bounding box center [1357, 85] width 86 height 24
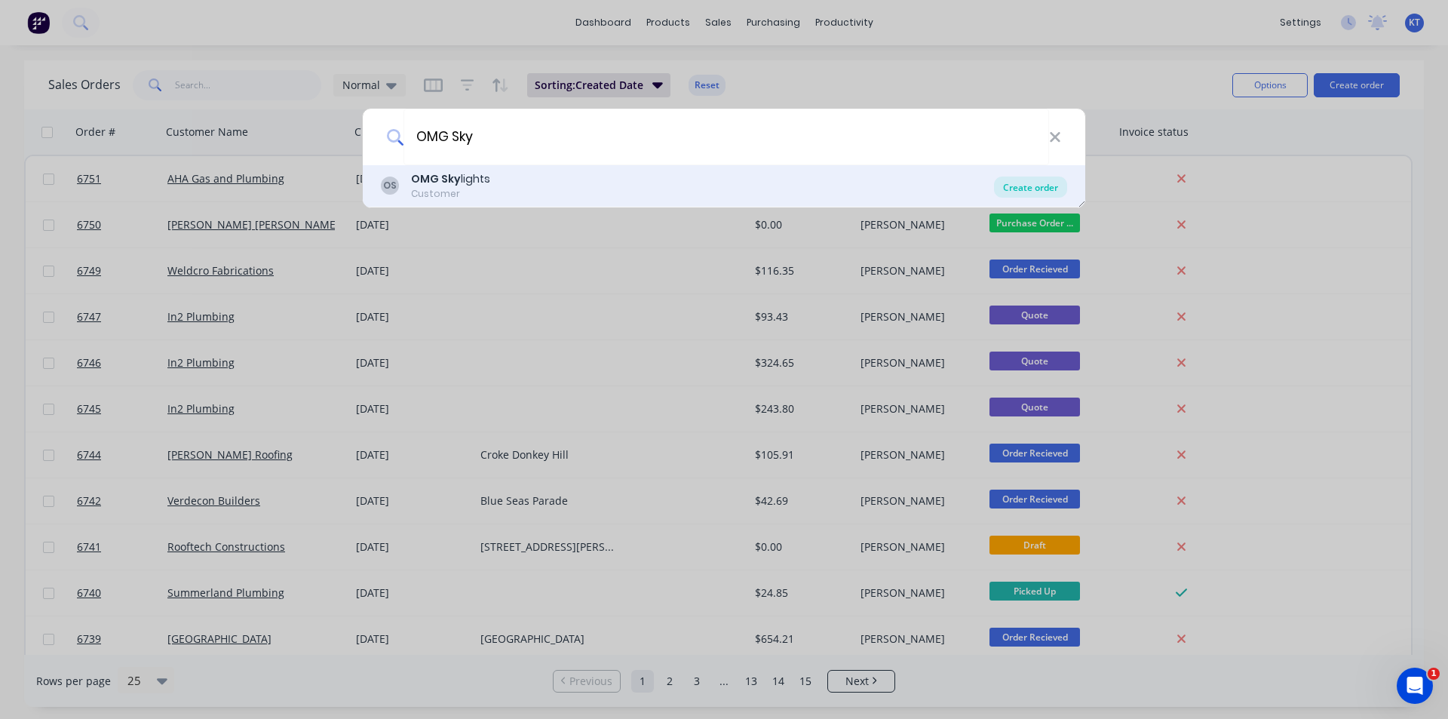
type input "OMG Sky"
click at [1039, 179] on div "Create order" at bounding box center [1030, 186] width 73 height 21
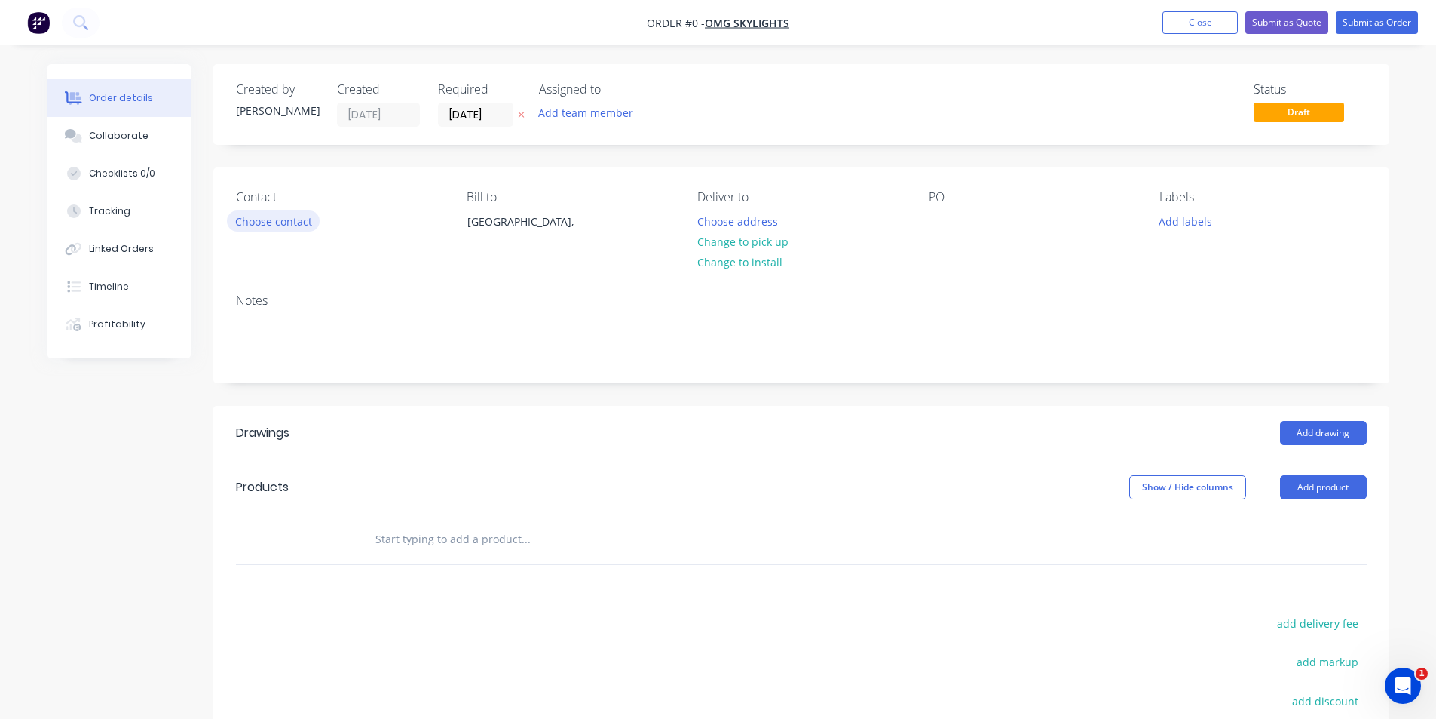
drag, startPoint x: 260, startPoint y: 235, endPoint x: 262, endPoint y: 220, distance: 14.5
click at [260, 235] on div "Contact Choose contact" at bounding box center [339, 224] width 207 height 69
click at [262, 220] on button "Choose contact" at bounding box center [273, 220] width 93 height 20
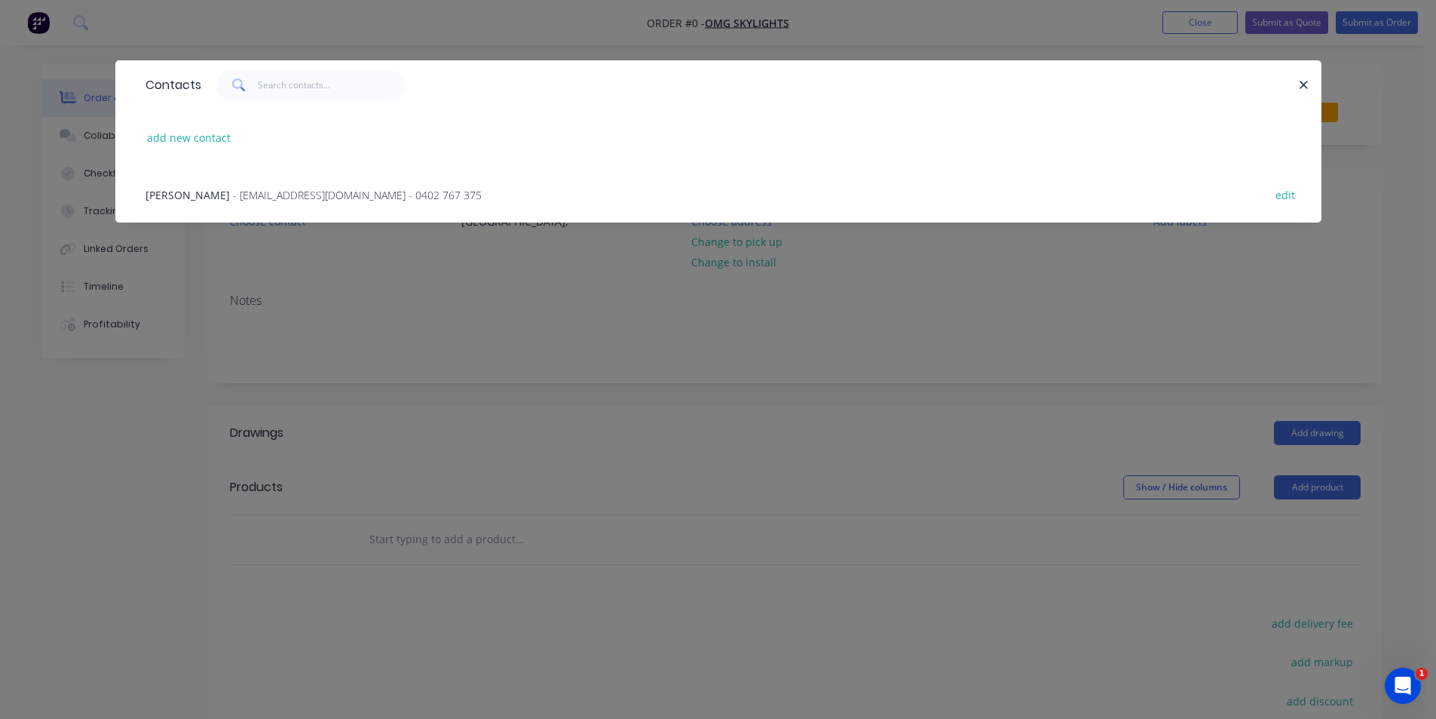
click at [252, 195] on span "- hello@omgskylights.com.au - 0402 767 375" at bounding box center [357, 195] width 249 height 14
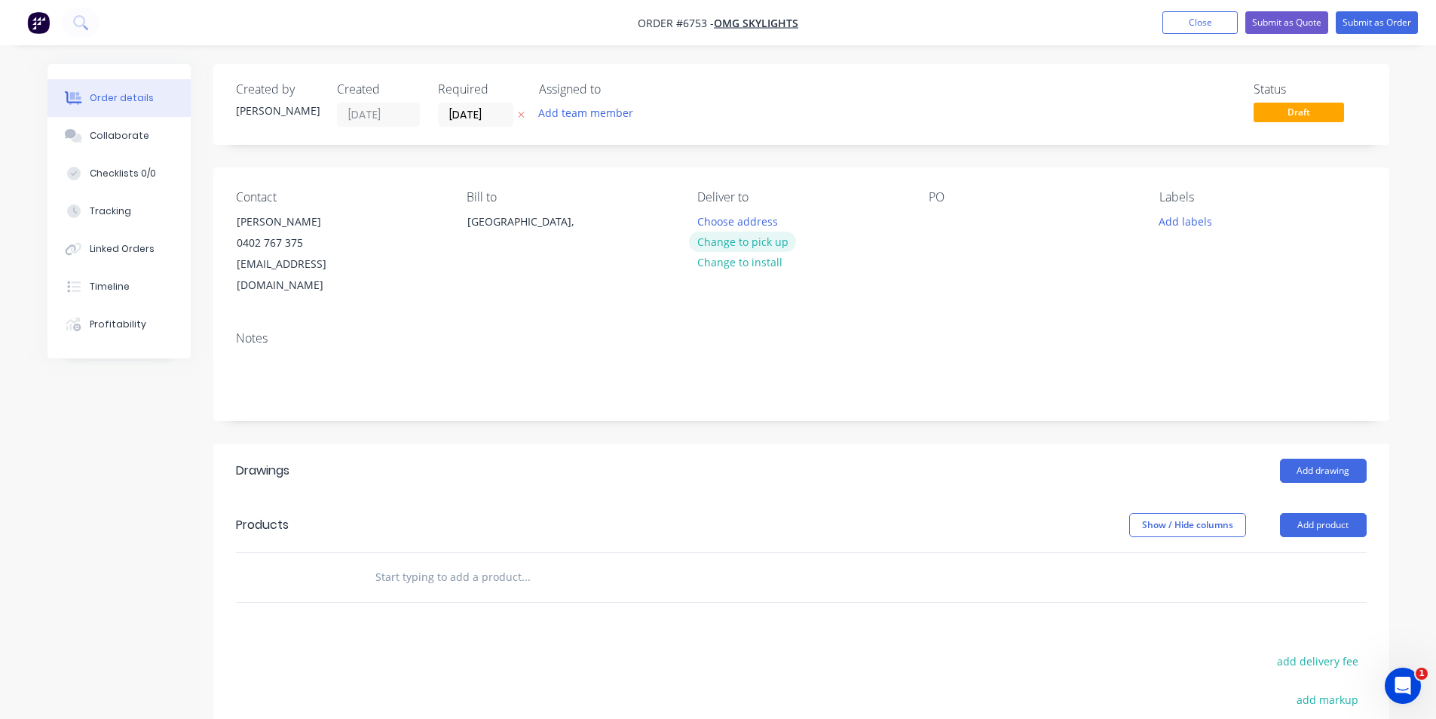
click at [740, 235] on button "Change to pick up" at bounding box center [742, 241] width 107 height 20
click at [934, 216] on div at bounding box center [941, 221] width 24 height 22
click at [1292, 458] on button "Add drawing" at bounding box center [1323, 470] width 87 height 24
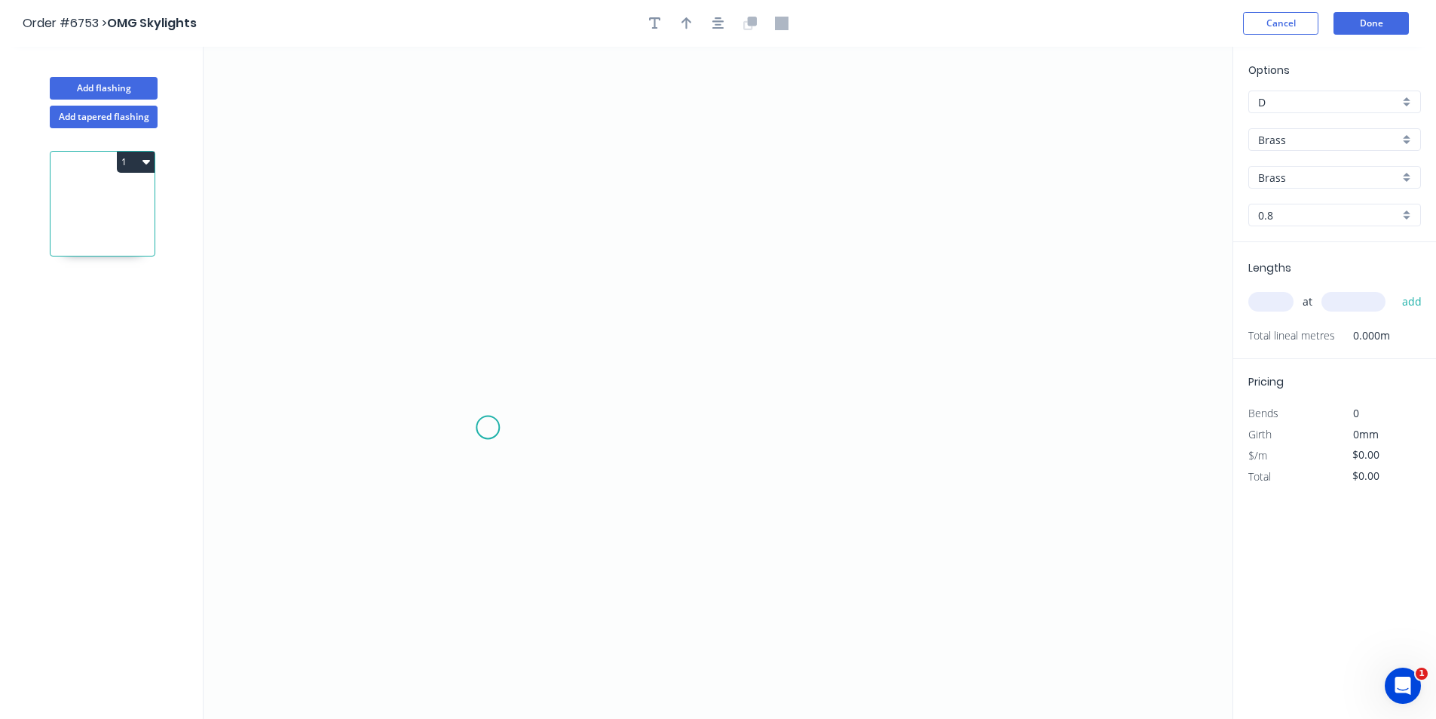
click at [488, 428] on icon "0" at bounding box center [718, 383] width 1029 height 672
click at [536, 372] on icon "0" at bounding box center [718, 383] width 1029 height 672
click at [952, 372] on icon "0 ?" at bounding box center [718, 383] width 1029 height 672
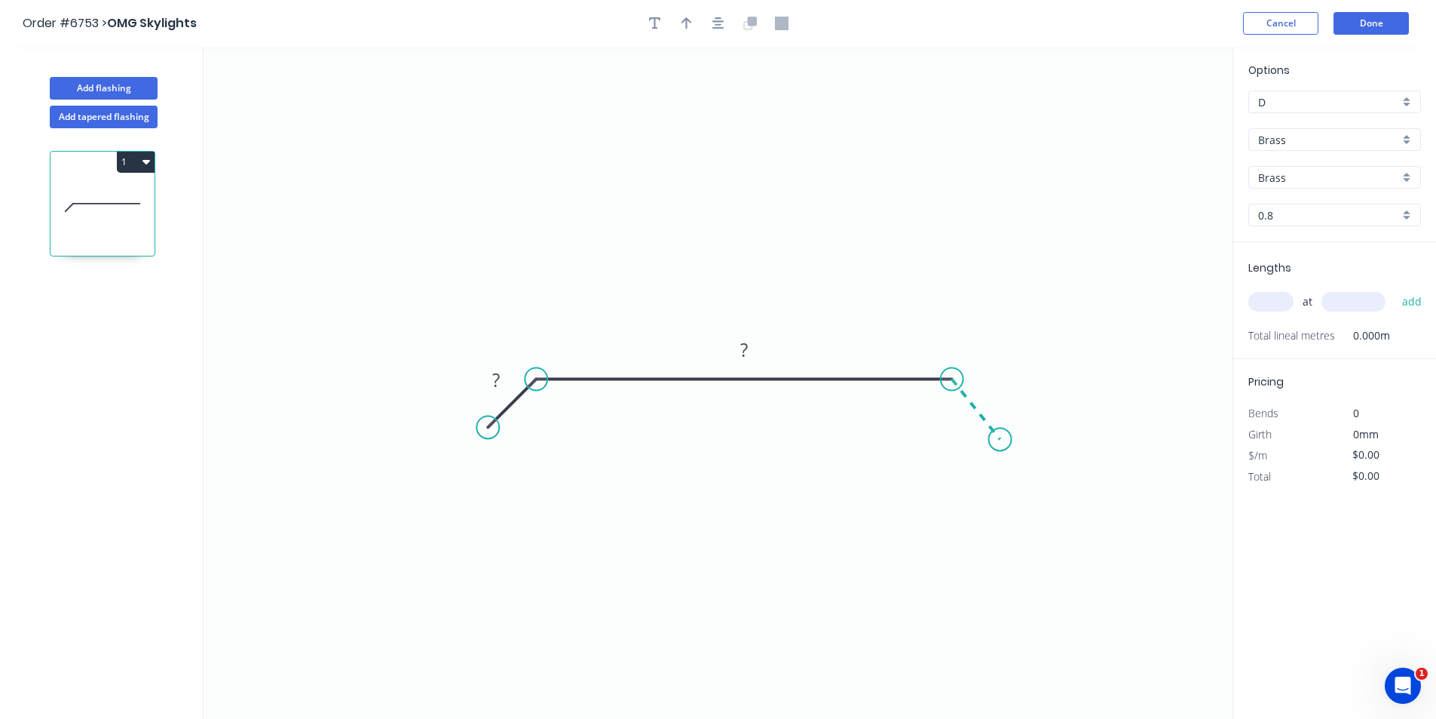
click at [1001, 440] on icon "0 ? ?" at bounding box center [718, 383] width 1029 height 672
click at [721, 26] on icon "button" at bounding box center [719, 23] width 12 height 12
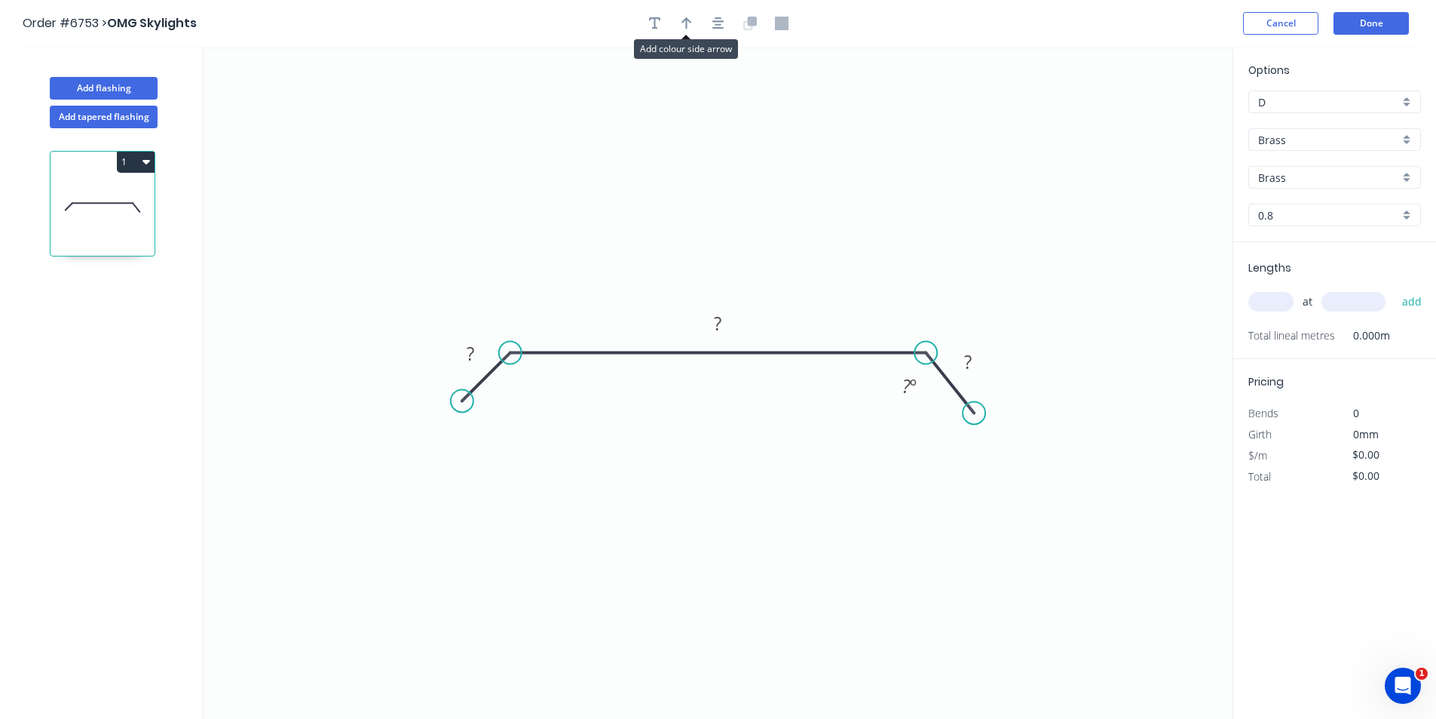
drag, startPoint x: 680, startPoint y: 20, endPoint x: 930, endPoint y: 193, distance: 304.1
click at [682, 21] on icon "button" at bounding box center [687, 24] width 11 height 14
drag, startPoint x: 1158, startPoint y: 118, endPoint x: 644, endPoint y: 315, distance: 550.9
click at [685, 290] on icon at bounding box center [692, 271] width 14 height 48
click at [466, 356] on g "?" at bounding box center [470, 353] width 30 height 25
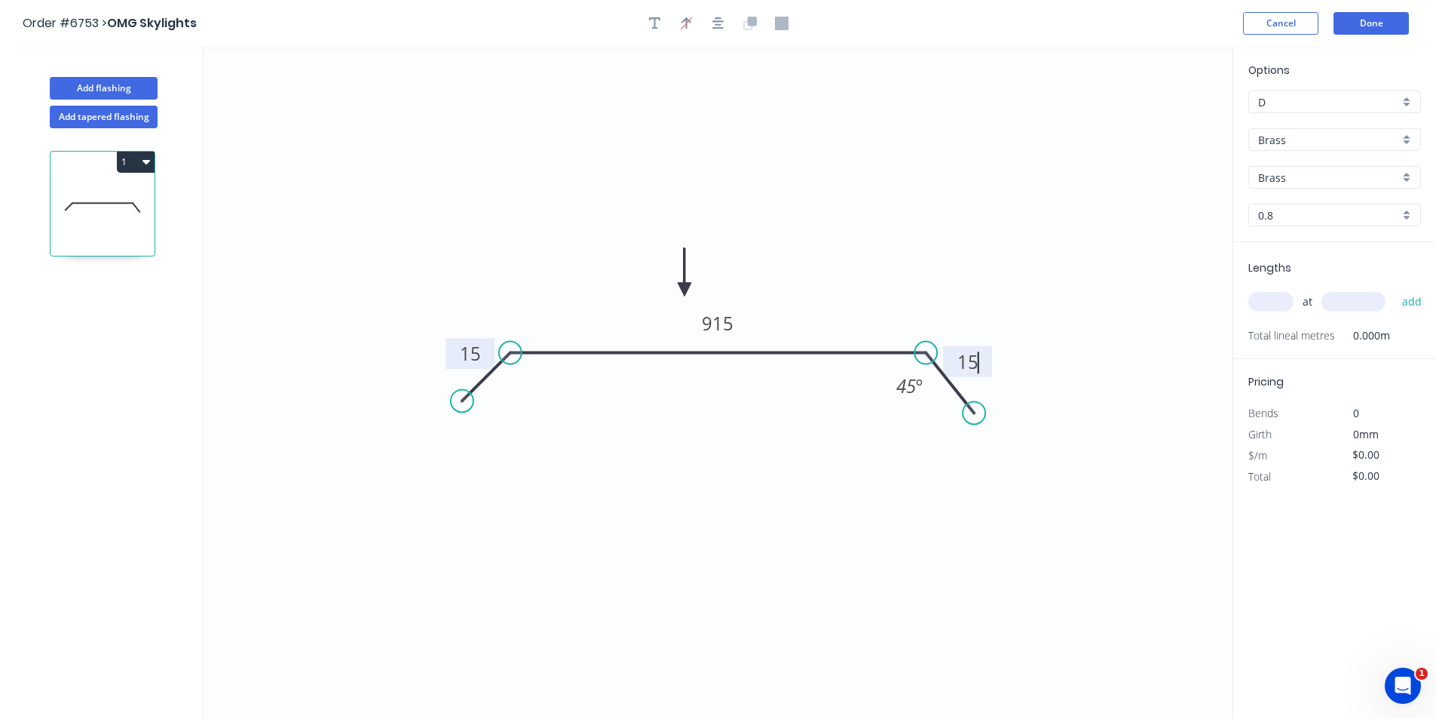
type input "$388.86"
click at [1387, 139] on input "Brass" at bounding box center [1328, 140] width 141 height 16
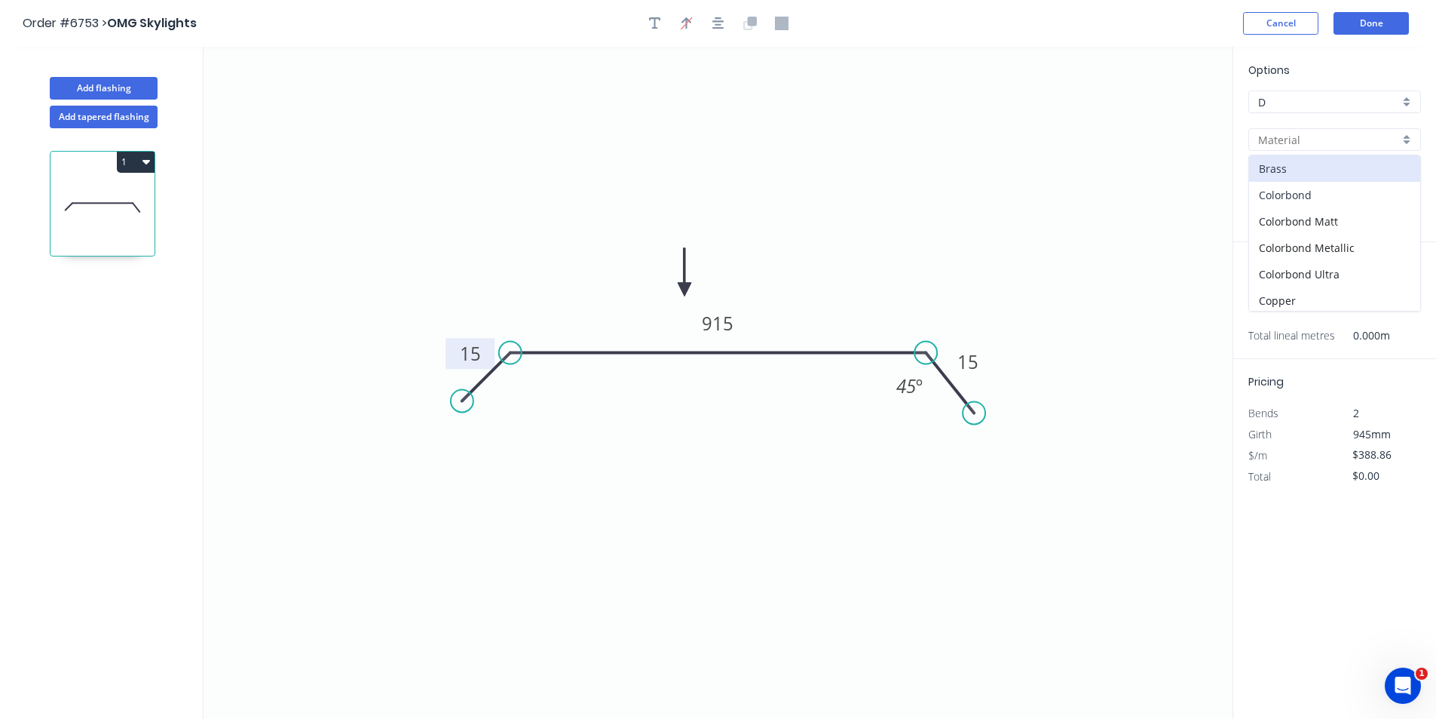
click at [1366, 188] on div "Colorbond" at bounding box center [1334, 195] width 171 height 26
type input "Colorbond"
type input "Basalt"
type input "0.55"
type input "$43.23"
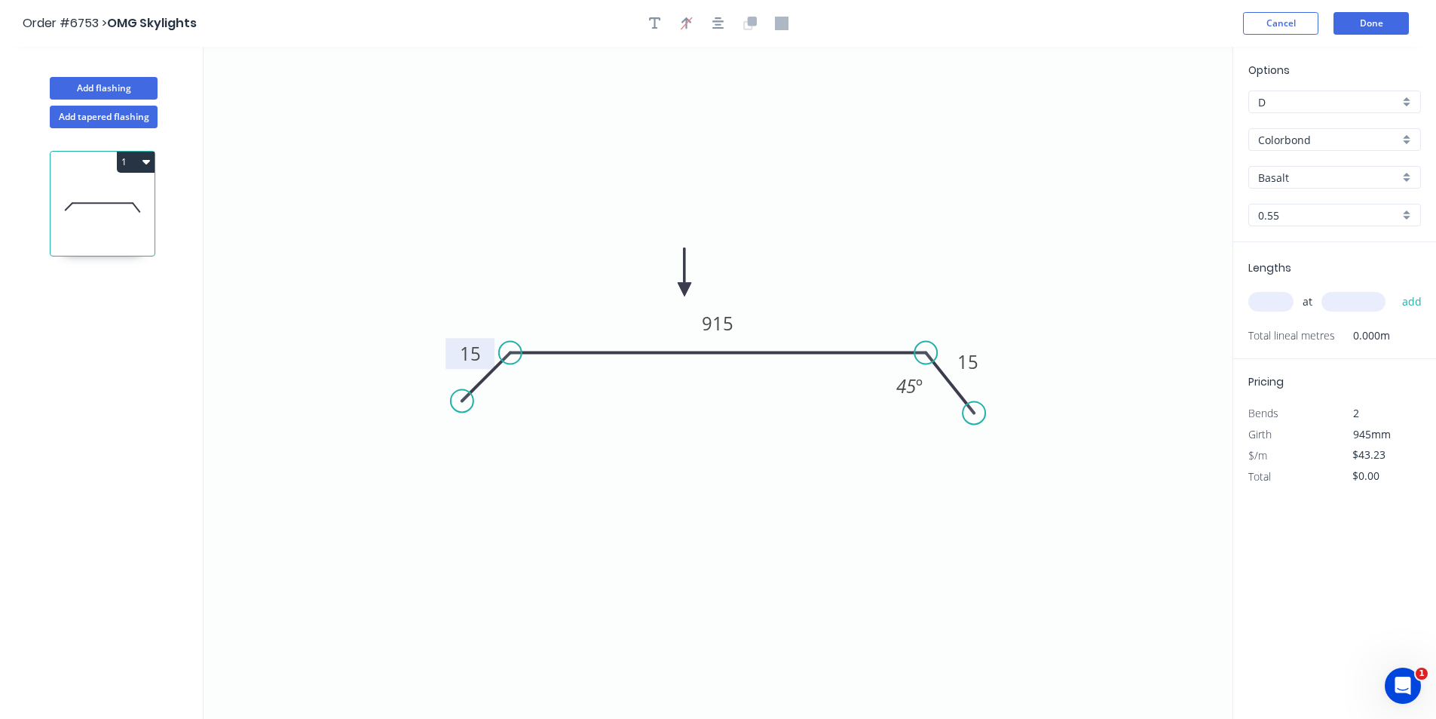
click at [1383, 166] on div "Basalt" at bounding box center [1335, 177] width 173 height 23
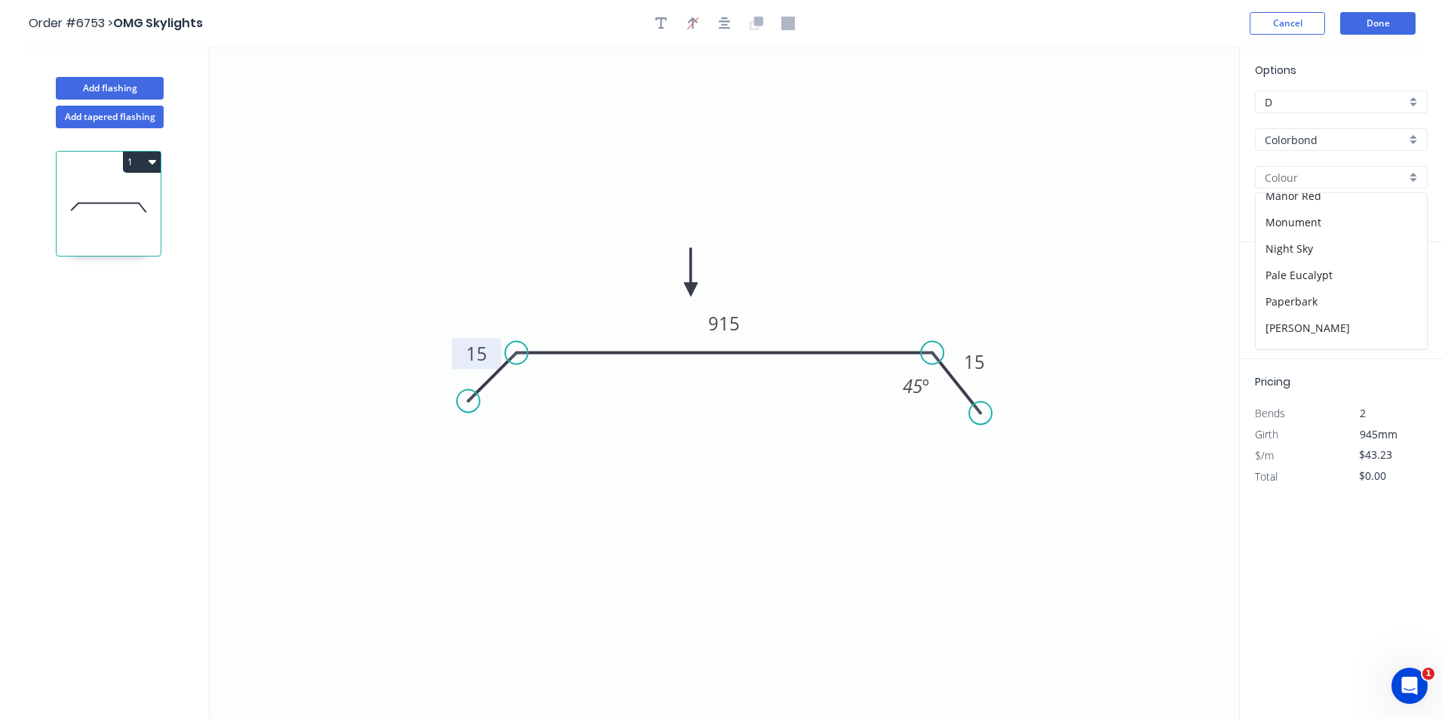
scroll to position [302, 0]
click at [1326, 216] on div "Monument" at bounding box center [1334, 221] width 171 height 26
type input "Monument"
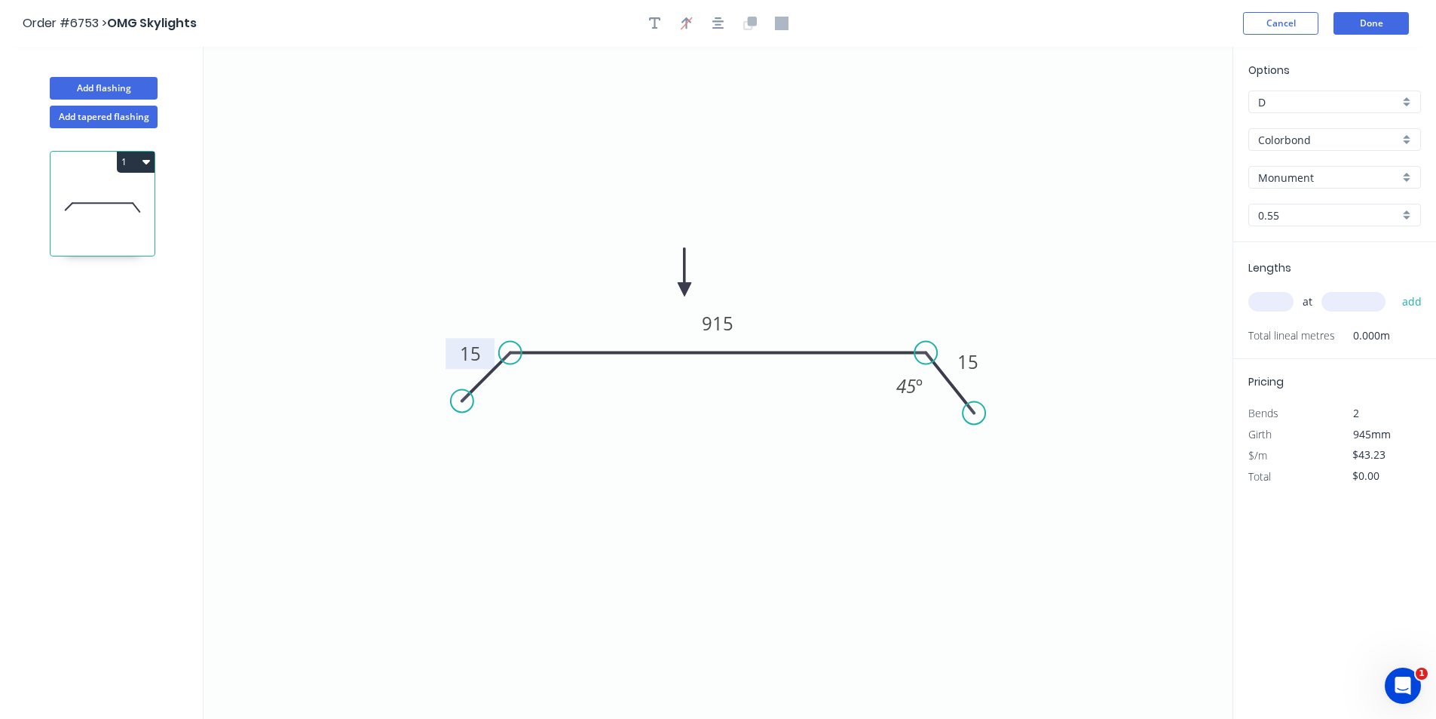
click at [1285, 298] on input "text" at bounding box center [1271, 302] width 45 height 20
type input "1"
type input "1200"
click at [1395, 289] on button "add" at bounding box center [1412, 302] width 35 height 26
type input "$51.88"
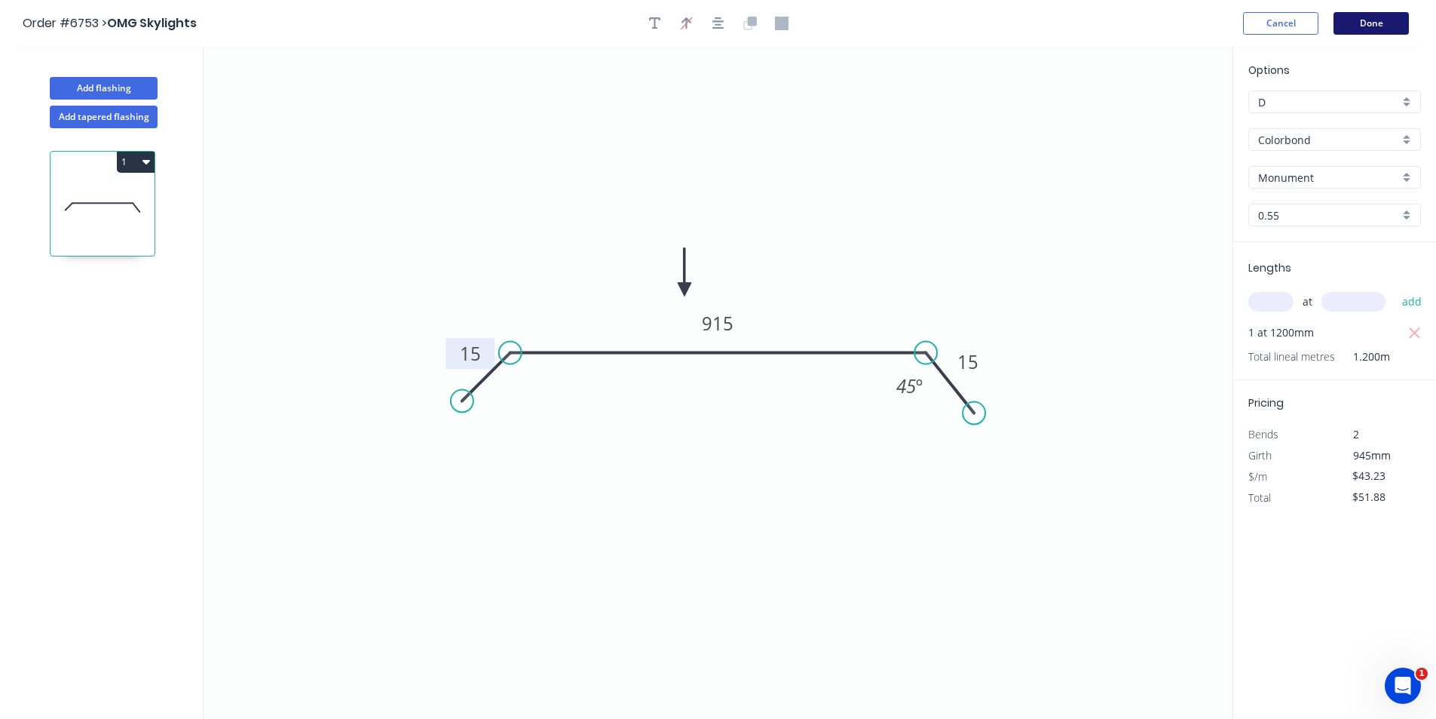
click at [1402, 24] on button "Done" at bounding box center [1371, 23] width 75 height 23
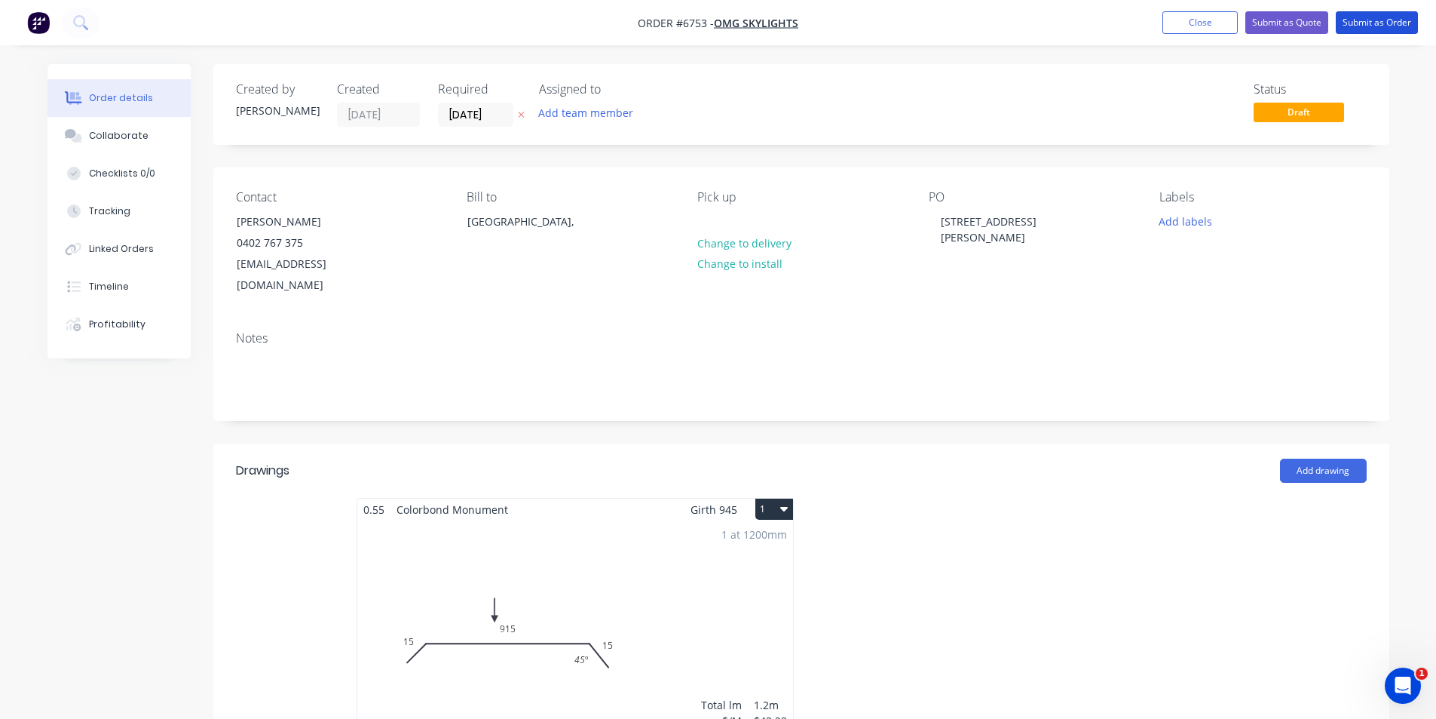
click at [1402, 24] on button "Submit as Order" at bounding box center [1377, 22] width 82 height 23
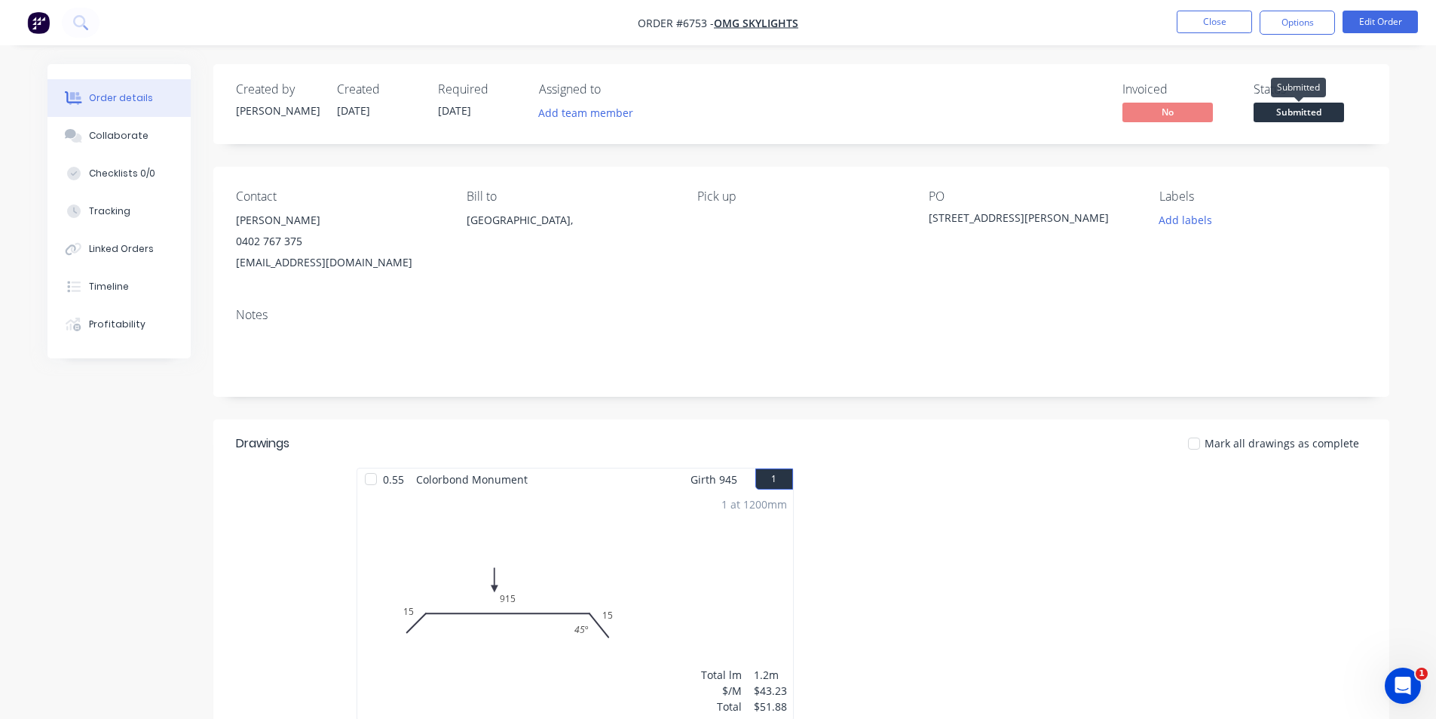
click at [1268, 109] on span "Submitted" at bounding box center [1299, 112] width 90 height 19
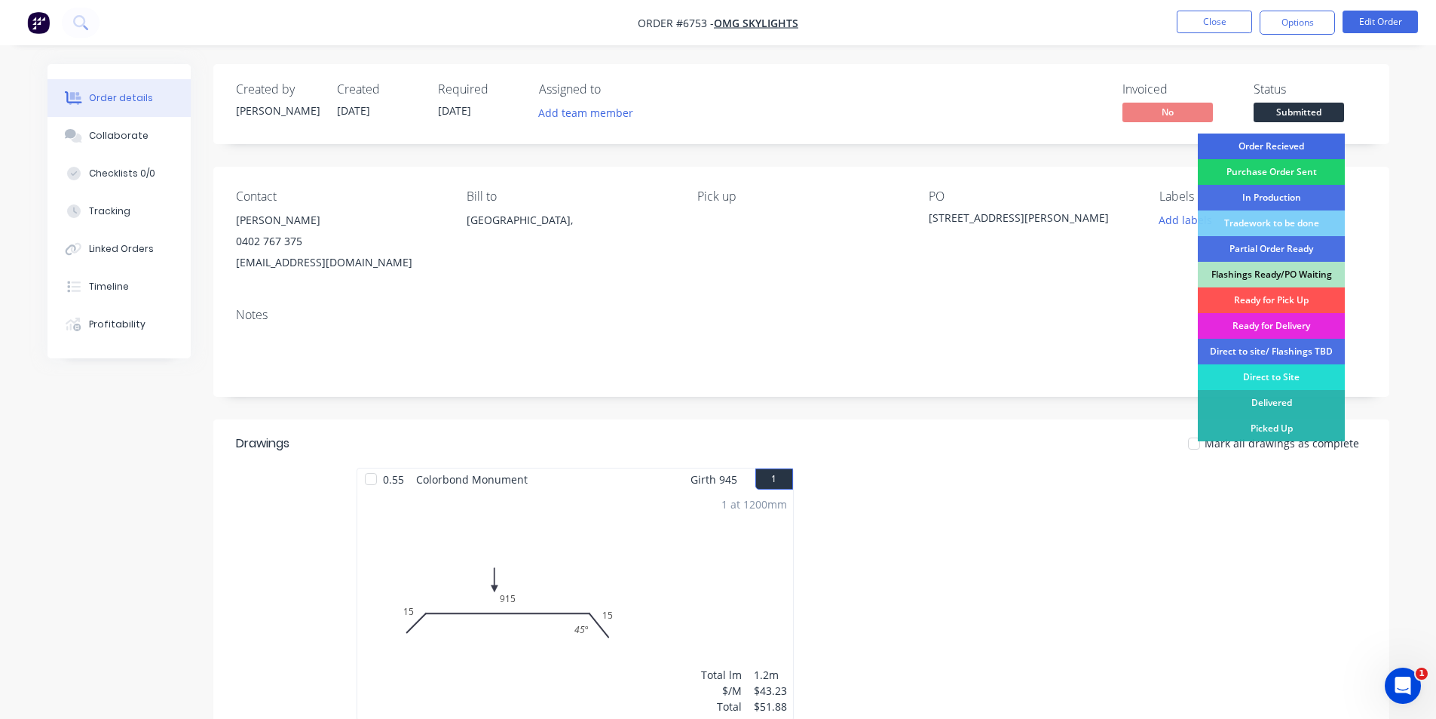
click at [1268, 138] on div "Order Recieved" at bounding box center [1271, 146] width 147 height 26
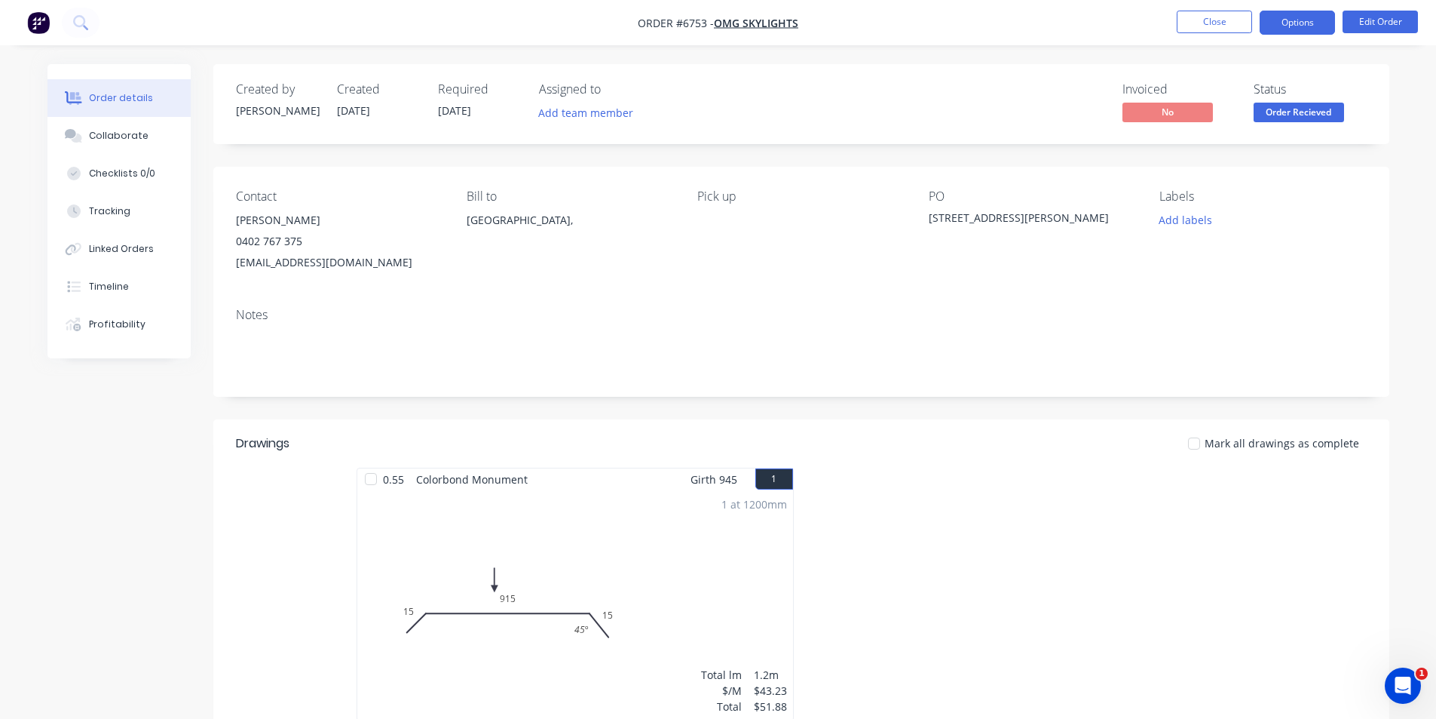
click at [1279, 17] on button "Options" at bounding box center [1297, 23] width 75 height 24
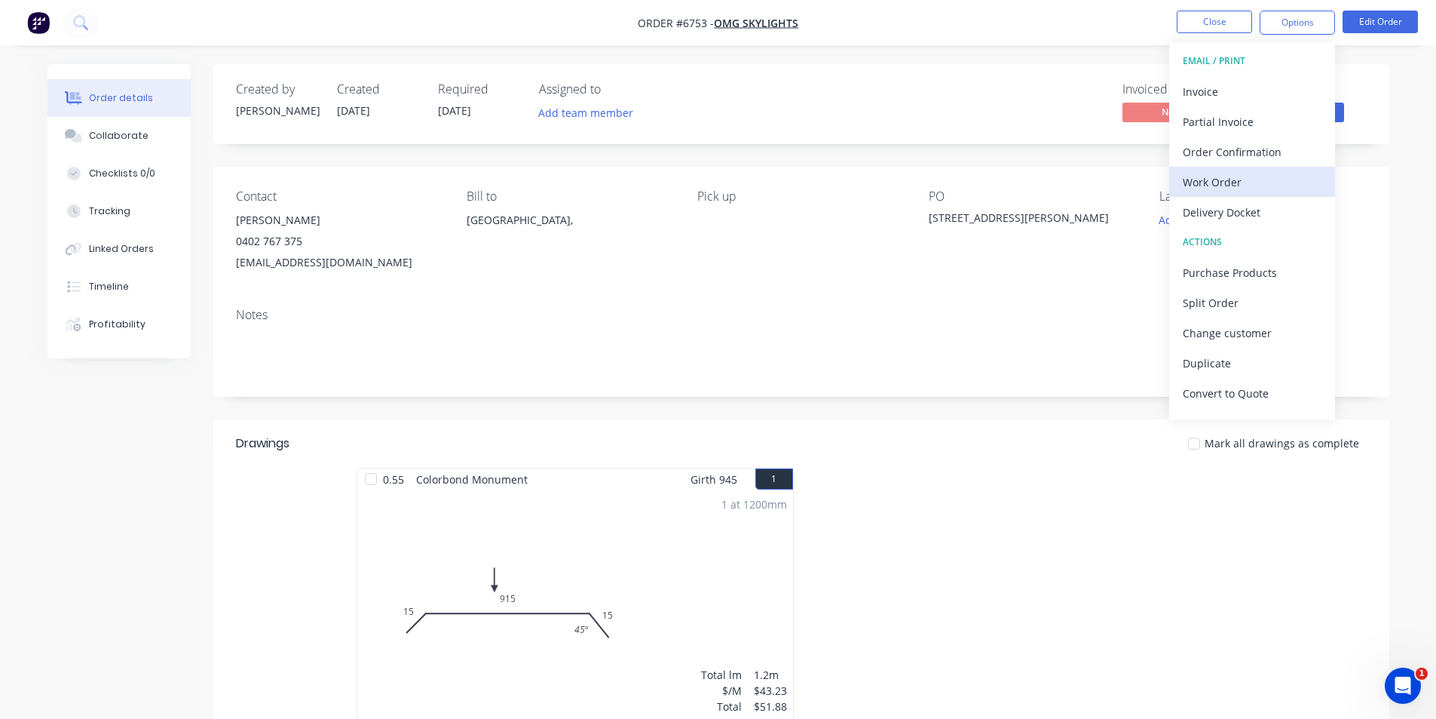
click at [1266, 183] on div "Work Order" at bounding box center [1252, 182] width 139 height 22
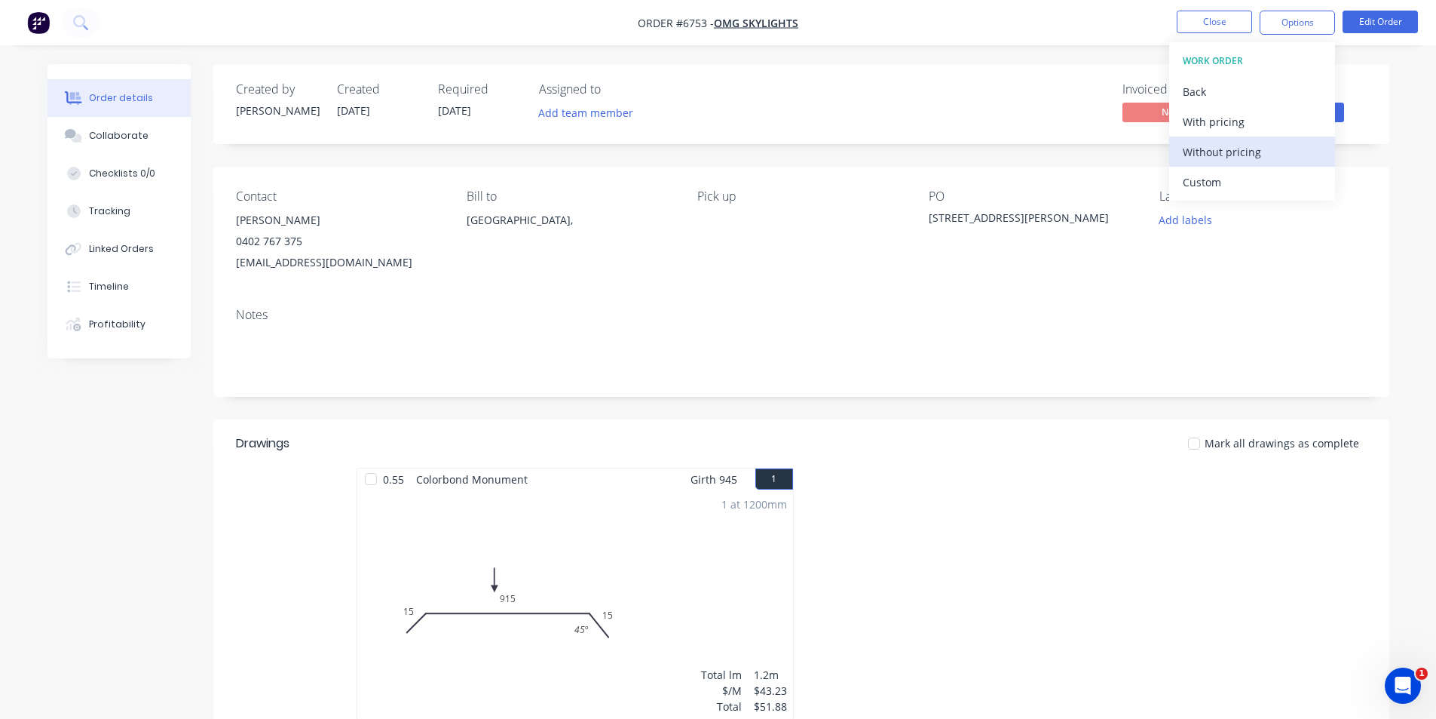
click at [1281, 146] on div "Without pricing" at bounding box center [1252, 152] width 139 height 22
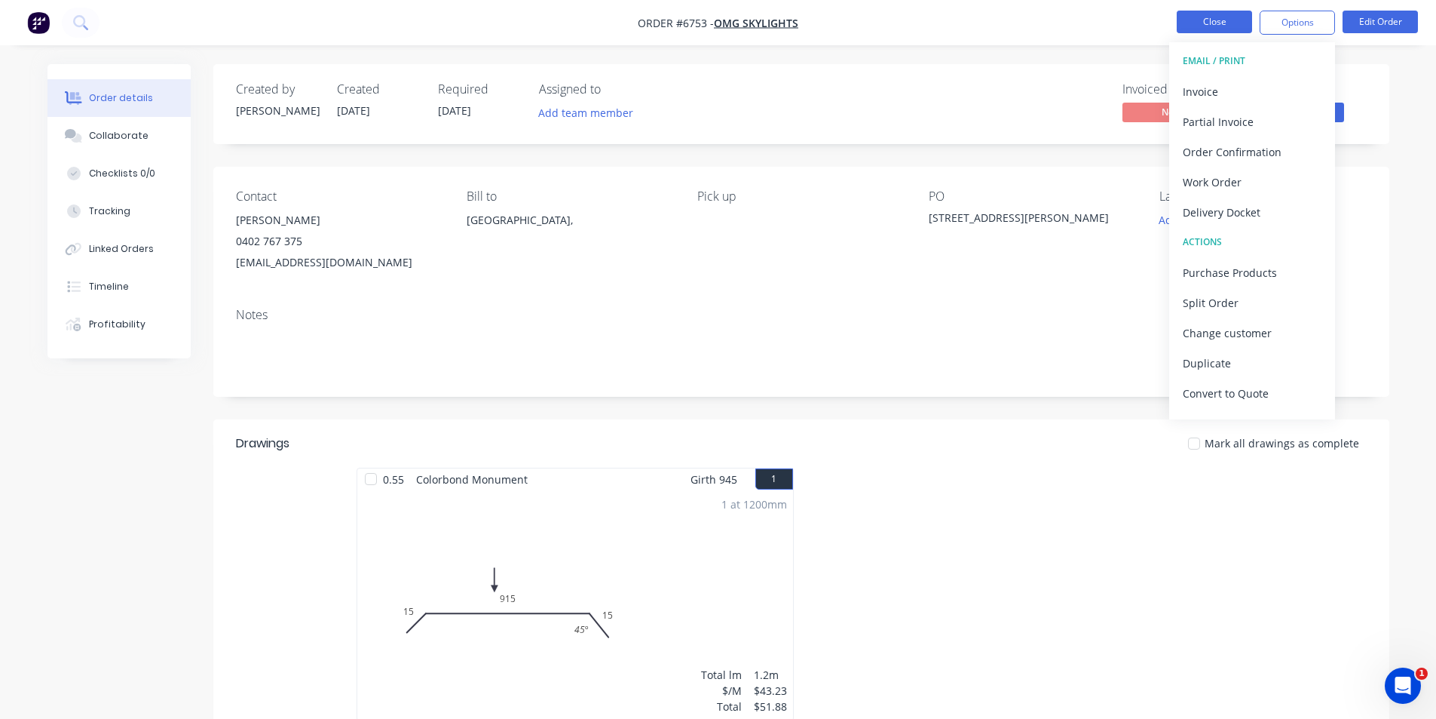
click at [1203, 12] on button "Close" at bounding box center [1214, 22] width 75 height 23
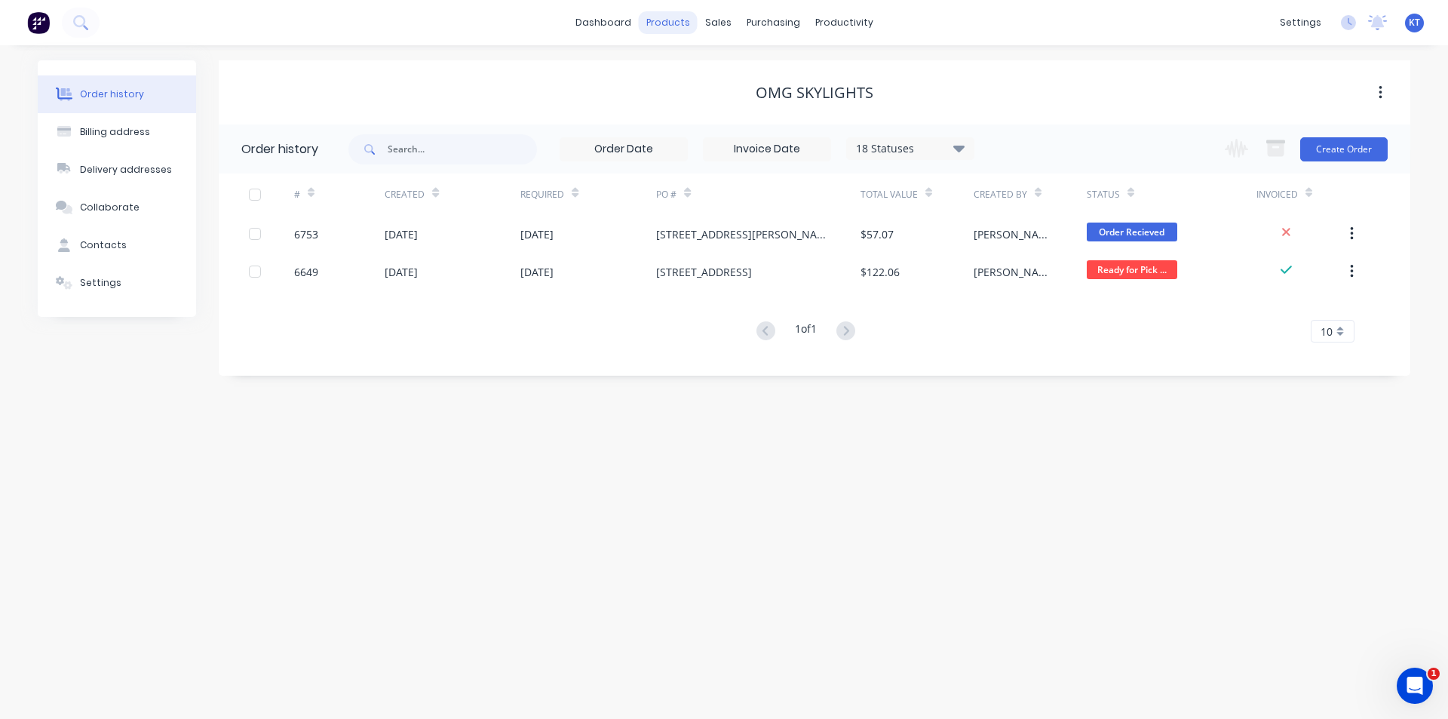
click at [690, 20] on div "products" at bounding box center [668, 22] width 59 height 23
click at [728, 17] on div "sales" at bounding box center [717, 22] width 41 height 23
click at [714, 75] on link "Sales Orders" at bounding box center [797, 72] width 200 height 30
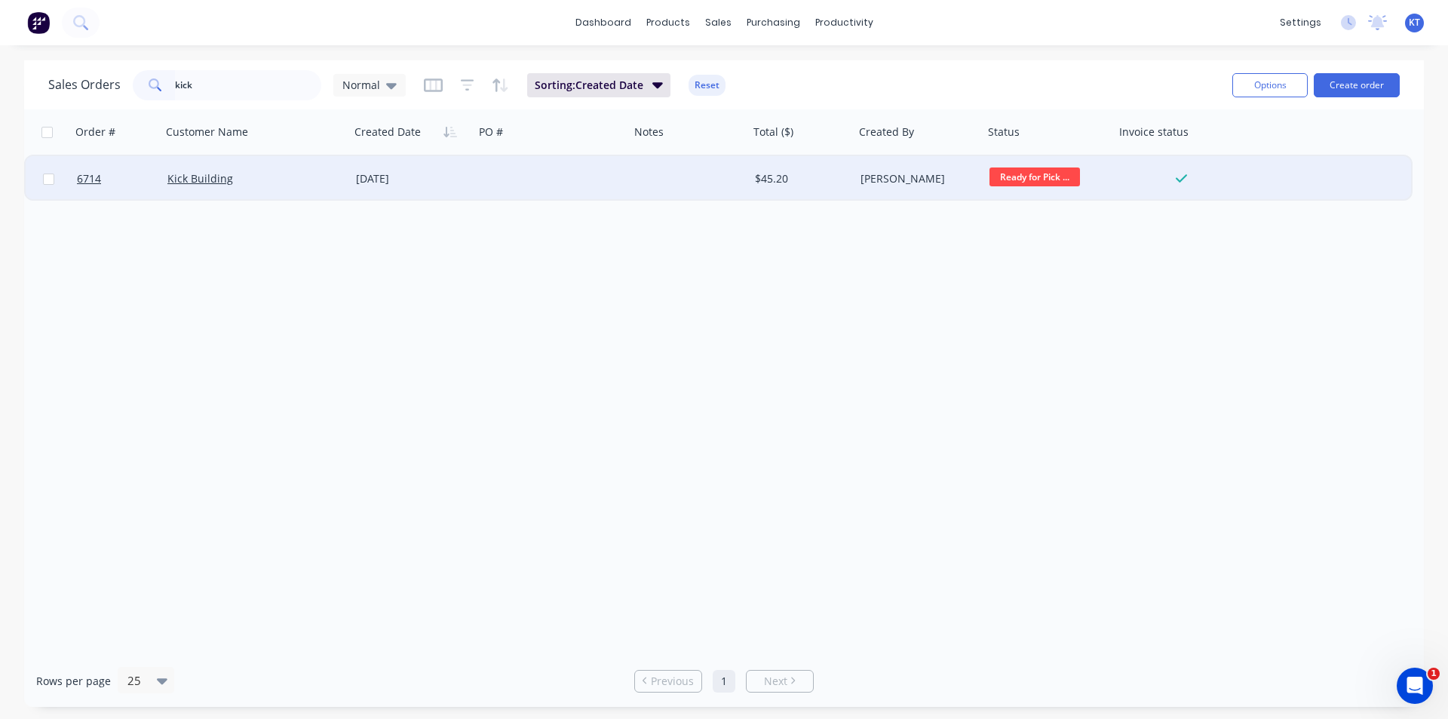
type input "kick"
click at [387, 179] on div "[DATE]" at bounding box center [412, 178] width 112 height 15
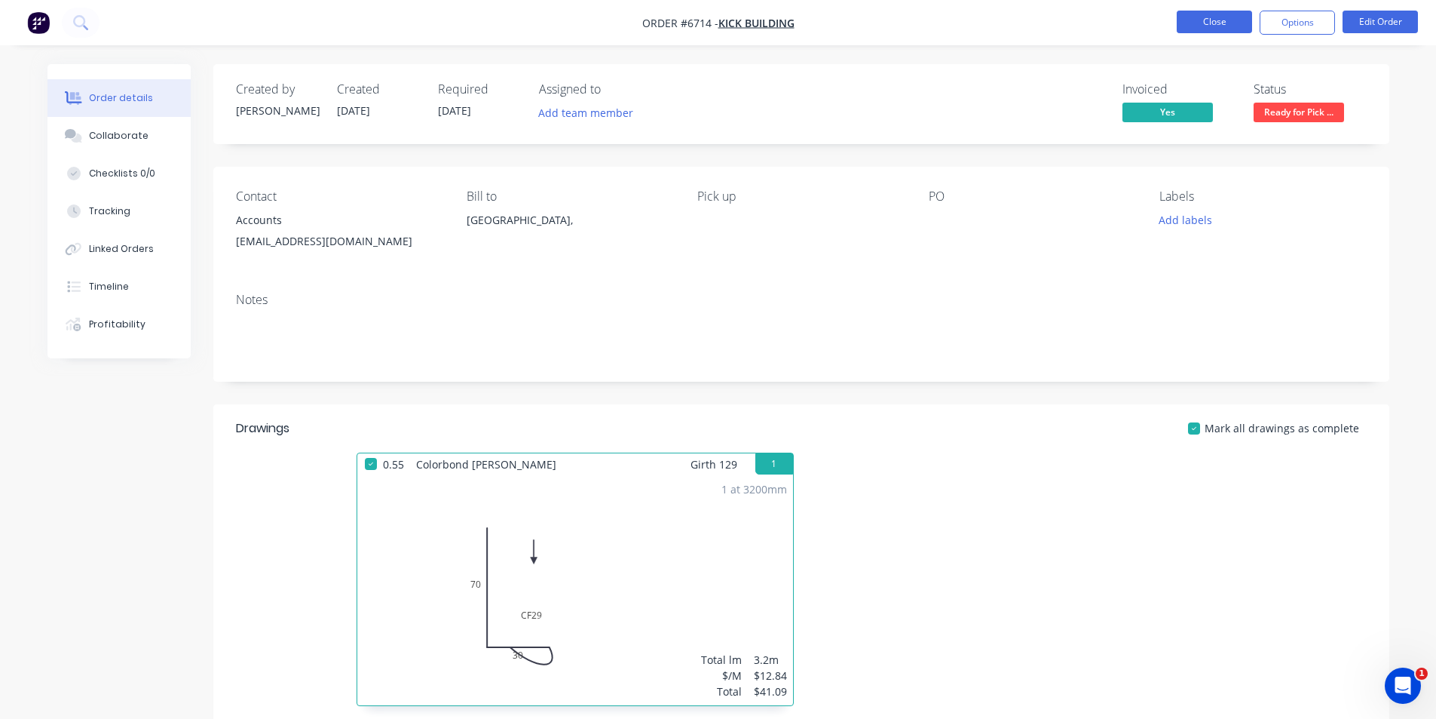
click at [1220, 29] on button "Close" at bounding box center [1214, 22] width 75 height 23
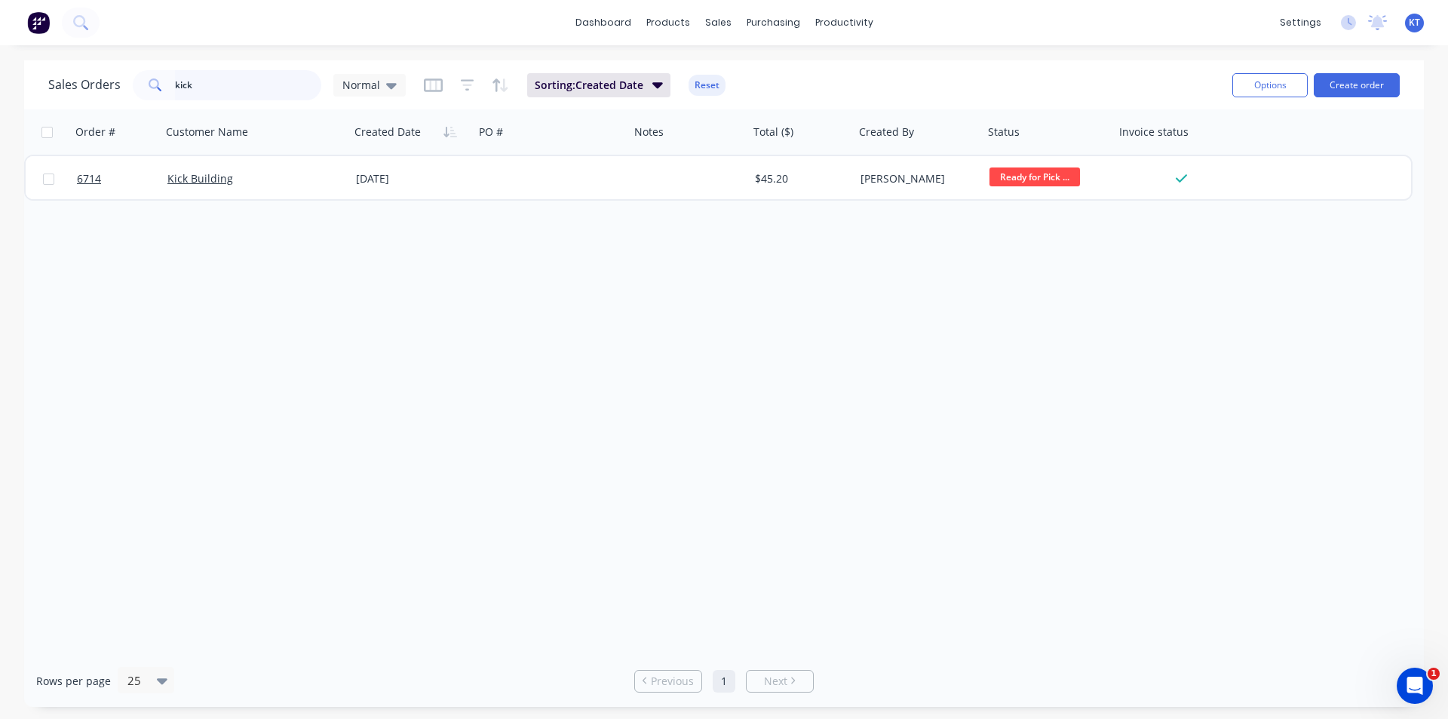
click at [198, 81] on input "kick" at bounding box center [248, 85] width 147 height 30
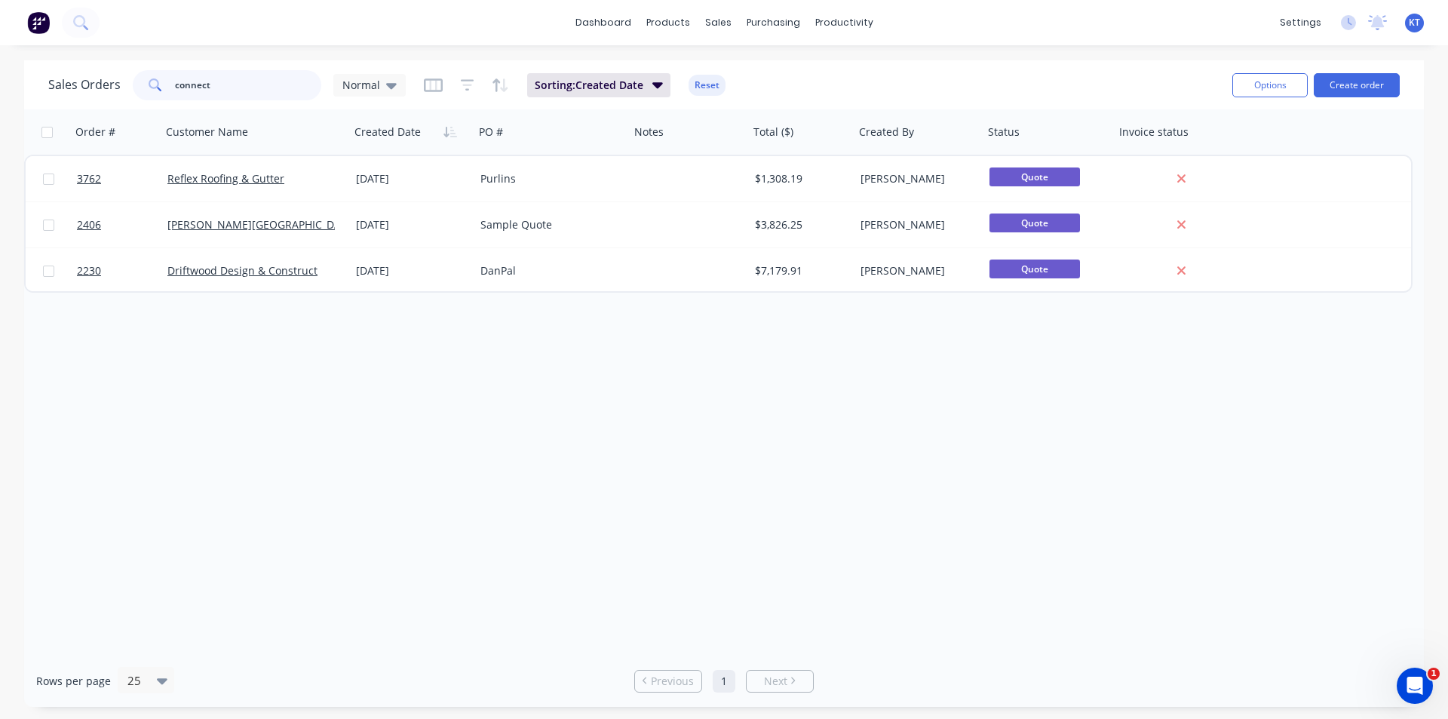
drag, startPoint x: 255, startPoint y: 87, endPoint x: 130, endPoint y: 93, distance: 125.3
click at [130, 93] on div "Sales Orders connect Normal" at bounding box center [226, 85] width 357 height 30
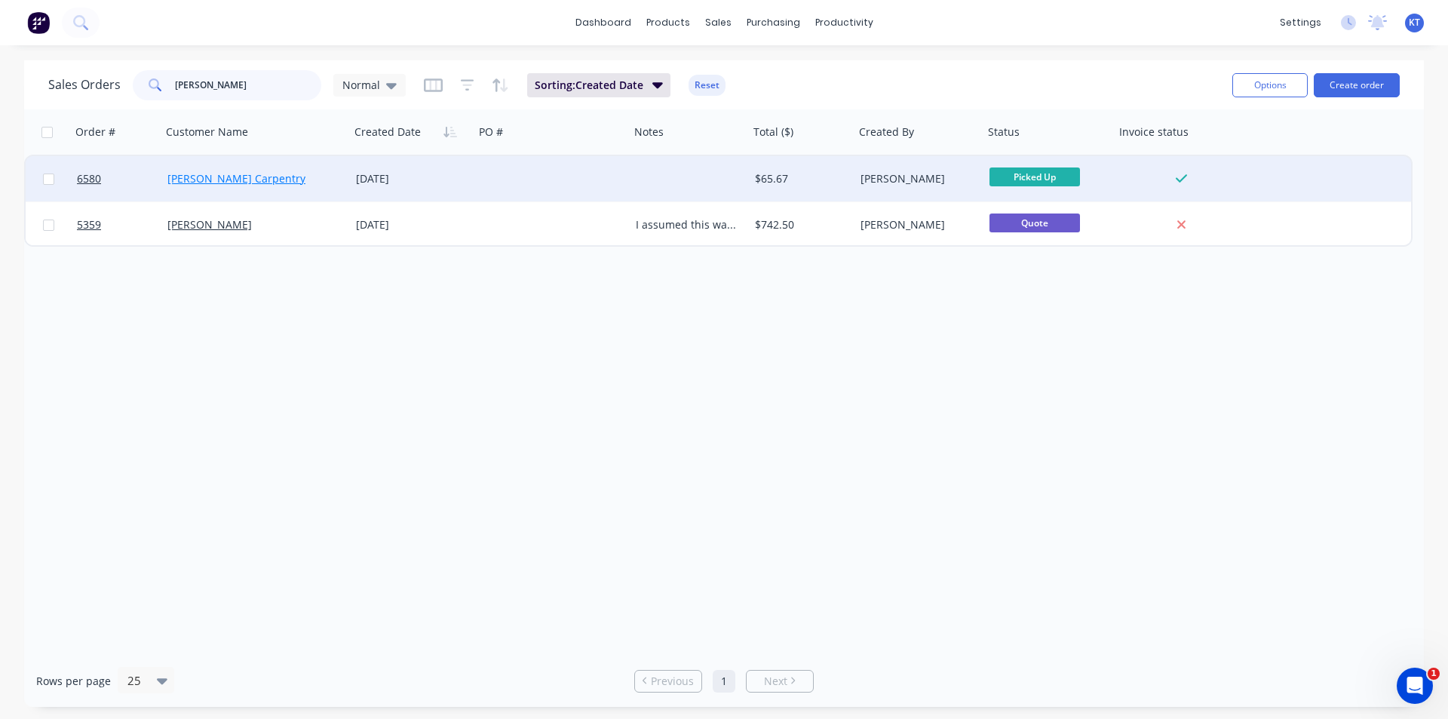
type input "[PERSON_NAME]"
click at [204, 178] on link "[PERSON_NAME] Carpentry" at bounding box center [236, 178] width 138 height 14
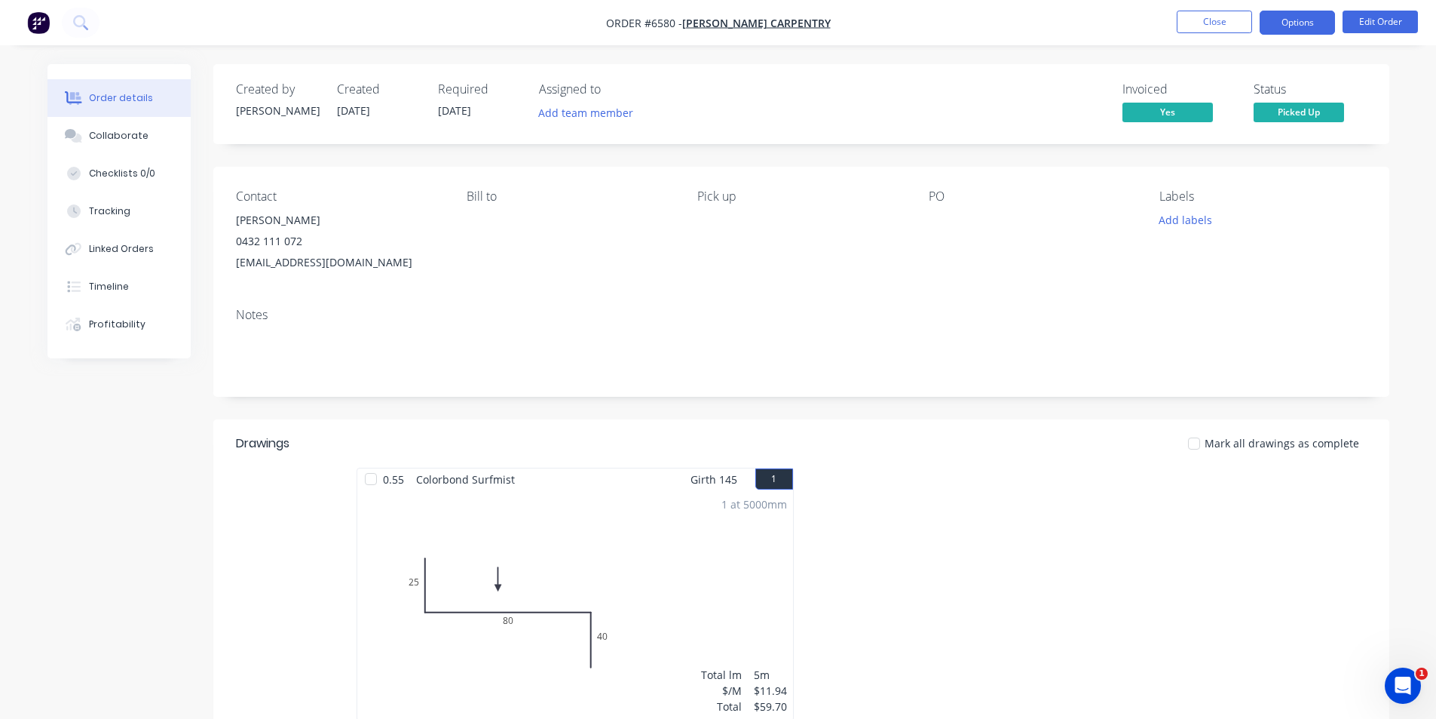
click at [1301, 28] on button "Options" at bounding box center [1297, 23] width 75 height 24
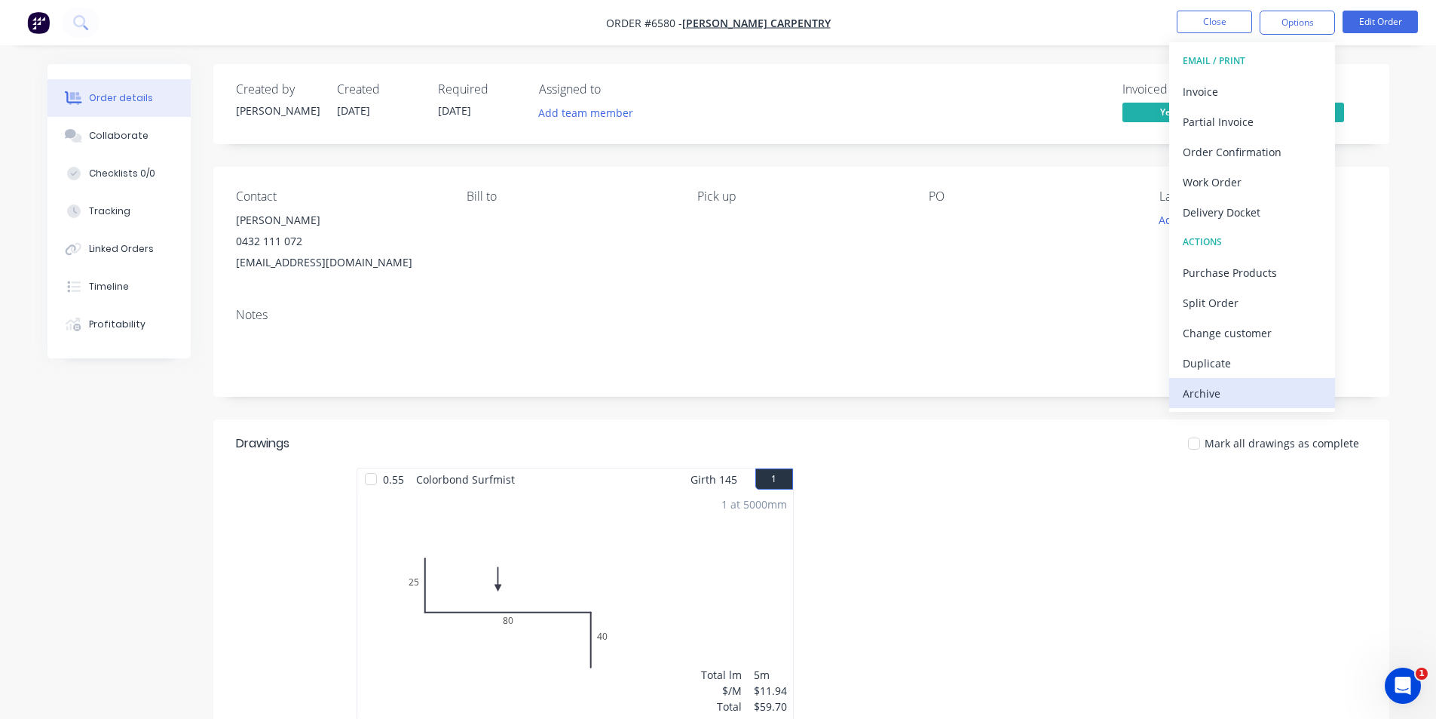
click at [1270, 390] on div "Archive" at bounding box center [1252, 393] width 139 height 22
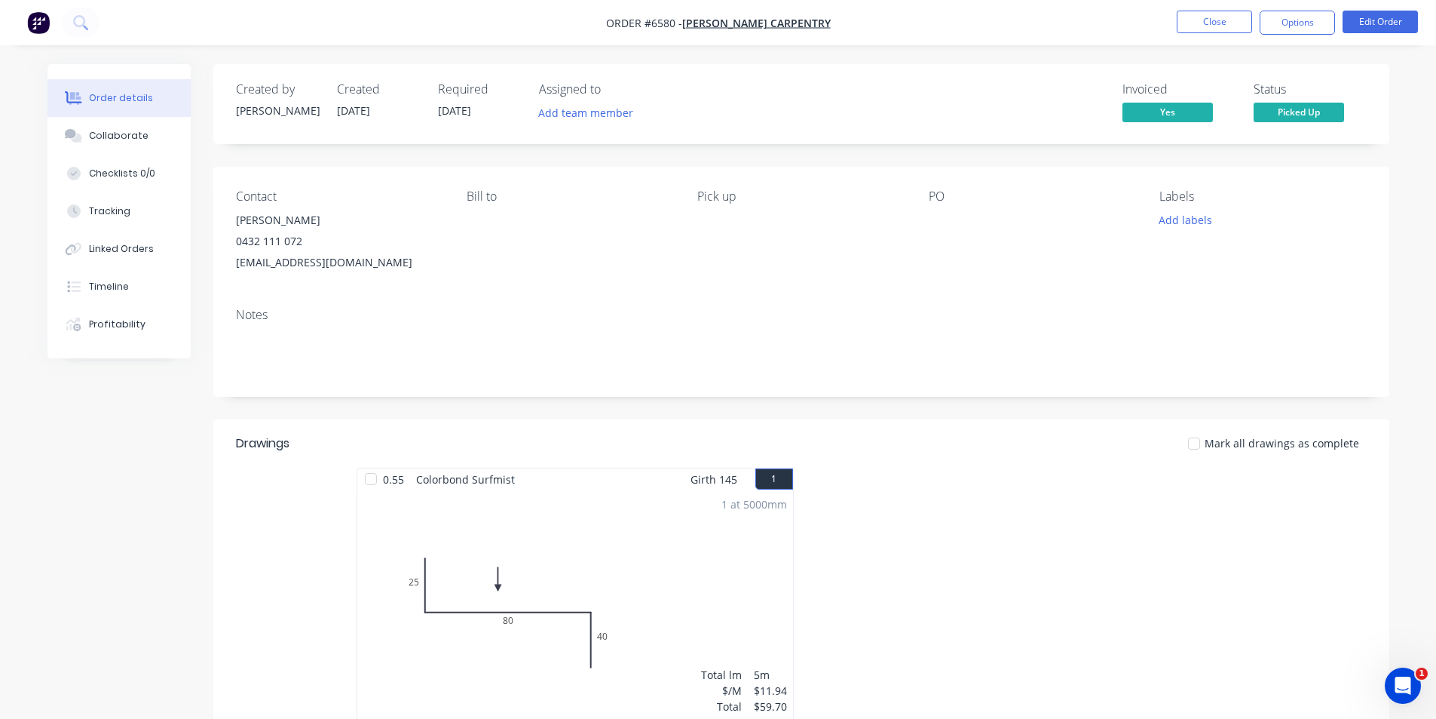
click at [1200, 440] on div at bounding box center [1194, 443] width 30 height 30
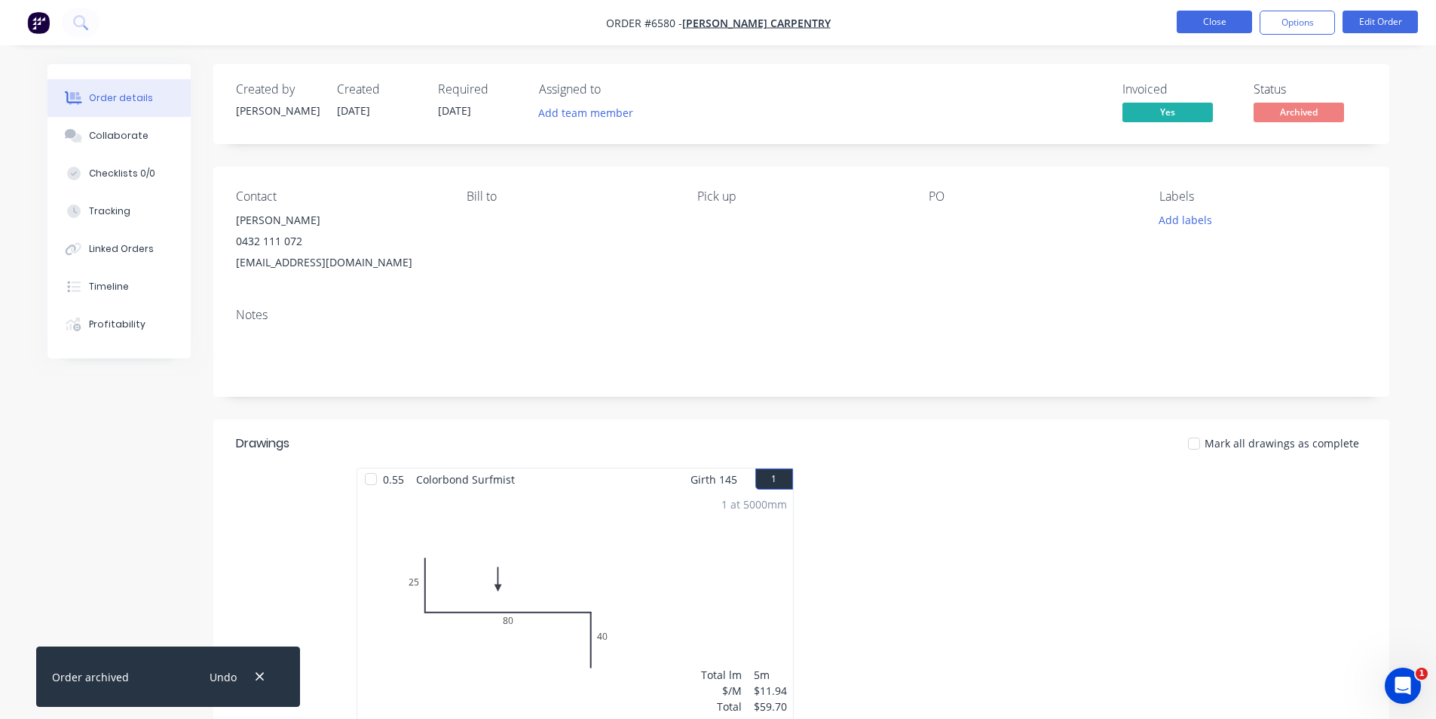
click at [1220, 17] on button "Close" at bounding box center [1214, 22] width 75 height 23
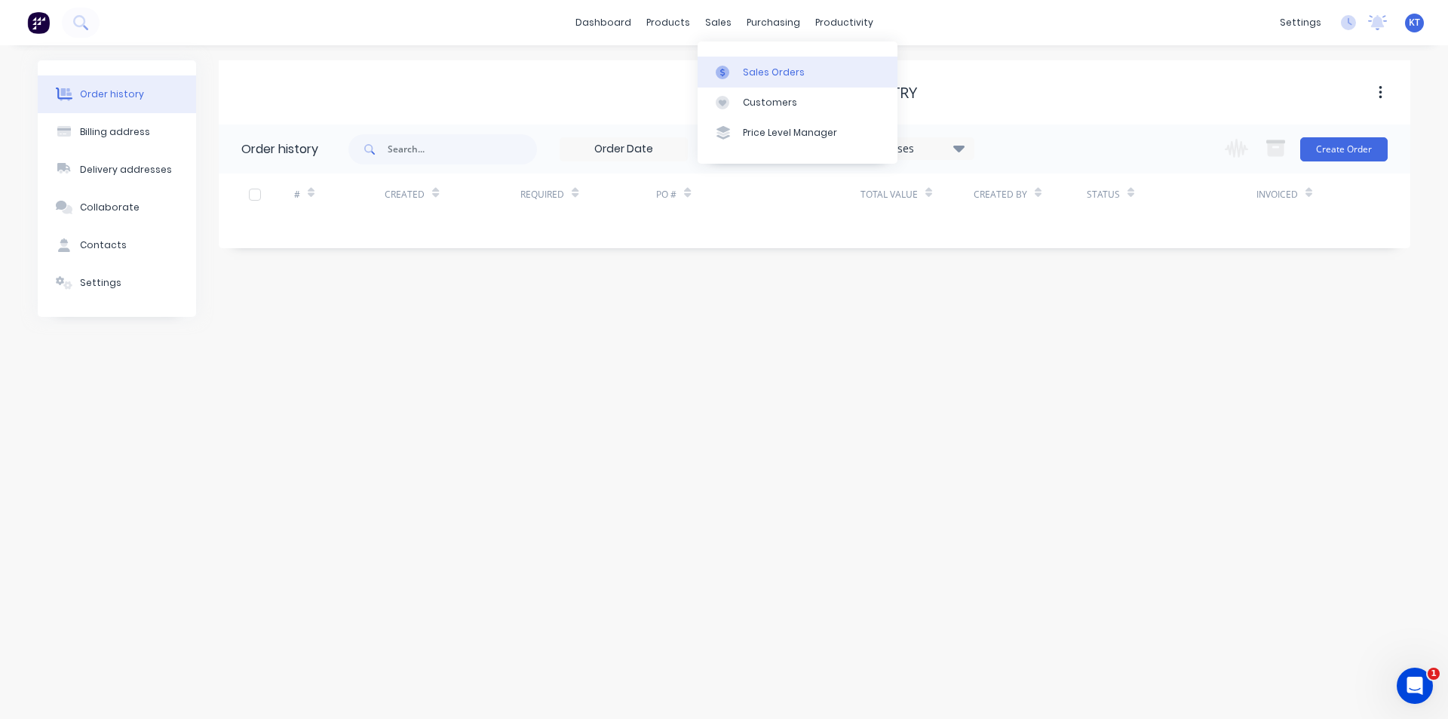
click at [740, 65] on link "Sales Orders" at bounding box center [797, 72] width 200 height 30
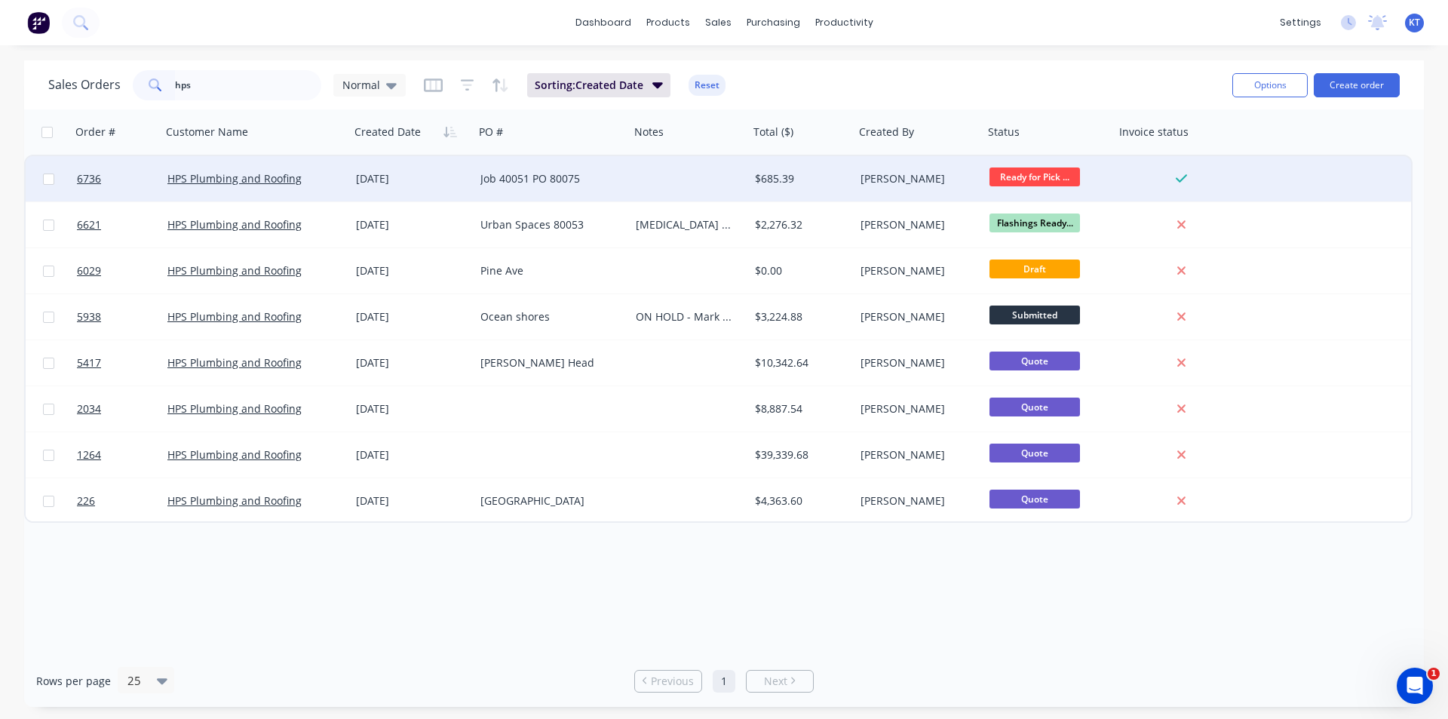
type input "hps"
click at [464, 184] on div "[DATE]" at bounding box center [412, 178] width 112 height 15
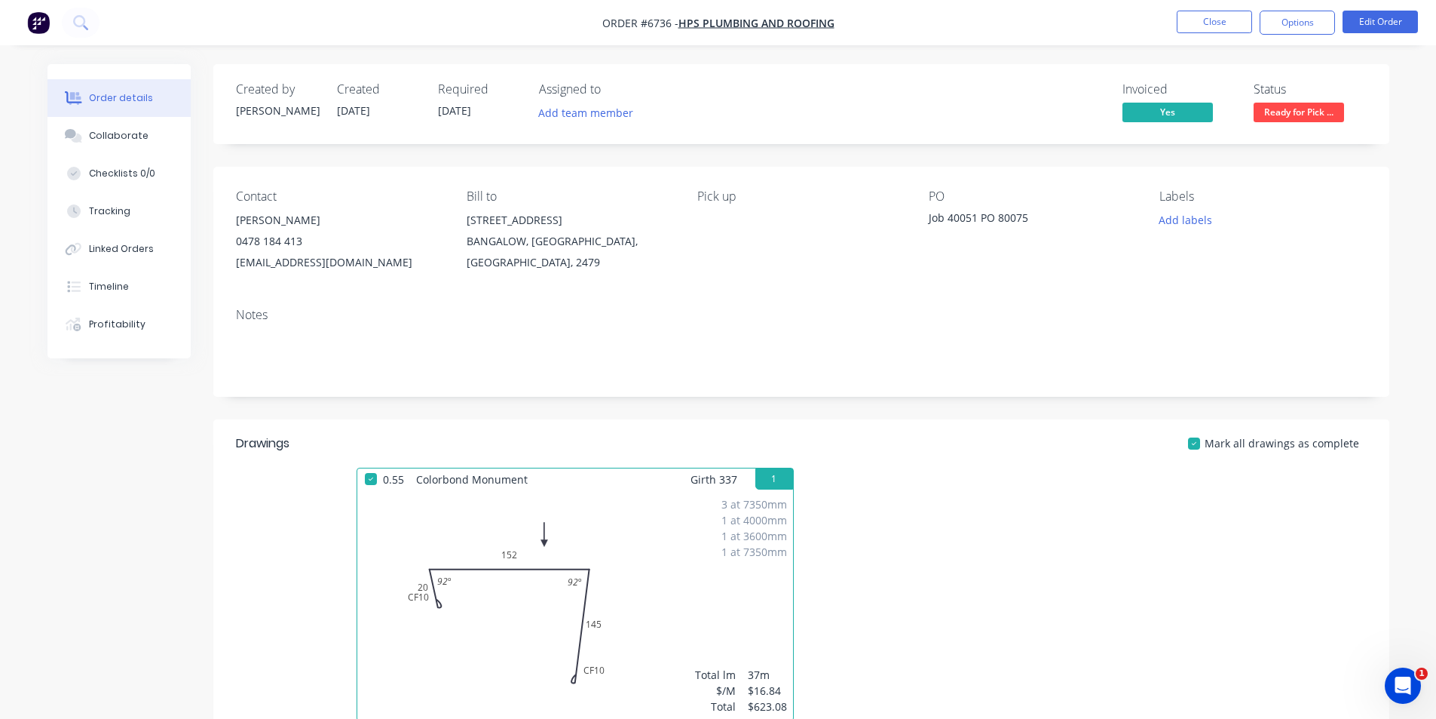
click at [1331, 105] on span "Ready for Pick ..." at bounding box center [1299, 112] width 90 height 19
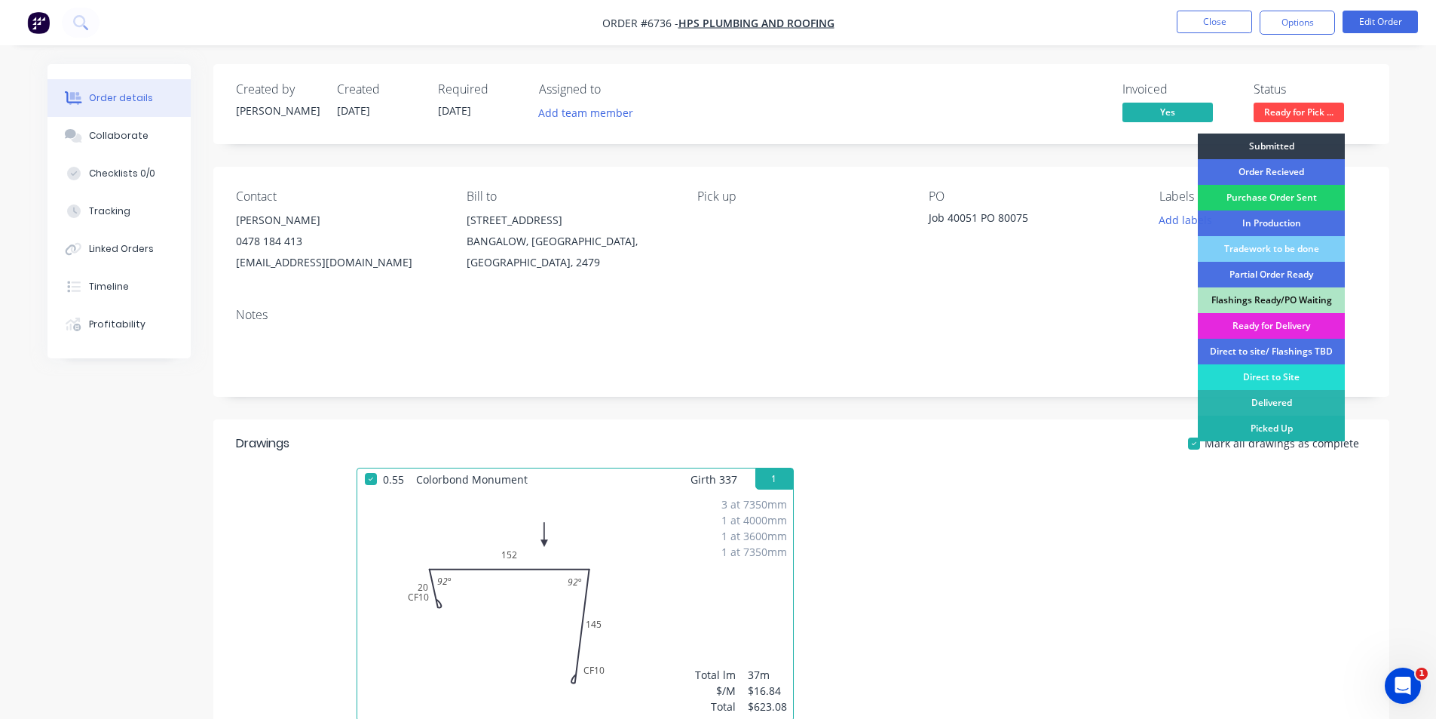
click at [1298, 425] on div "Picked Up" at bounding box center [1271, 428] width 147 height 26
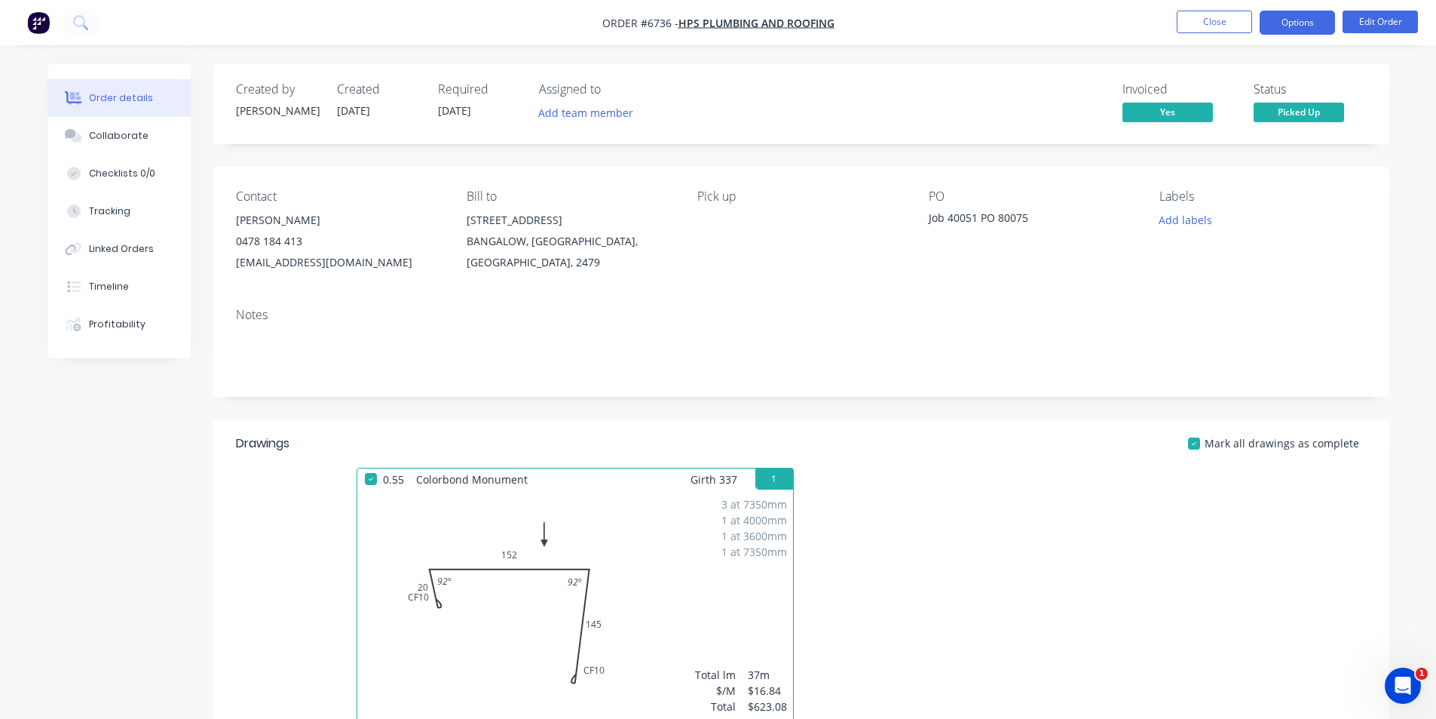
click at [1306, 20] on button "Options" at bounding box center [1297, 23] width 75 height 24
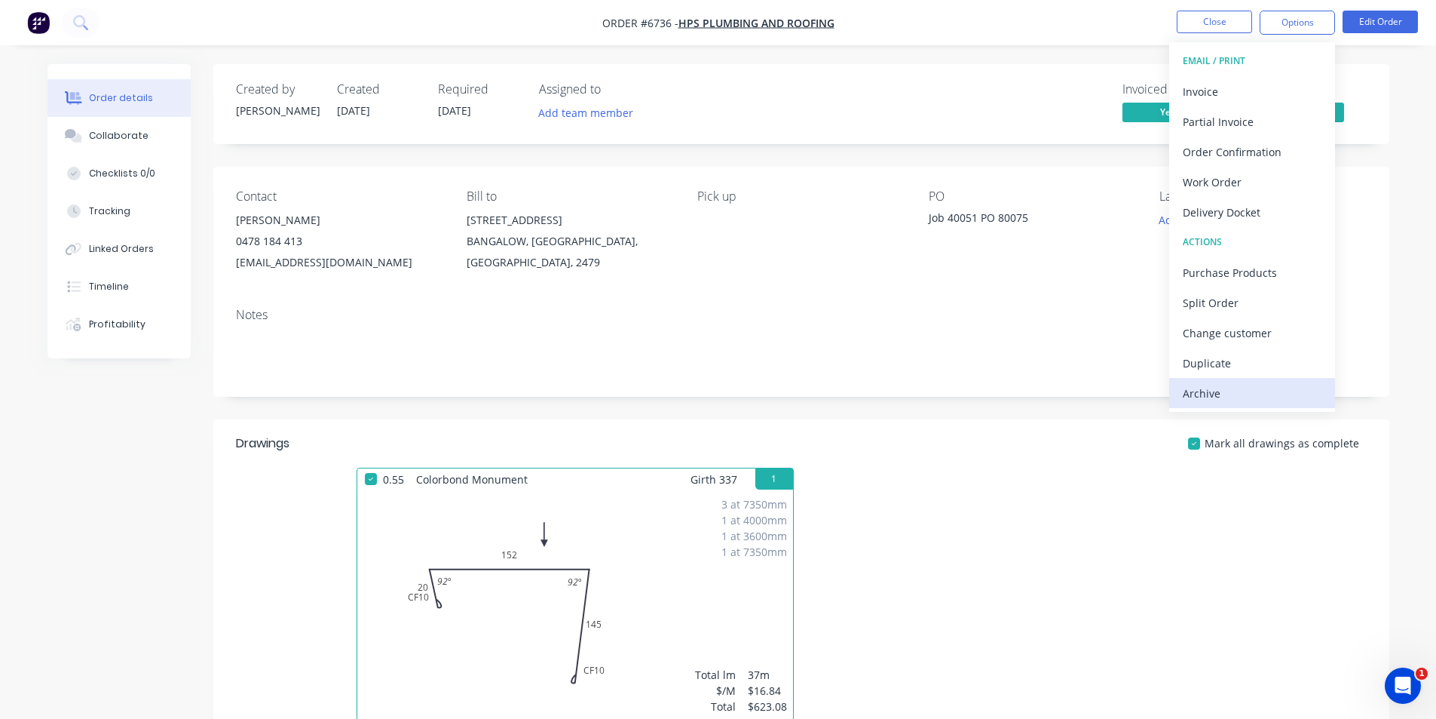
click at [1255, 388] on div "Archive" at bounding box center [1252, 393] width 139 height 22
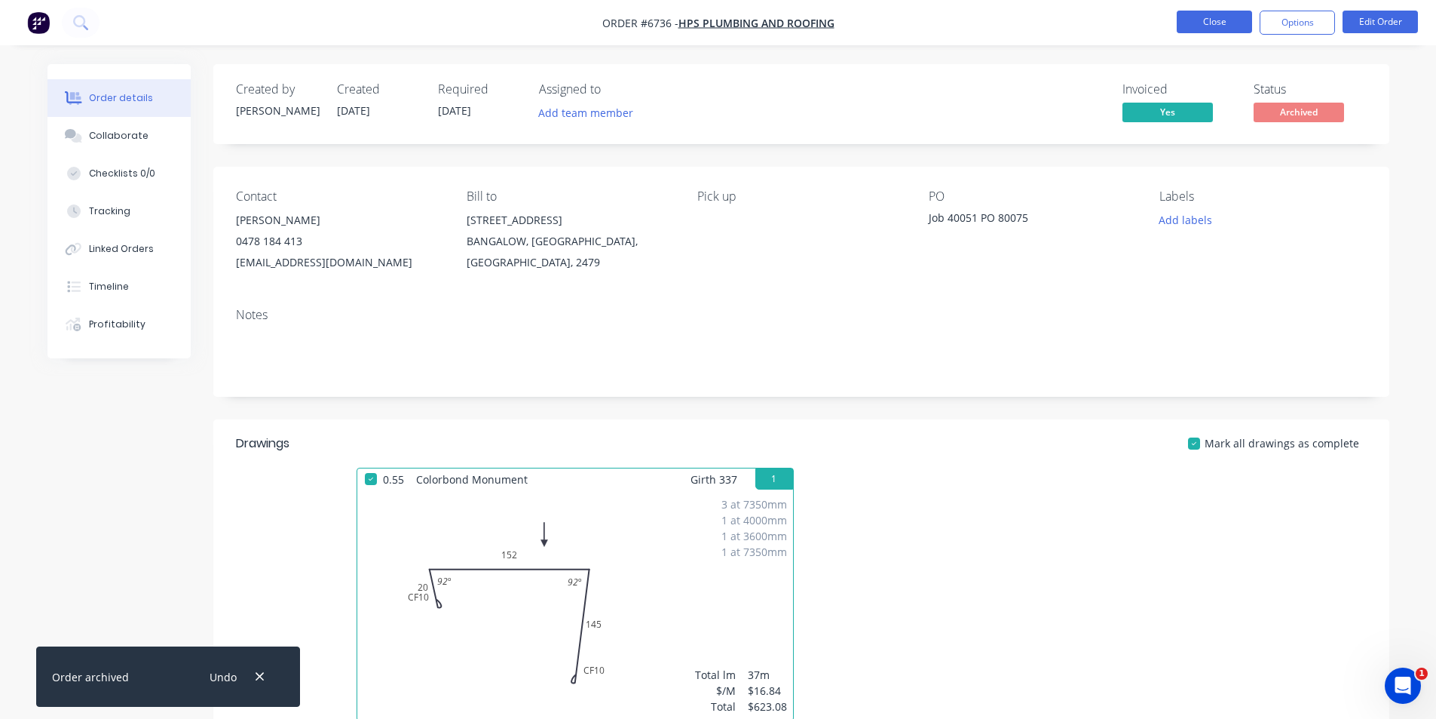
click at [1182, 20] on button "Close" at bounding box center [1214, 22] width 75 height 23
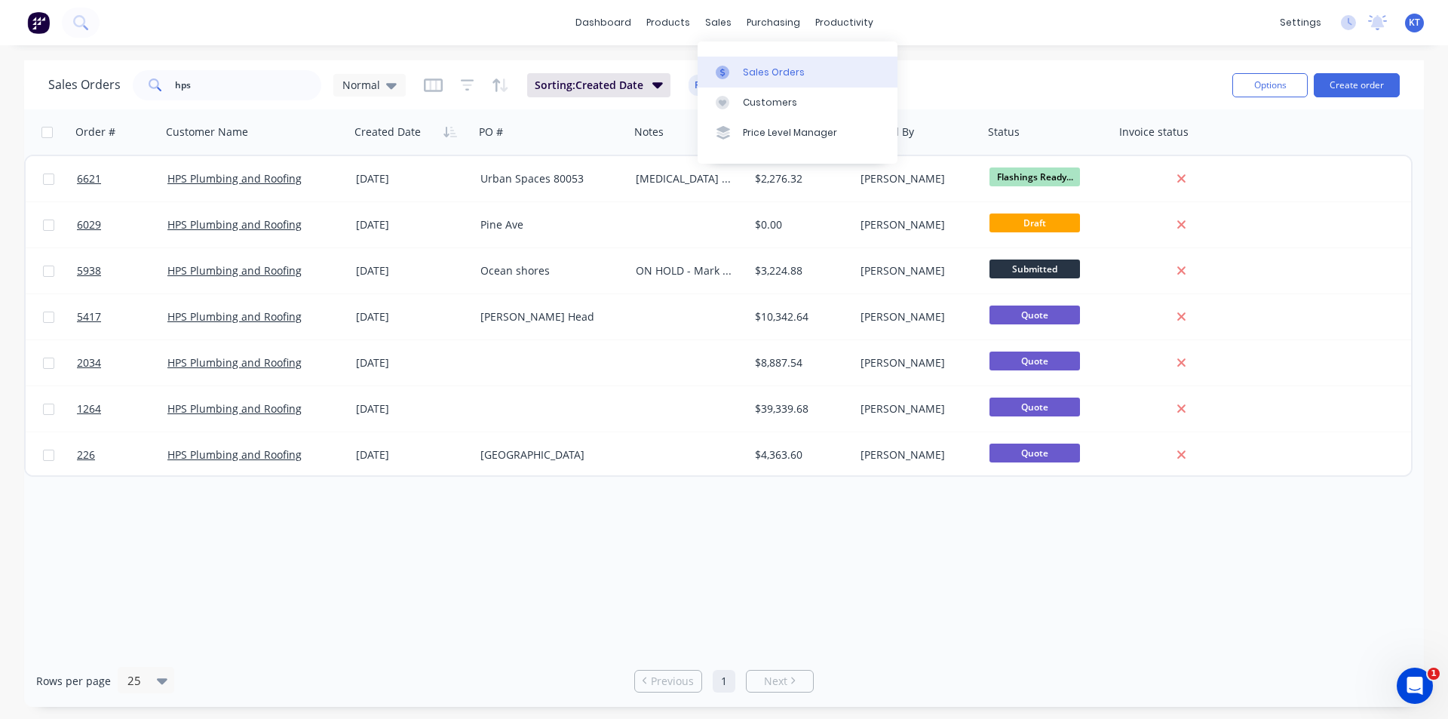
click at [737, 72] on div at bounding box center [727, 73] width 23 height 14
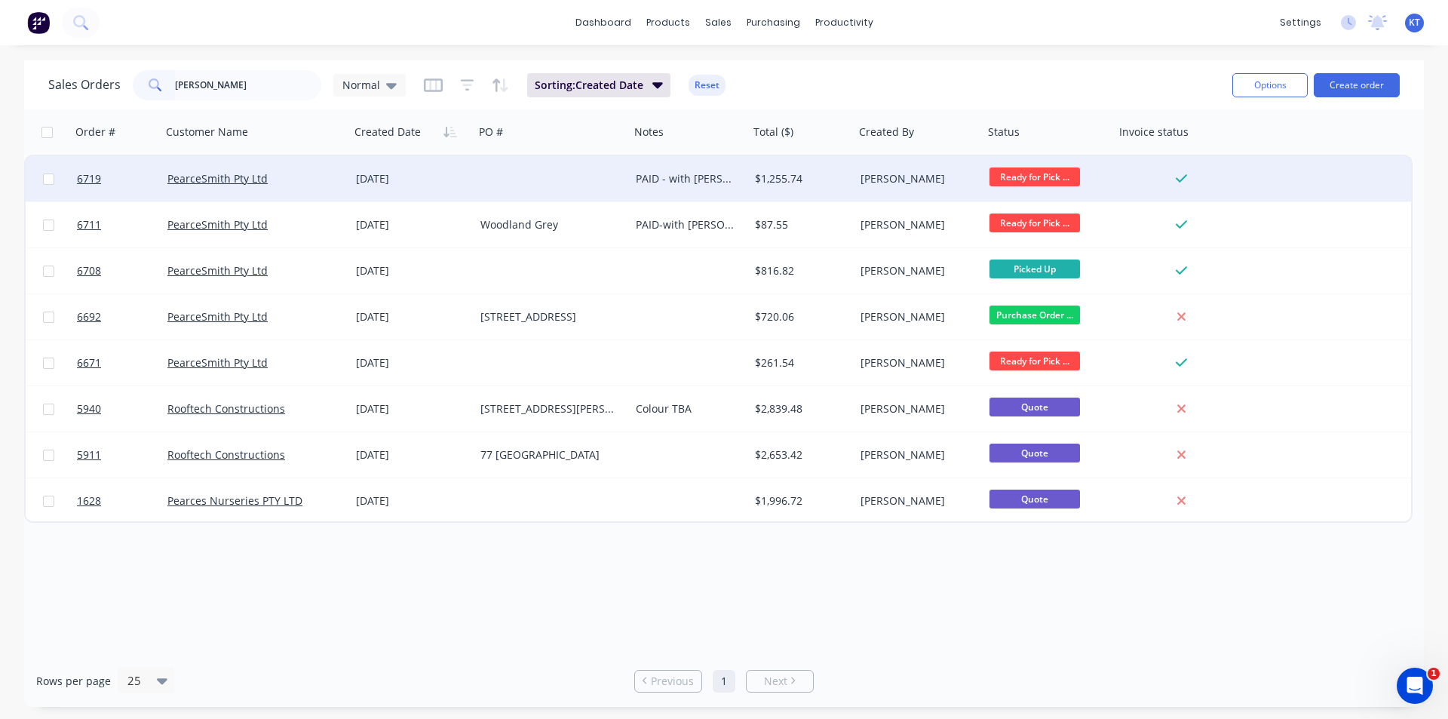
type input "[PERSON_NAME]"
click at [219, 185] on div "PearceSmith Pty Ltd" at bounding box center [250, 178] width 167 height 15
